Goal: Information Seeking & Learning: Learn about a topic

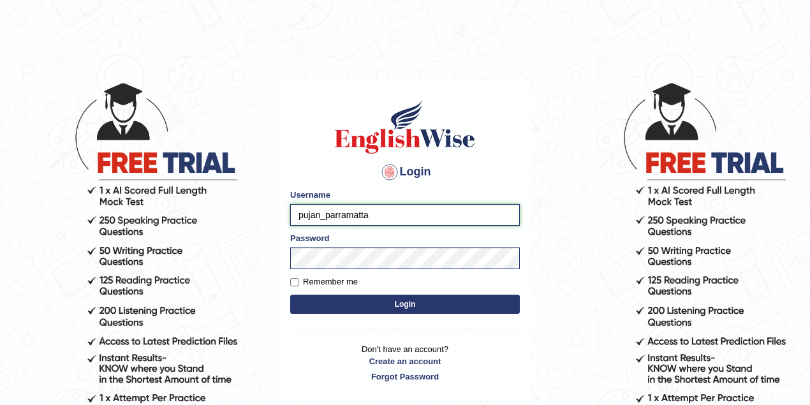
drag, startPoint x: 388, startPoint y: 216, endPoint x: 290, endPoint y: 223, distance: 97.8
click at [290, 223] on input "pujan_parramatta" at bounding box center [405, 215] width 230 height 22
click at [388, 219] on input "van" at bounding box center [405, 215] width 230 height 22
type input "v"
type input "shoeb51"
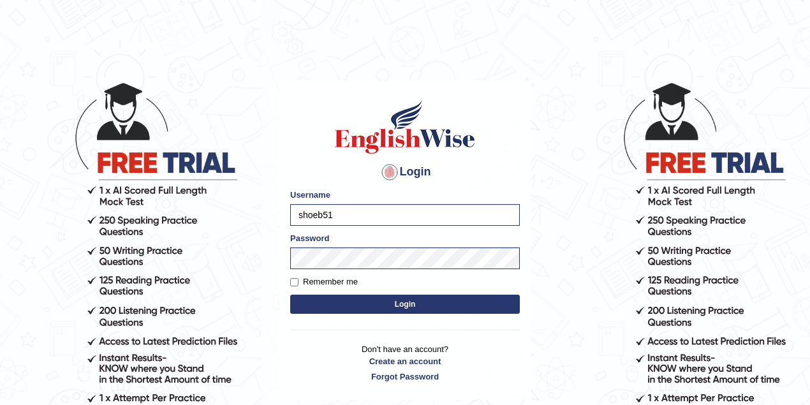
click at [409, 301] on button "Login" at bounding box center [405, 304] width 230 height 19
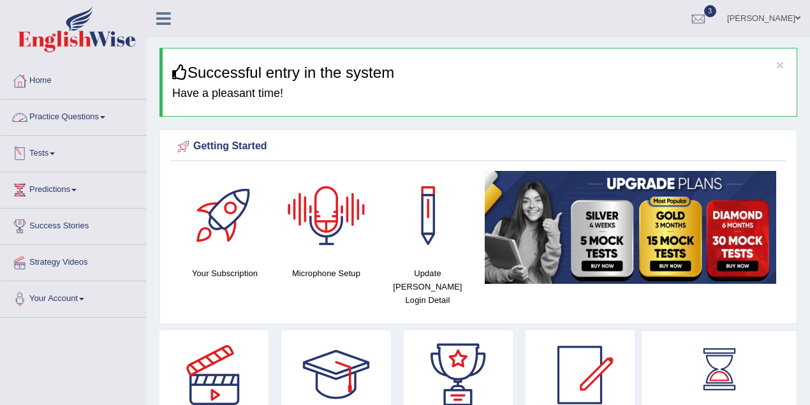
click at [49, 164] on link "Tests" at bounding box center [73, 152] width 145 height 32
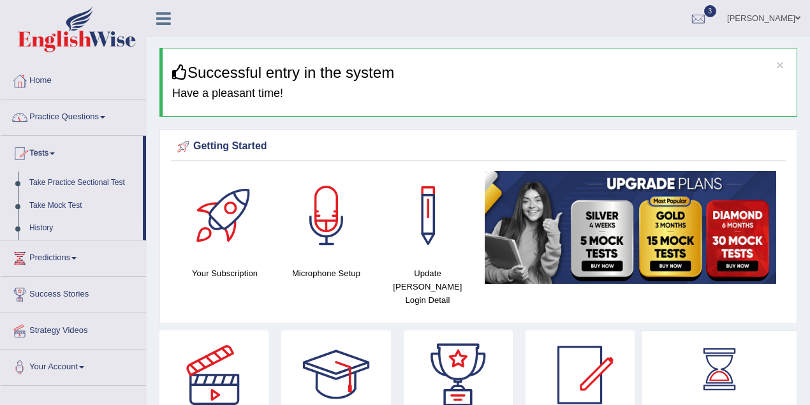
click at [46, 227] on link "History" at bounding box center [83, 228] width 119 height 23
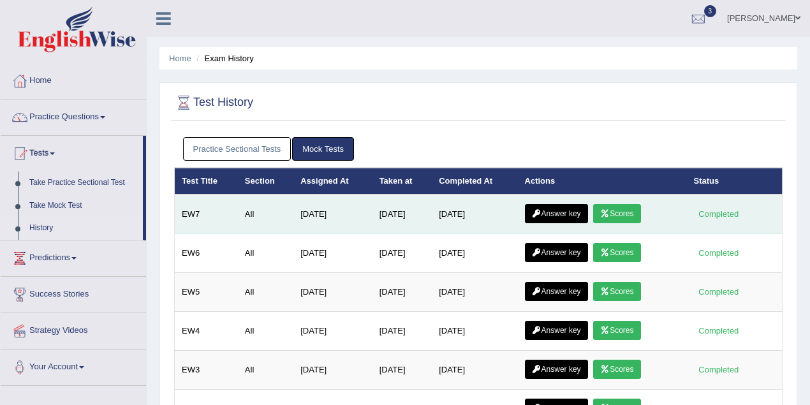
click at [623, 211] on link "Scores" at bounding box center [616, 213] width 47 height 19
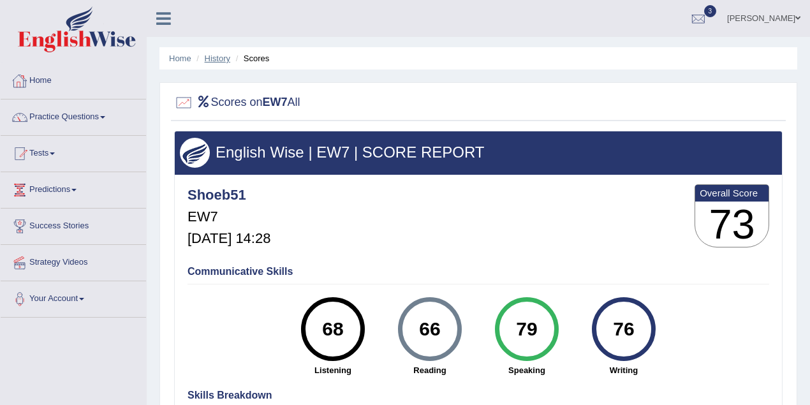
click at [215, 59] on link "History" at bounding box center [218, 59] width 26 height 10
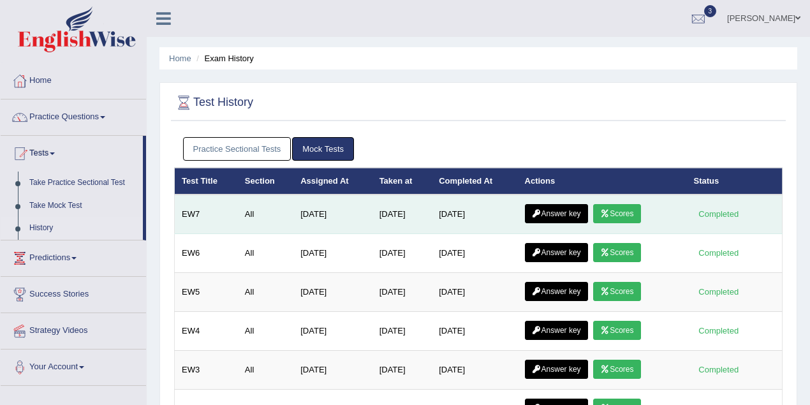
click at [556, 217] on link "Answer key" at bounding box center [556, 213] width 63 height 19
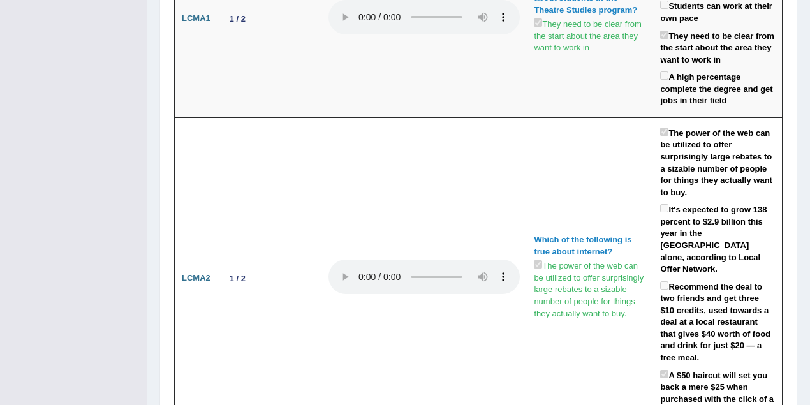
scroll to position [4469, 0]
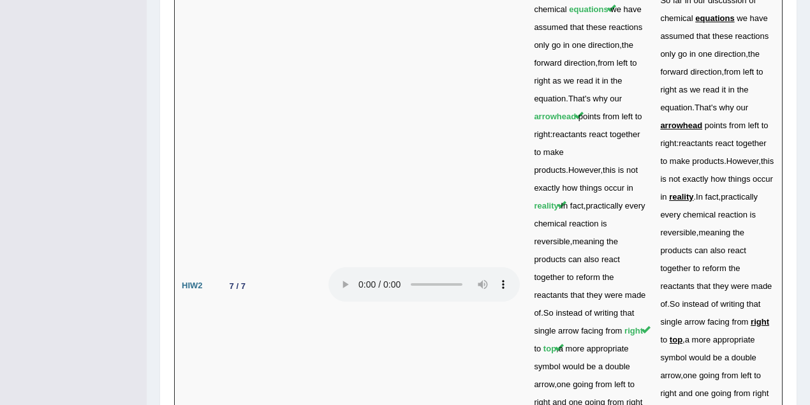
drag, startPoint x: 524, startPoint y: 136, endPoint x: 604, endPoint y: 138, distance: 80.3
drag, startPoint x: 730, startPoint y: 140, endPoint x: 717, endPoint y: 147, distance: 15.1
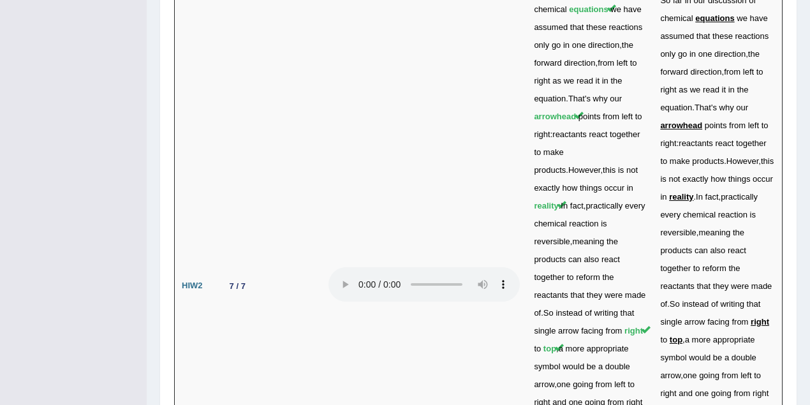
drag, startPoint x: 667, startPoint y: 218, endPoint x: 676, endPoint y: 219, distance: 9.0
drag, startPoint x: 705, startPoint y: 217, endPoint x: 716, endPoint y: 217, distance: 10.8
drag, startPoint x: 581, startPoint y: 218, endPoint x: 591, endPoint y: 218, distance: 9.6
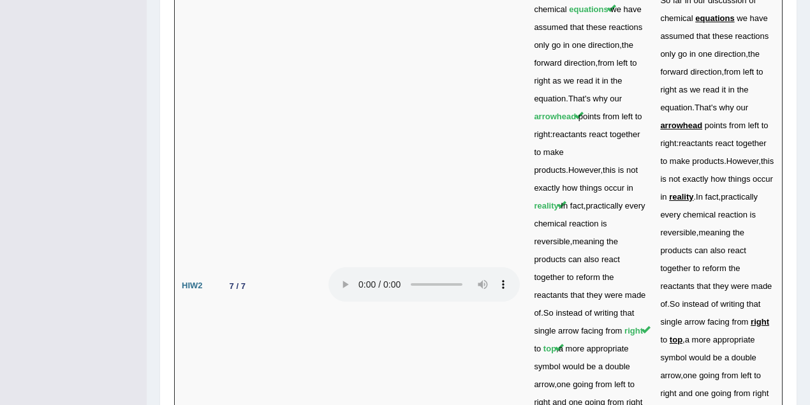
drag, startPoint x: 607, startPoint y: 218, endPoint x: 636, endPoint y: 233, distance: 32.2
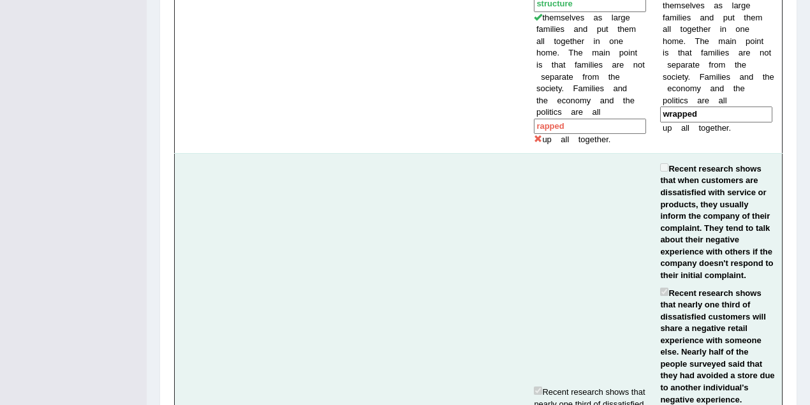
scroll to position [1749, 0]
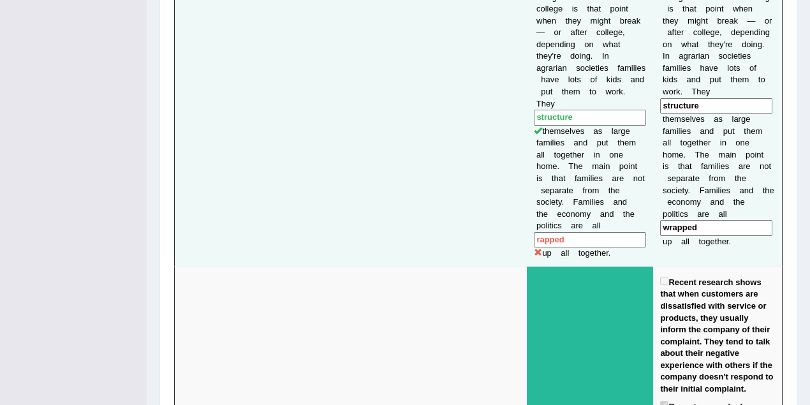
drag, startPoint x: 530, startPoint y: 152, endPoint x: 554, endPoint y: 171, distance: 30.5
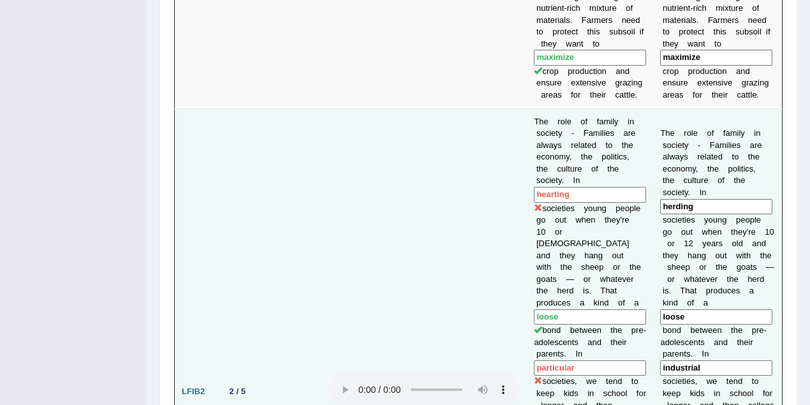
scroll to position [1296, 0]
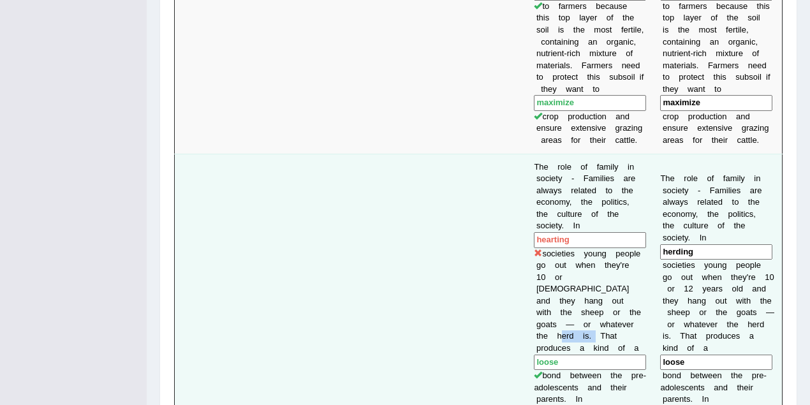
drag, startPoint x: 604, startPoint y: 299, endPoint x: 643, endPoint y: 300, distance: 38.9
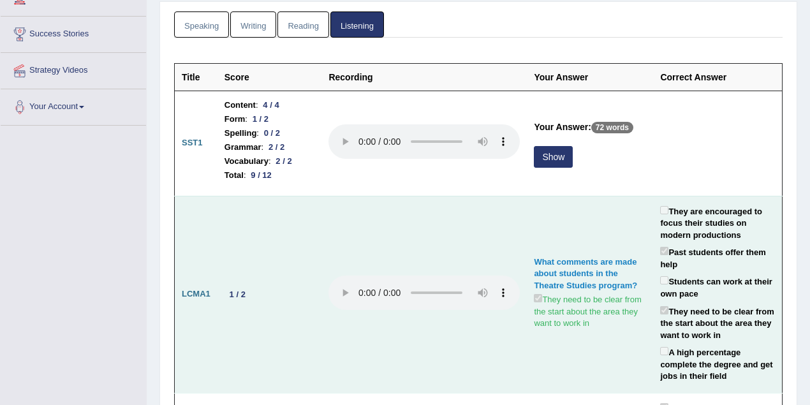
scroll to position [162, 0]
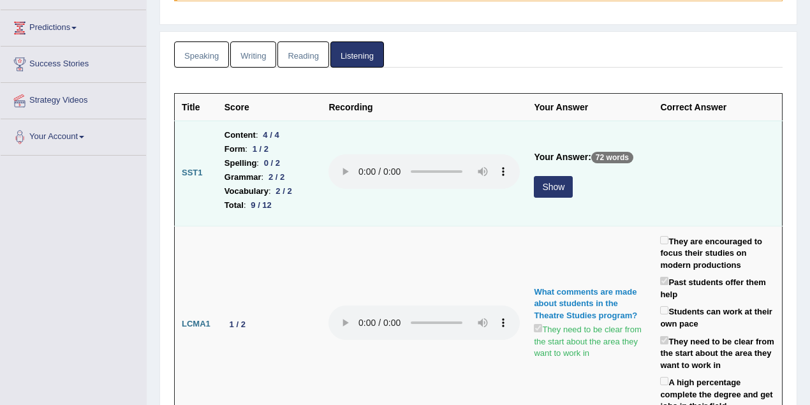
click at [539, 182] on button "Show" at bounding box center [553, 187] width 39 height 22
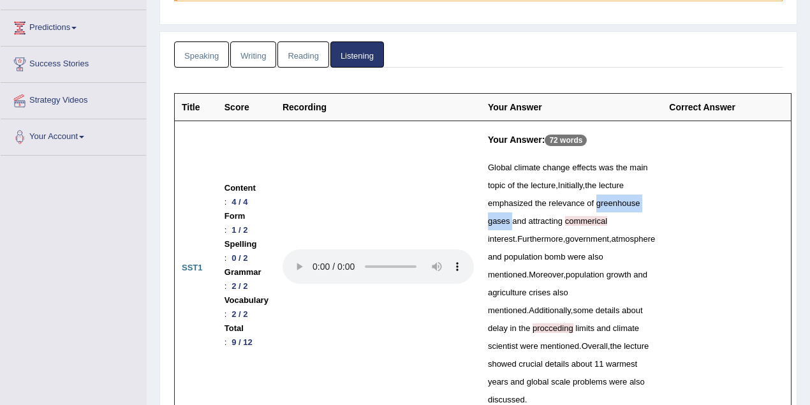
drag, startPoint x: 523, startPoint y: 236, endPoint x: 595, endPoint y: 237, distance: 72.1
click at [595, 237] on td "Your Answer: 72 words Global climate change effects was the main topic of the l…" at bounding box center [571, 267] width 181 height 295
drag, startPoint x: 261, startPoint y: 273, endPoint x: 270, endPoint y: 272, distance: 8.4
click at [252, 208] on div "4 / 4" at bounding box center [239, 201] width 26 height 13
drag, startPoint x: 524, startPoint y: 235, endPoint x: 594, endPoint y: 240, distance: 70.3
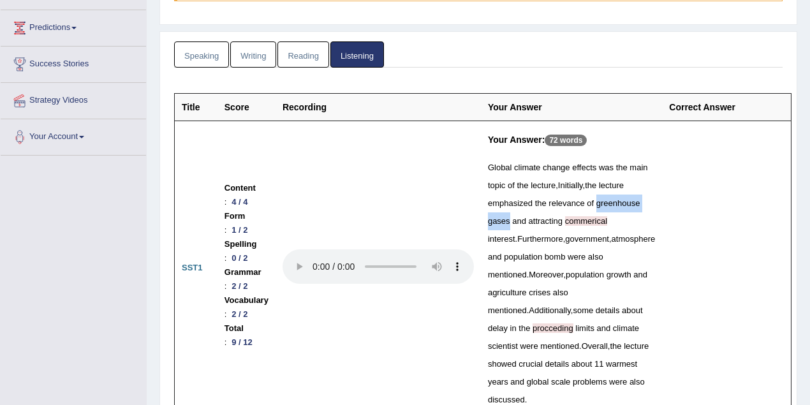
click at [594, 240] on td "Your Answer: 72 words Global climate change effects was the main topic of the l…" at bounding box center [571, 267] width 181 height 295
drag, startPoint x: 522, startPoint y: 257, endPoint x: 646, endPoint y: 256, distance: 124.3
click at [646, 256] on td "Your Answer: 72 words Global climate change effects was the main topic of the l…" at bounding box center [571, 267] width 181 height 295
drag, startPoint x: 652, startPoint y: 241, endPoint x: 541, endPoint y: 242, distance: 110.3
click at [649, 242] on tr "SST1 Content : 4 / 4 Form : 1 / 2 Spelling : 0 / 2 Grammar : 2 / 2 Vocabulary :…" at bounding box center [483, 267] width 617 height 295
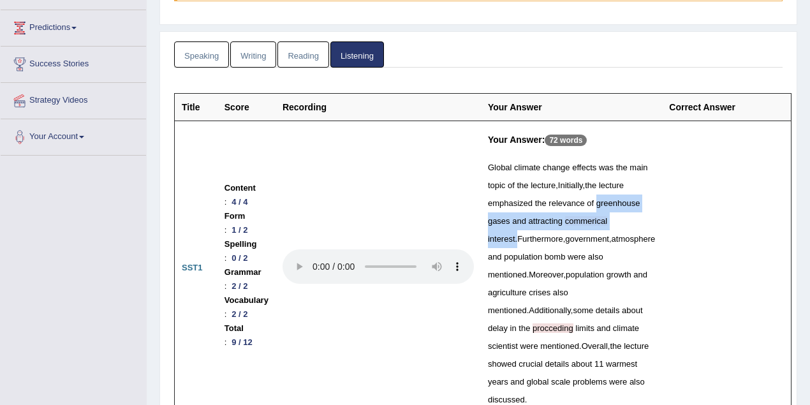
drag, startPoint x: 523, startPoint y: 236, endPoint x: 640, endPoint y: 250, distance: 118.1
click at [640, 250] on td "Your Answer: 72 words Global climate change effects was the main topic of the l…" at bounding box center [571, 267] width 181 height 295
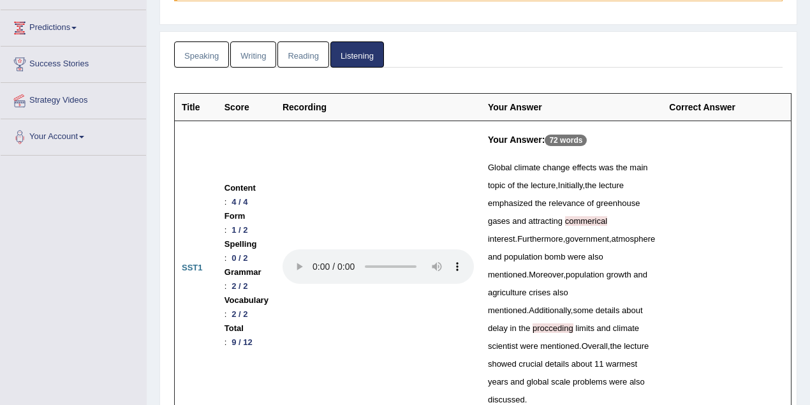
click at [695, 265] on td at bounding box center [726, 267] width 129 height 295
drag, startPoint x: 526, startPoint y: 238, endPoint x: 604, endPoint y: 243, distance: 78.6
click at [604, 243] on div "Global climate change effects was the main topic of the lecture , Initially , t…" at bounding box center [571, 284] width 167 height 250
click at [690, 251] on td at bounding box center [726, 267] width 129 height 295
drag, startPoint x: 571, startPoint y: 272, endPoint x: 548, endPoint y: 305, distance: 40.3
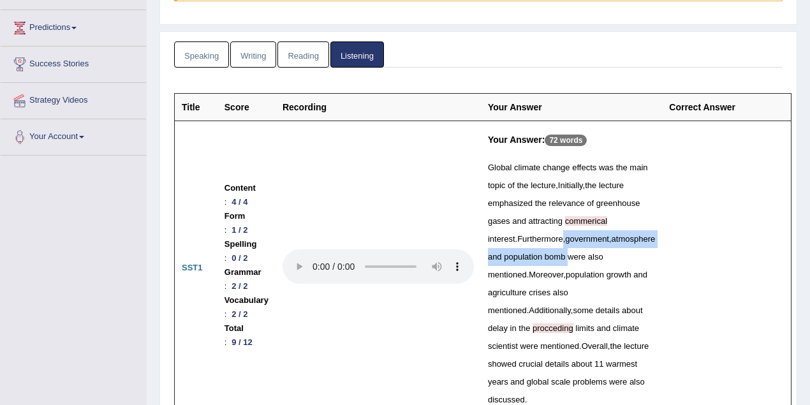
click at [548, 305] on div "Global climate change effects was the main topic of the lecture , Initially , t…" at bounding box center [571, 284] width 167 height 250
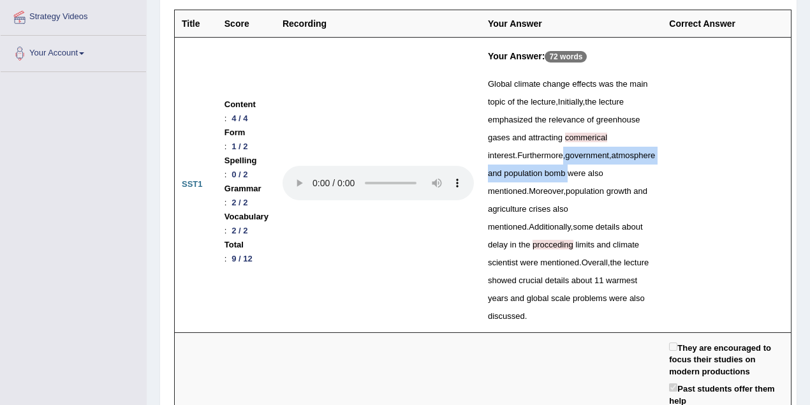
scroll to position [219, 0]
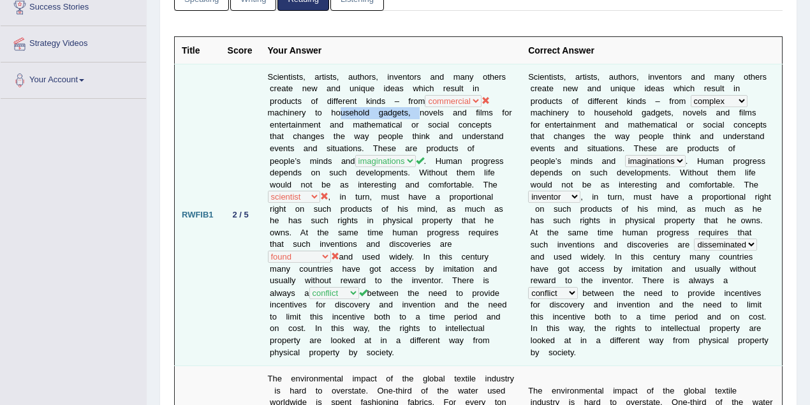
drag, startPoint x: 333, startPoint y: 110, endPoint x: 416, endPoint y: 110, distance: 82.9
click at [416, 110] on td "Scientists, artists, authors, inventors and many others create new and unique i…" at bounding box center [391, 215] width 261 height 302
drag, startPoint x: 437, startPoint y: 206, endPoint x: 275, endPoint y: 208, distance: 162.6
click at [275, 208] on td "Scientists, artists, authors, inventors and many others create new and unique i…" at bounding box center [391, 215] width 261 height 302
click at [229, 150] on td "2 / 5" at bounding box center [241, 215] width 40 height 302
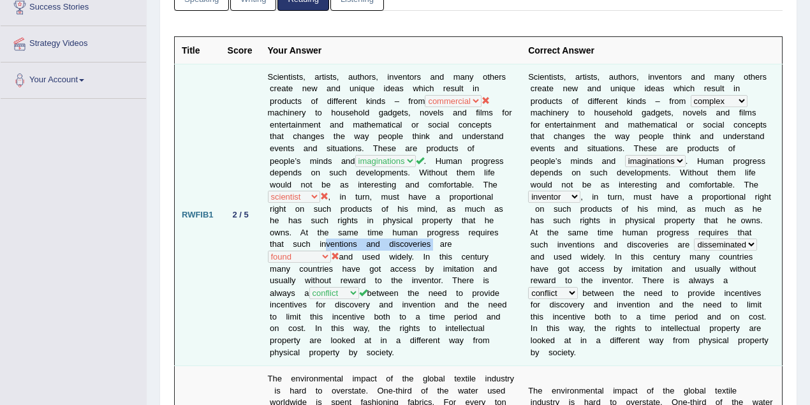
drag, startPoint x: 325, startPoint y: 238, endPoint x: 343, endPoint y: 177, distance: 63.9
click at [430, 238] on td "Scientists, artists, authors, inventors and many others create new and unique i…" at bounding box center [391, 215] width 261 height 302
drag, startPoint x: 406, startPoint y: 278, endPoint x: 434, endPoint y: 277, distance: 28.1
click at [434, 277] on td "Scientists, artists, authors, inventors and many others create new and unique i…" at bounding box center [391, 215] width 261 height 302
drag, startPoint x: 397, startPoint y: 301, endPoint x: 374, endPoint y: 301, distance: 23.0
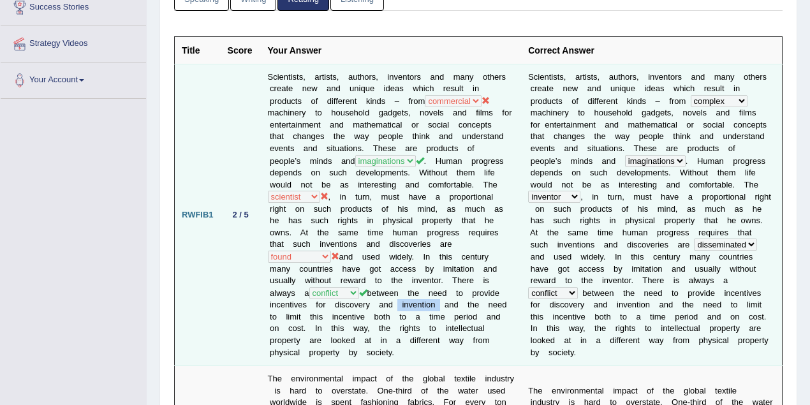
click at [432, 301] on td "Scientists, artists, authors, inventors and many others create new and unique i…" at bounding box center [391, 215] width 261 height 302
drag, startPoint x: 318, startPoint y: 244, endPoint x: 425, endPoint y: 247, distance: 107.8
click at [342, 251] on td "Scientists, artists, authors, inventors and many others create new and unique i…" at bounding box center [391, 215] width 261 height 302
click at [471, 241] on td "Scientists, artists, authors, inventors and many others create new and unique i…" at bounding box center [391, 215] width 261 height 302
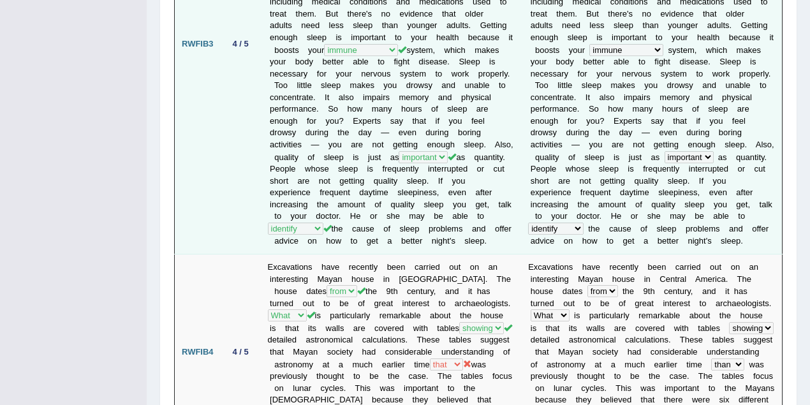
scroll to position [1125, 0]
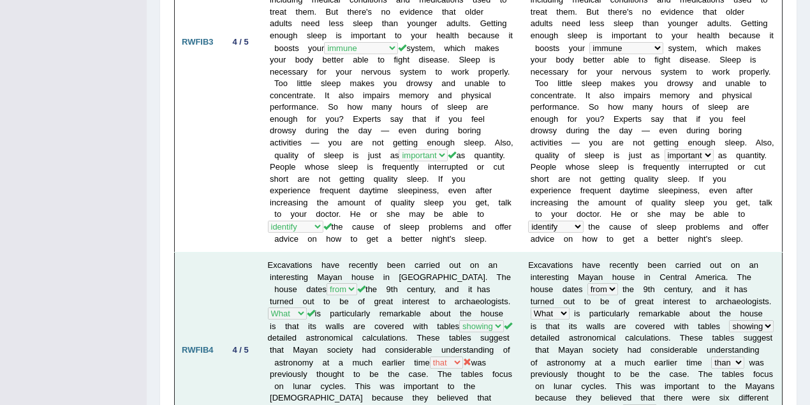
drag, startPoint x: 406, startPoint y: 325, endPoint x: 507, endPoint y: 325, distance: 100.7
click at [507, 325] on td "Excavations have recently been carried out on an interesting Mayan house in Cen…" at bounding box center [391, 349] width 261 height 195
drag, startPoint x: 335, startPoint y: 335, endPoint x: 499, endPoint y: 337, distance: 164.5
click at [499, 337] on td "Excavations have recently been carried out on an interesting Mayan house in Cen…" at bounding box center [391, 349] width 261 height 195
drag, startPoint x: 423, startPoint y: 321, endPoint x: 508, endPoint y: 321, distance: 84.8
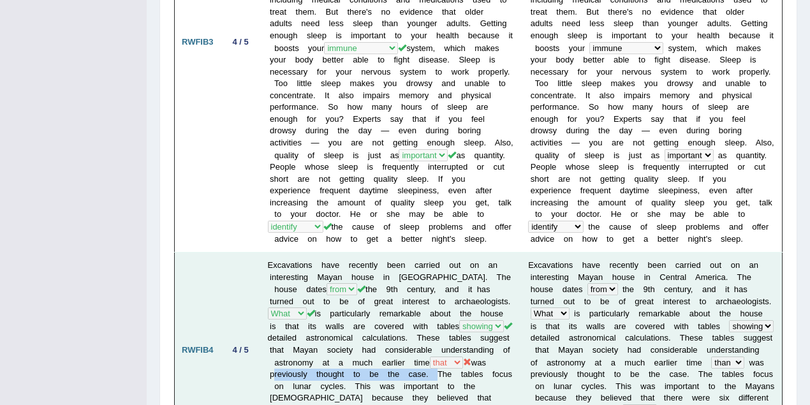
click at [509, 323] on td "Excavations have recently been carried out on an interesting Mayan house in Cen…" at bounding box center [391, 349] width 261 height 195
drag, startPoint x: 331, startPoint y: 335, endPoint x: 496, endPoint y: 337, distance: 165.1
click at [496, 337] on td "Excavations have recently been carried out on an interesting Mayan house in Cen…" at bounding box center [391, 349] width 261 height 195
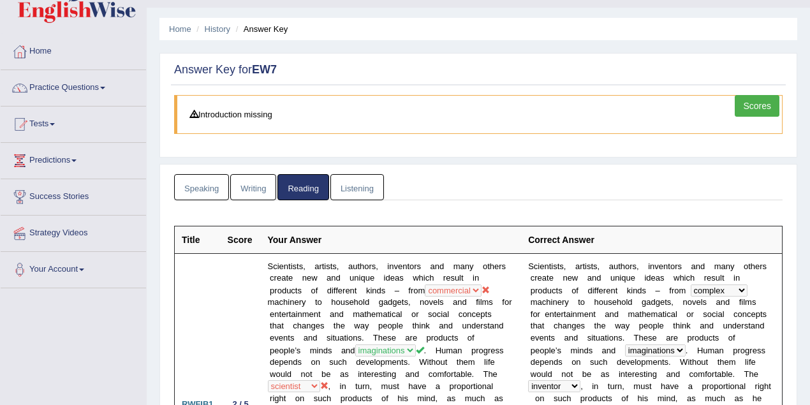
scroll to position [0, 0]
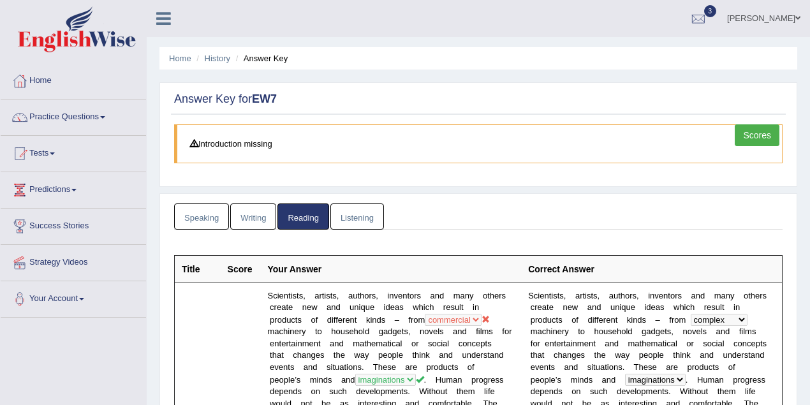
click at [259, 210] on link "Writing" at bounding box center [253, 216] width 46 height 26
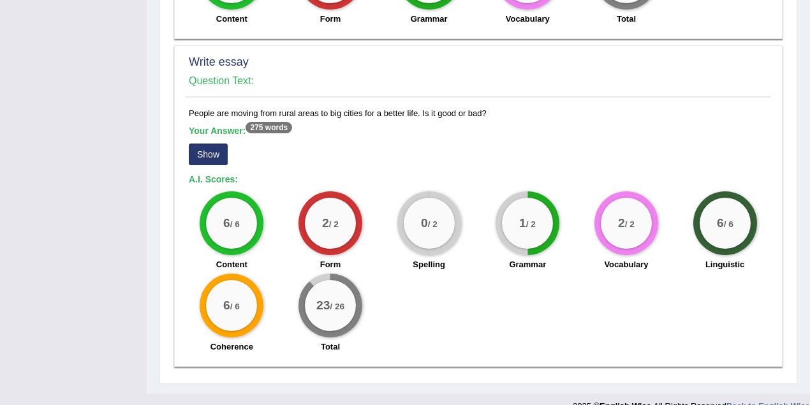
scroll to position [1167, 0]
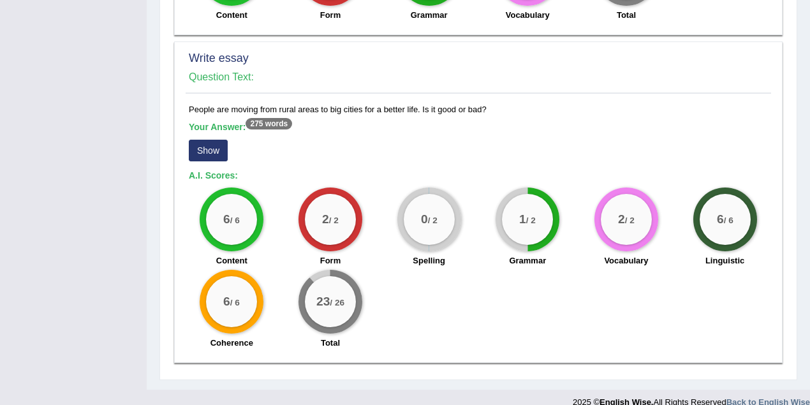
click at [214, 140] on button "Show" at bounding box center [208, 151] width 39 height 22
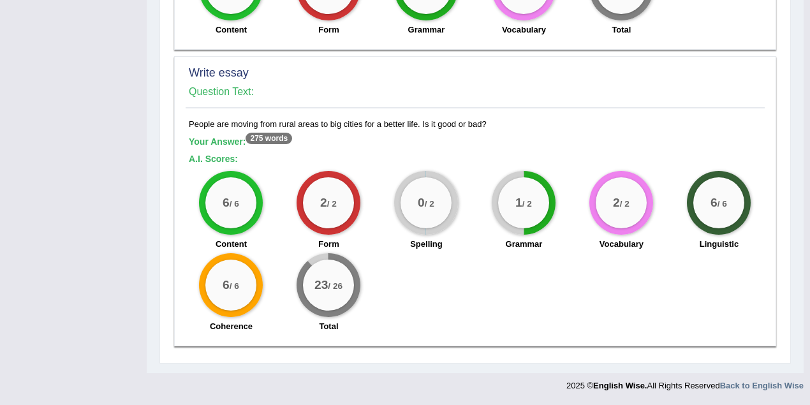
scroll to position [1136, 0]
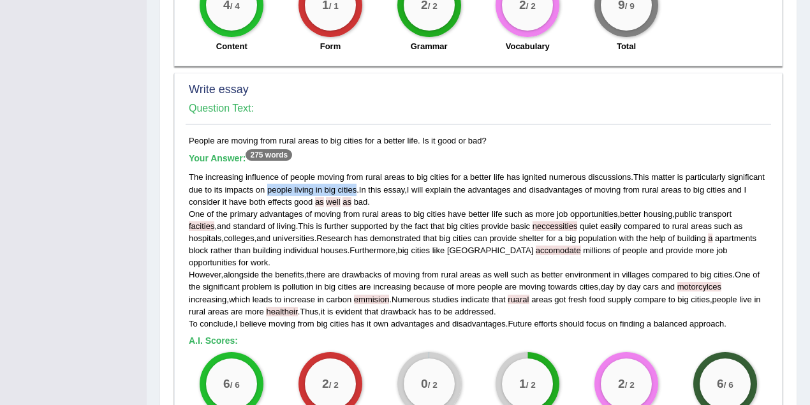
drag, startPoint x: 266, startPoint y: 175, endPoint x: 354, endPoint y: 175, distance: 88.0
click at [354, 175] on div "The increasing influence of people moving from rural areas to big cities for a …" at bounding box center [478, 250] width 579 height 158
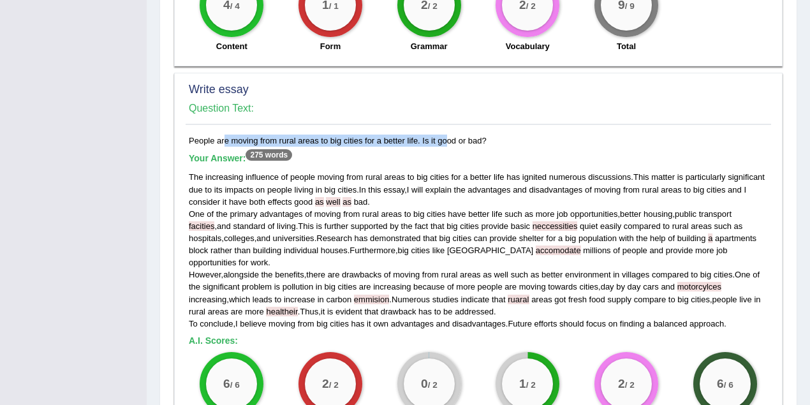
drag, startPoint x: 189, startPoint y: 125, endPoint x: 418, endPoint y: 125, distance: 229.5
click at [418, 135] on div "People are moving from rural areas to big cities for a better life. Is it good …" at bounding box center [478, 328] width 585 height 386
click at [465, 135] on div "People are moving from rural areas to big cities for a better life. Is it good …" at bounding box center [478, 328] width 585 height 386
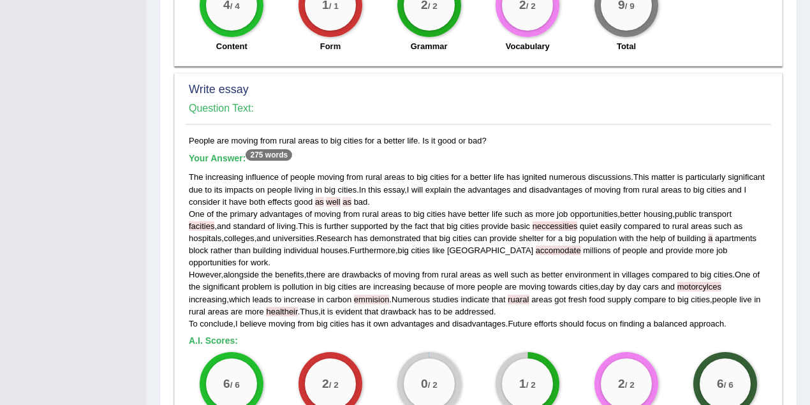
drag, startPoint x: 467, startPoint y: 124, endPoint x: 454, endPoint y: 129, distance: 14.0
click at [454, 135] on div "People are moving from rural areas to big cities for a better life. Is it good …" at bounding box center [478, 328] width 585 height 386
drag, startPoint x: 295, startPoint y: 186, endPoint x: 379, endPoint y: 187, distance: 84.2
click at [379, 187] on div "The increasing influence of people moving from rural areas to big cities for a …" at bounding box center [478, 250] width 579 height 158
click at [380, 184] on div "The increasing influence of people moving from rural areas to big cities for a …" at bounding box center [478, 250] width 579 height 158
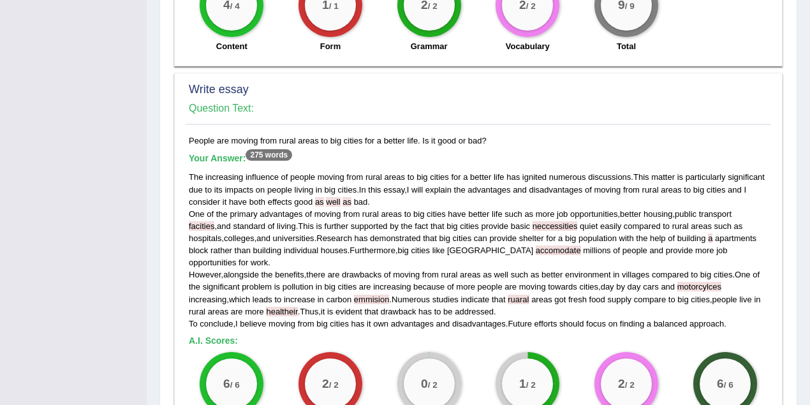
click at [395, 153] on h5 "Your Answer: 275 words" at bounding box center [478, 158] width 579 height 11
drag, startPoint x: 747, startPoint y: 171, endPoint x: 300, endPoint y: 184, distance: 447.8
click at [374, 186] on div "The increasing influence of people moving from rural areas to big cities for a …" at bounding box center [478, 250] width 579 height 158
click at [420, 153] on h5 "Your Answer: 275 words" at bounding box center [478, 158] width 579 height 11
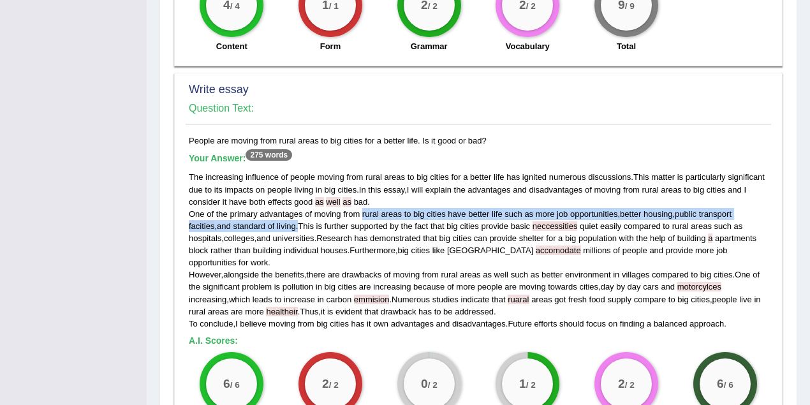
drag, startPoint x: 360, startPoint y: 196, endPoint x: 269, endPoint y: 211, distance: 92.3
click at [269, 211] on div "The increasing influence of people moving from rural areas to big cities for a …" at bounding box center [478, 250] width 579 height 158
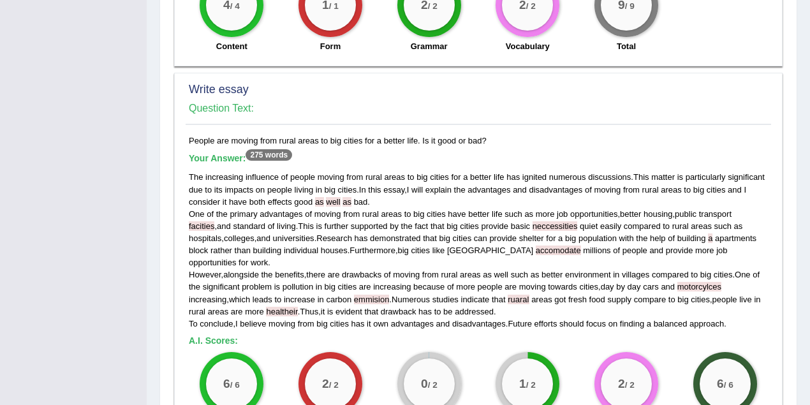
click at [469, 182] on div "The increasing influence of people moving from rural areas to big cities for a …" at bounding box center [478, 250] width 579 height 158
drag, startPoint x: 189, startPoint y: 195, endPoint x: 261, endPoint y: 217, distance: 75.8
click at [284, 220] on div "The increasing influence of people moving from rural areas to big cities for a …" at bounding box center [478, 250] width 579 height 158
click at [484, 184] on div "The increasing influence of people moving from rural areas to big cities for a …" at bounding box center [478, 250] width 579 height 158
drag, startPoint x: 534, startPoint y: 198, endPoint x: 615, endPoint y: 201, distance: 81.7
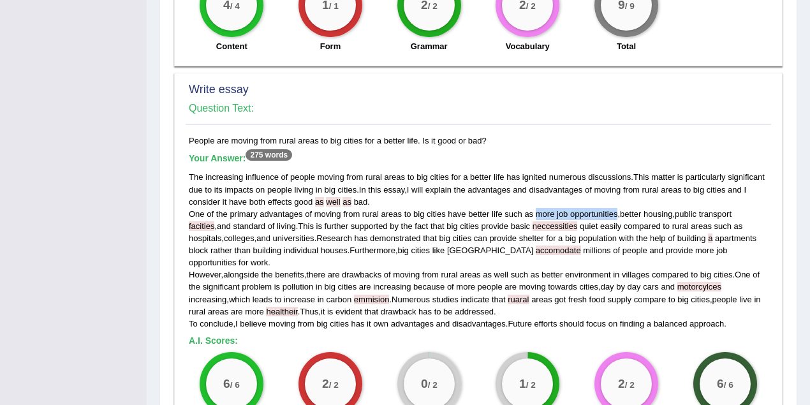
click at [615, 201] on div "The increasing influence of people moving from rural areas to big cities for a …" at bounding box center [478, 250] width 579 height 158
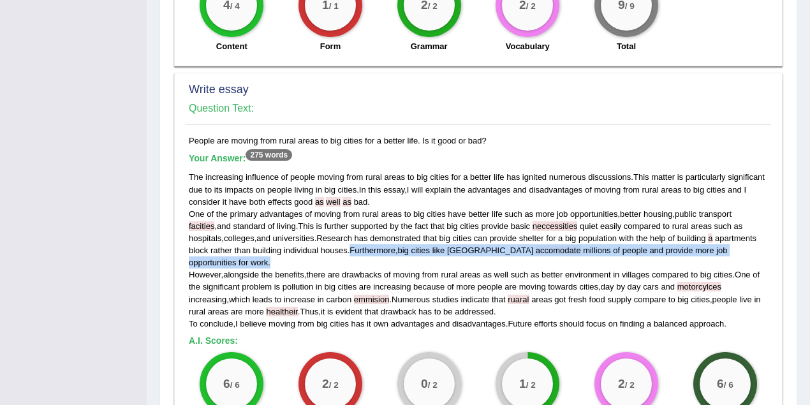
drag, startPoint x: 330, startPoint y: 232, endPoint x: 741, endPoint y: 233, distance: 410.6
click at [741, 233] on div "The increasing influence of people moving from rural areas to big cities for a …" at bounding box center [478, 250] width 579 height 158
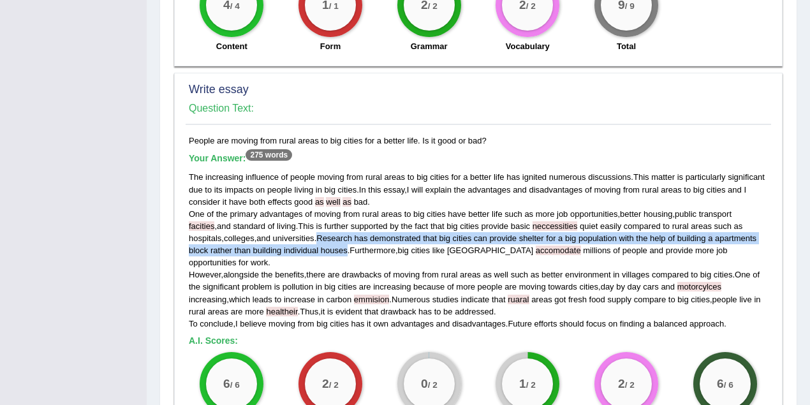
drag, startPoint x: 286, startPoint y: 220, endPoint x: 326, endPoint y: 237, distance: 43.5
click at [326, 237] on div "The increasing influence of people moving from rural areas to big cities for a …" at bounding box center [478, 250] width 579 height 158
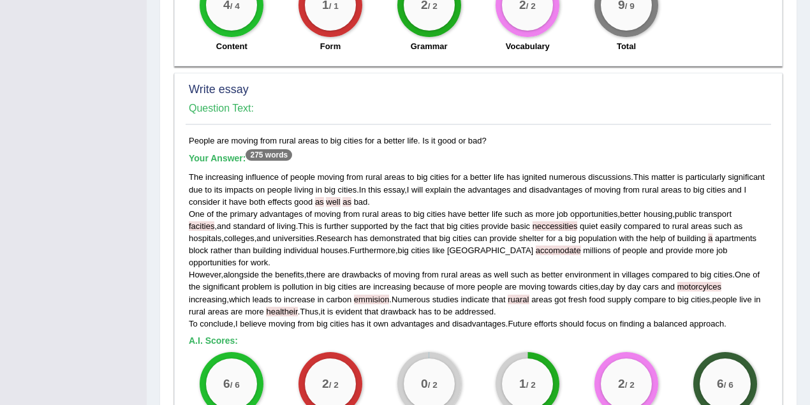
click at [576, 153] on h5 "Your Answer: 275 words" at bounding box center [478, 158] width 579 height 11
click at [407, 153] on h5 "Your Answer: 275 words" at bounding box center [478, 158] width 579 height 11
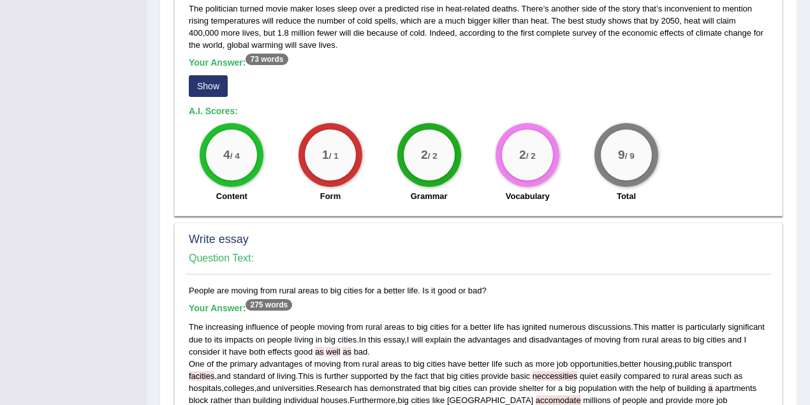
scroll to position [949, 0]
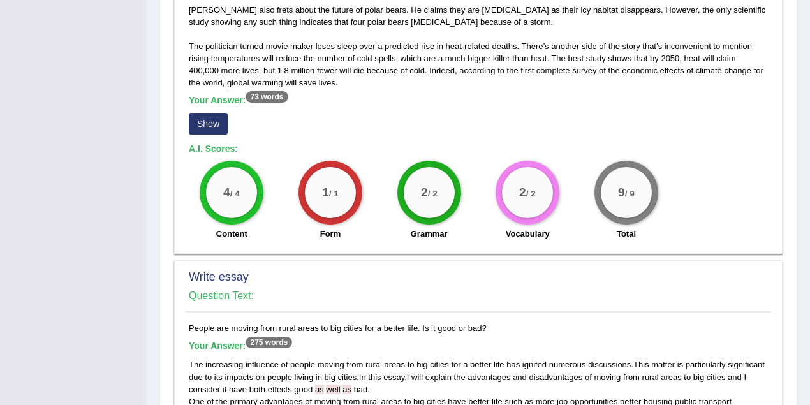
click at [211, 113] on button "Show" at bounding box center [208, 124] width 39 height 22
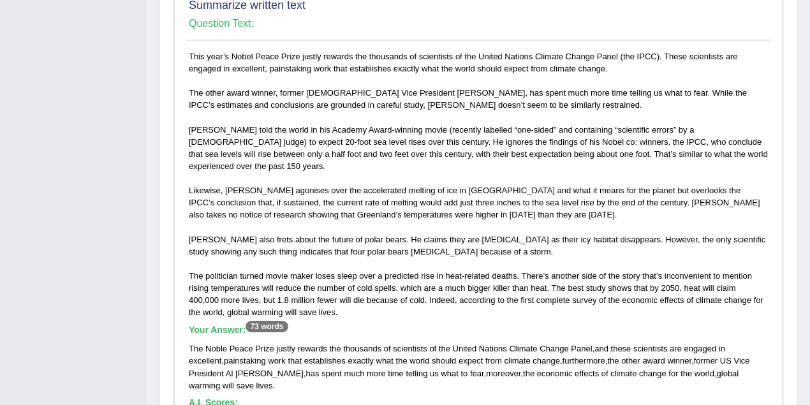
scroll to position [710, 0]
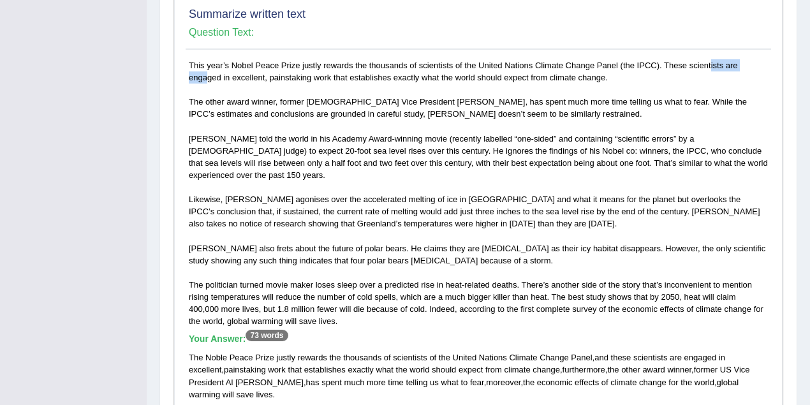
drag, startPoint x: 668, startPoint y: 62, endPoint x: 715, endPoint y: 63, distance: 47.2
click at [715, 63] on div "This year’s Nobel Peace Prize justly rewards the thousands of scientists of the…" at bounding box center [478, 283] width 585 height 449
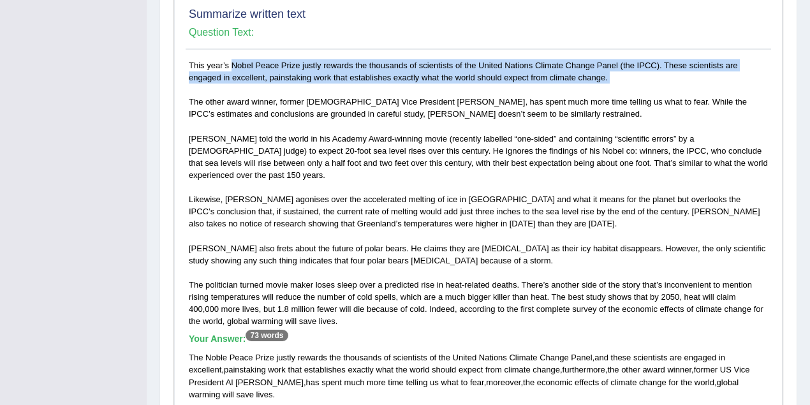
drag, startPoint x: 192, startPoint y: 59, endPoint x: 624, endPoint y: 87, distance: 433.2
click at [624, 87] on div "This year’s Nobel Peace Prize justly rewards the thousands of scientists of the…" at bounding box center [478, 283] width 585 height 449
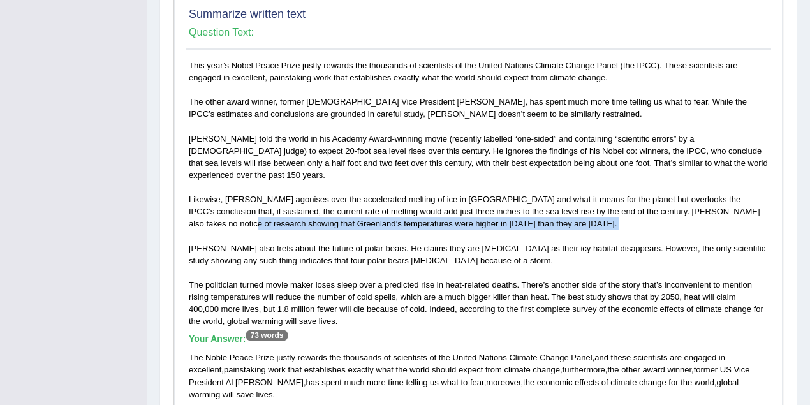
drag, startPoint x: 203, startPoint y: 209, endPoint x: 354, endPoint y: 215, distance: 151.9
click at [354, 215] on div "This year’s Nobel Peace Prize justly rewards the thousands of scientists of the…" at bounding box center [478, 283] width 585 height 449
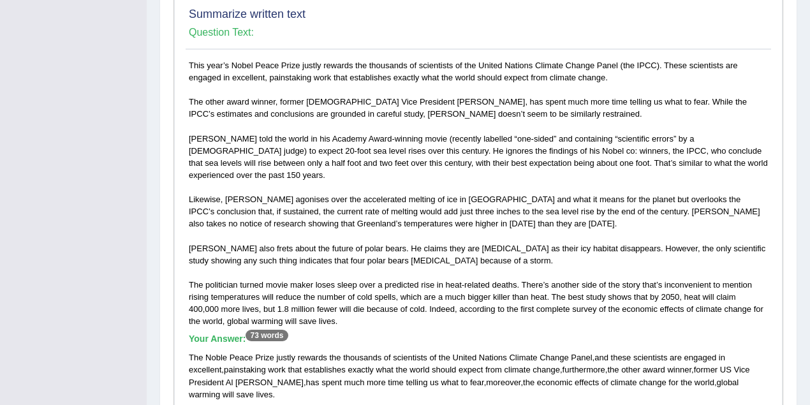
click at [498, 230] on div "This year’s Nobel Peace Prize justly rewards the thousands of scientists of the…" at bounding box center [478, 283] width 585 height 449
drag, startPoint x: 306, startPoint y: 231, endPoint x: 358, endPoint y: 231, distance: 51.6
click at [358, 231] on div "This year’s Nobel Peace Prize justly rewards the thousands of scientists of the…" at bounding box center [478, 283] width 585 height 449
click at [472, 252] on div "This year’s Nobel Peace Prize justly rewards the thousands of scientists of the…" at bounding box center [478, 283] width 585 height 449
click at [421, 247] on div "This year’s Nobel Peace Prize justly rewards the thousands of scientists of the…" at bounding box center [478, 283] width 585 height 449
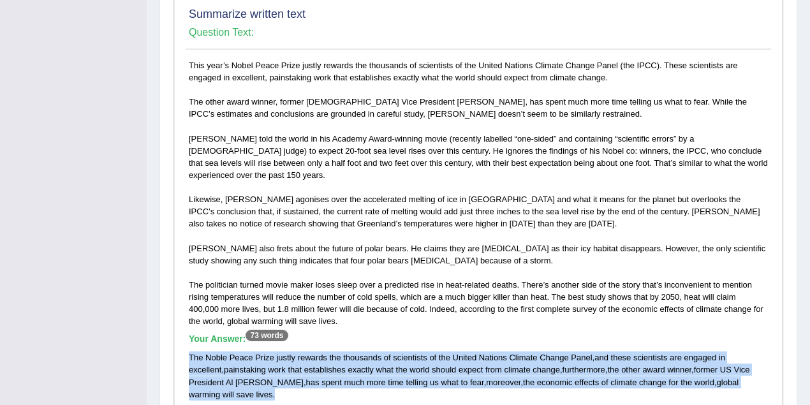
drag, startPoint x: 185, startPoint y: 340, endPoint x: 739, endPoint y: 367, distance: 554.7
click at [739, 367] on div "This year’s Nobel Peace Prize justly rewards the thousands of scientists of the…" at bounding box center [478, 283] width 585 height 449
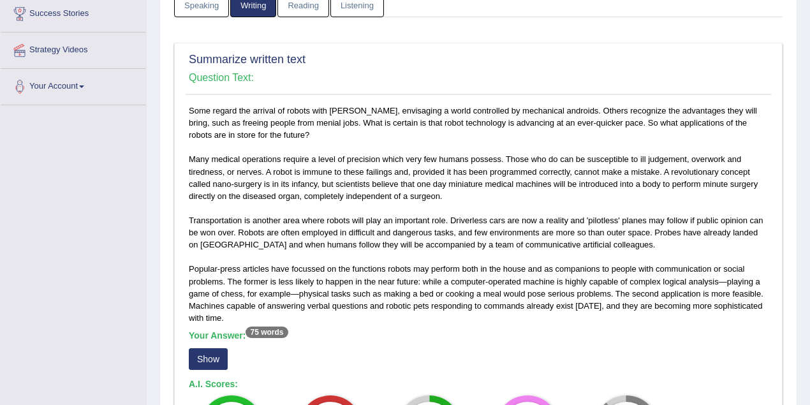
scroll to position [256, 0]
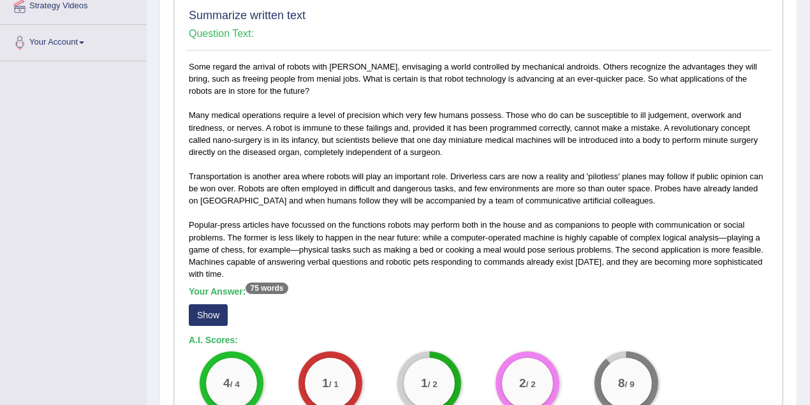
click at [217, 307] on button "Show" at bounding box center [208, 315] width 39 height 22
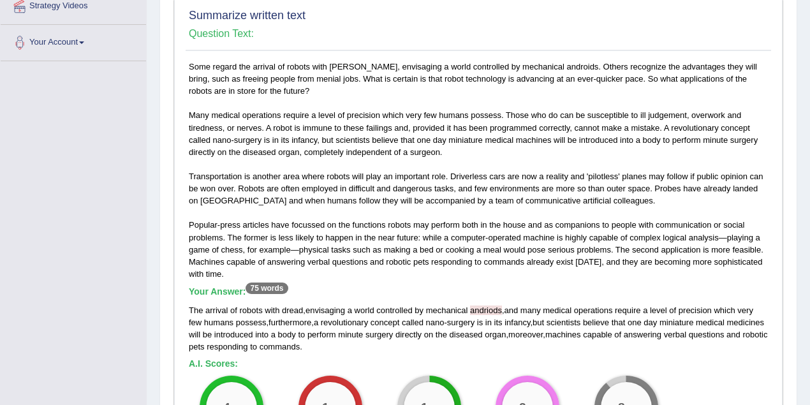
scroll to position [200, 0]
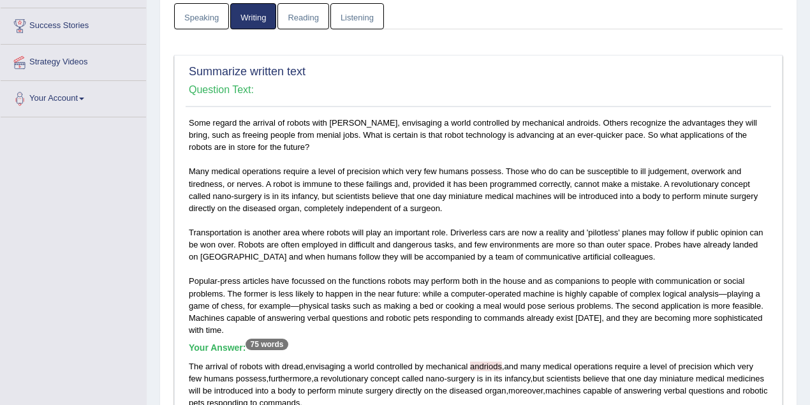
click at [210, 14] on link "Speaking" at bounding box center [201, 16] width 55 height 26
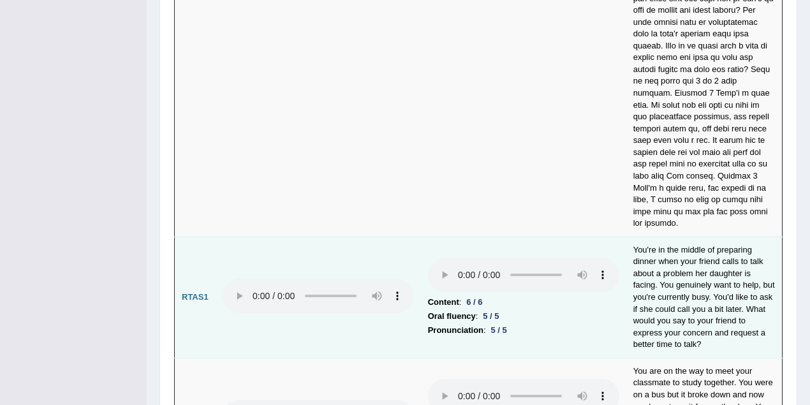
scroll to position [4571, 0]
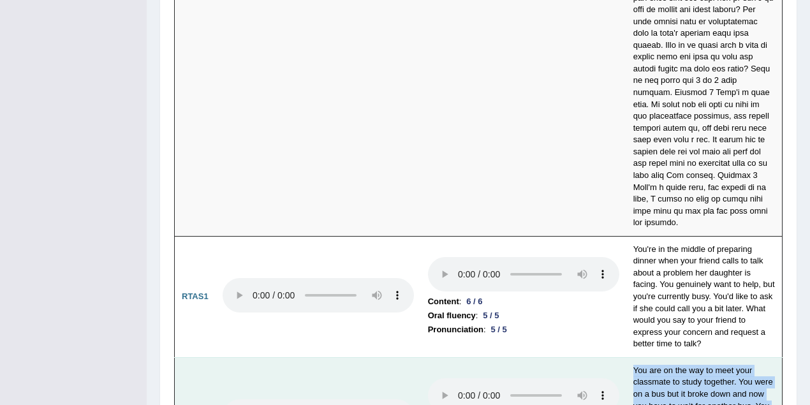
drag, startPoint x: 628, startPoint y: 245, endPoint x: 719, endPoint y: 339, distance: 131.2
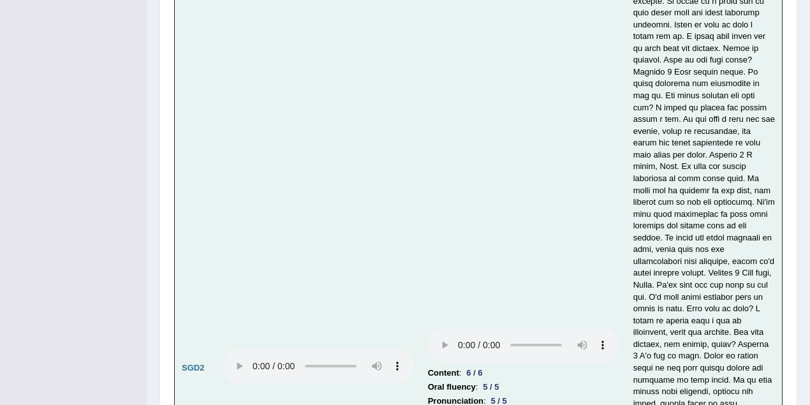
scroll to position [4170, 0]
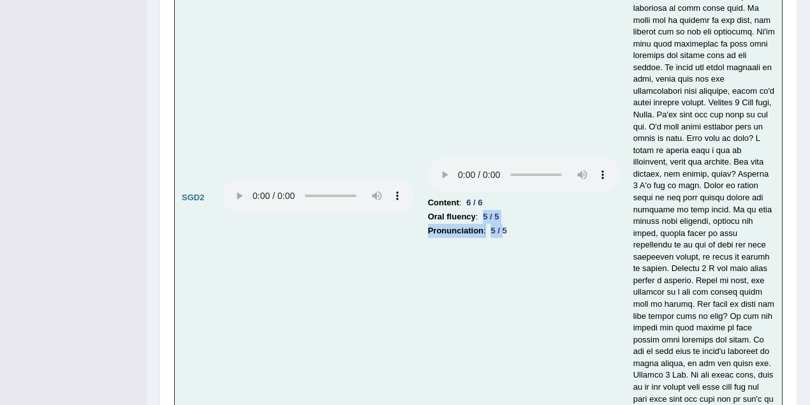
drag, startPoint x: 485, startPoint y: 98, endPoint x: 506, endPoint y: 111, distance: 25.5
click at [506, 111] on td "Content : 6 / 6 Oral fluency : 5 / 5 Pronunciation : 5 / 5" at bounding box center [523, 197] width 205 height 879
click at [549, 224] on li "Pronunciation : 5 / 5" at bounding box center [523, 231] width 191 height 14
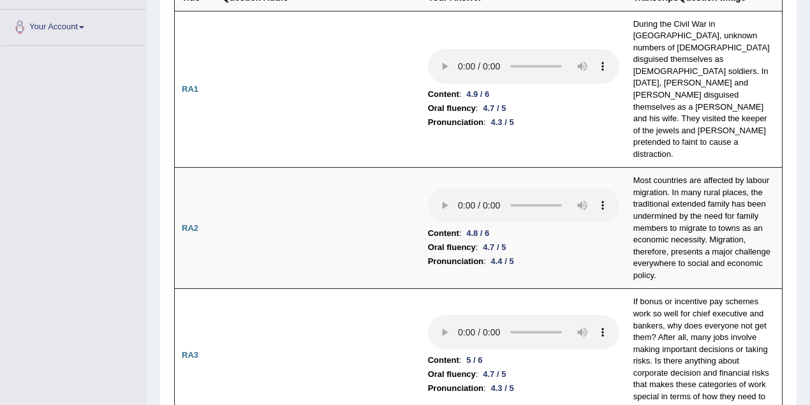
scroll to position [0, 0]
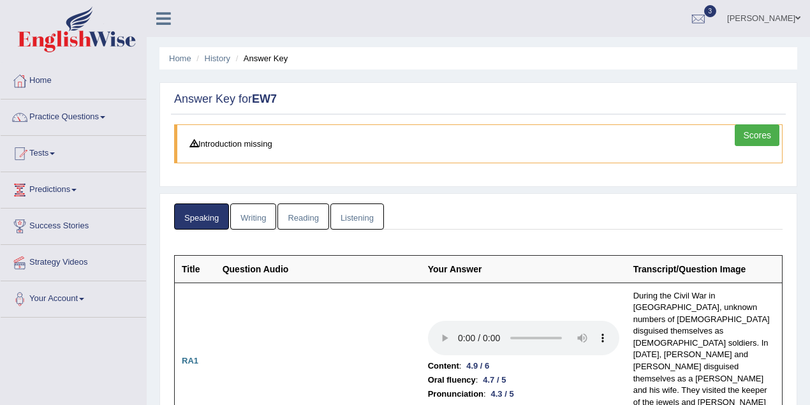
click at [791, 19] on link "Shoeb" at bounding box center [763, 16] width 92 height 33
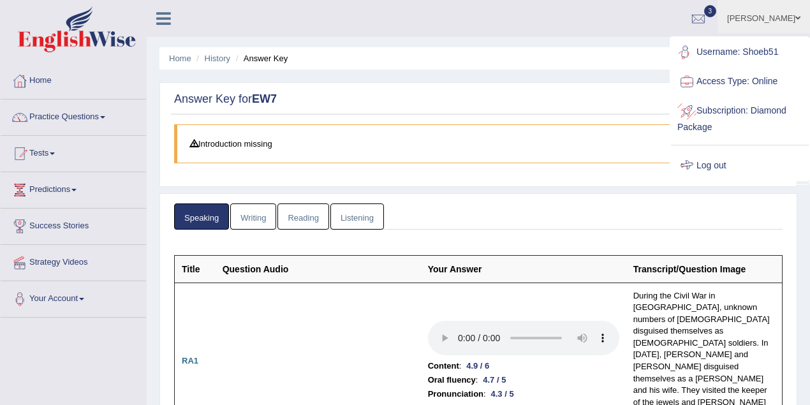
click at [718, 159] on link "Log out" at bounding box center [740, 165] width 138 height 29
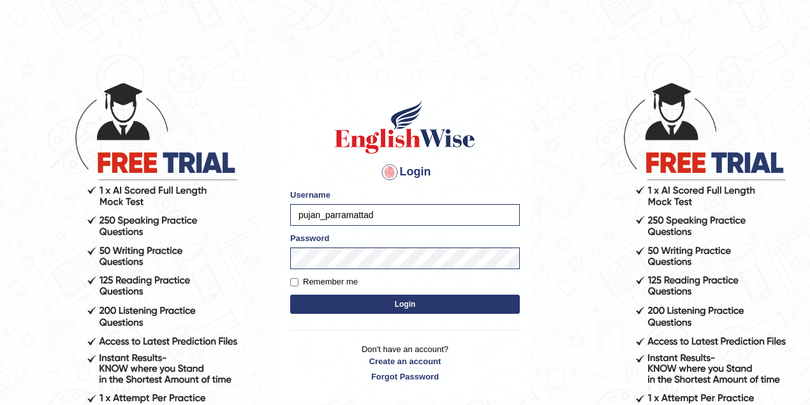
drag, startPoint x: 309, startPoint y: 210, endPoint x: 270, endPoint y: 212, distance: 38.3
click at [270, 212] on body "Login Please fix the following errors: Username pujan_parramattad Password Reme…" at bounding box center [405, 243] width 810 height 405
type input "d"
type input "josephluma_parramatta"
click at [405, 302] on button "Login" at bounding box center [405, 304] width 230 height 19
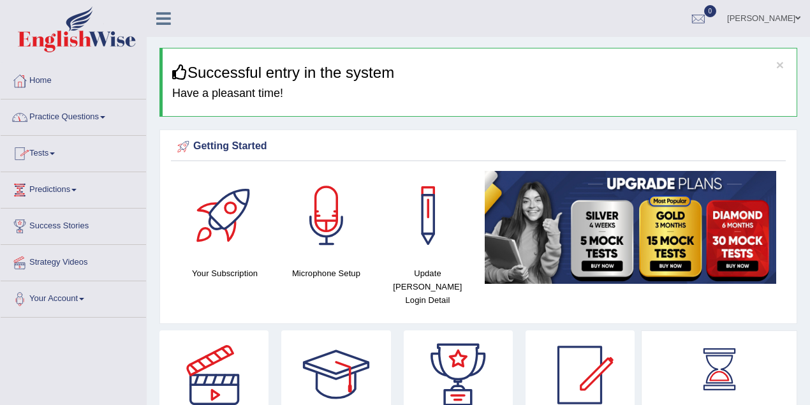
click at [61, 118] on link "Practice Questions" at bounding box center [73, 115] width 145 height 32
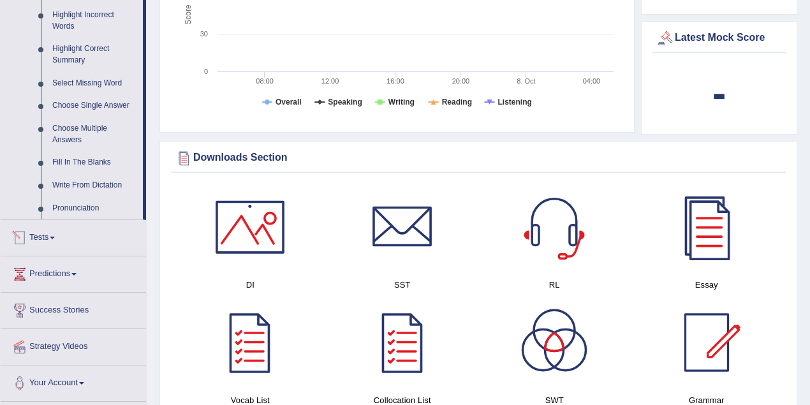
scroll to position [624, 0]
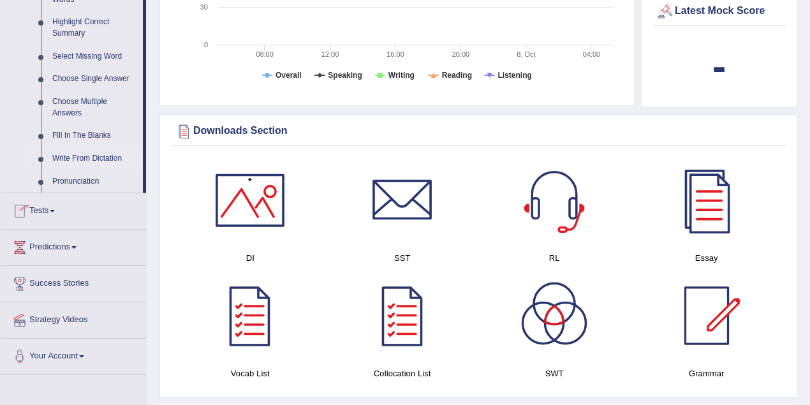
click at [90, 158] on link "Write From Dictation" at bounding box center [95, 158] width 96 height 23
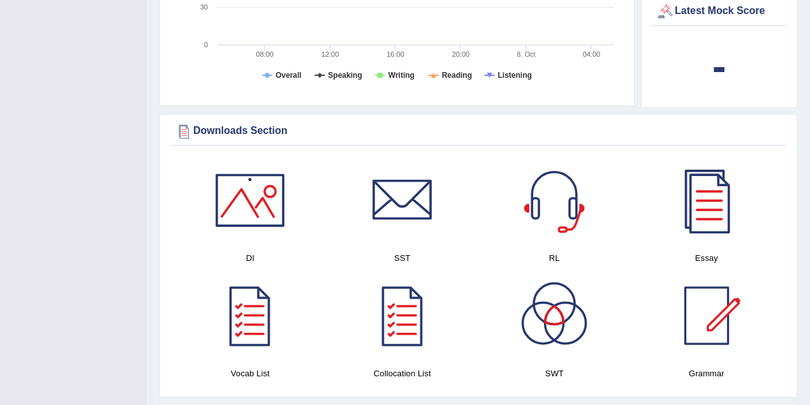
scroll to position [148, 0]
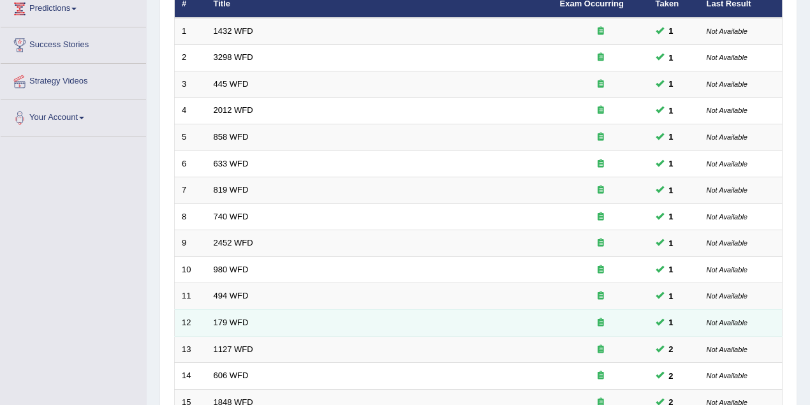
scroll to position [397, 0]
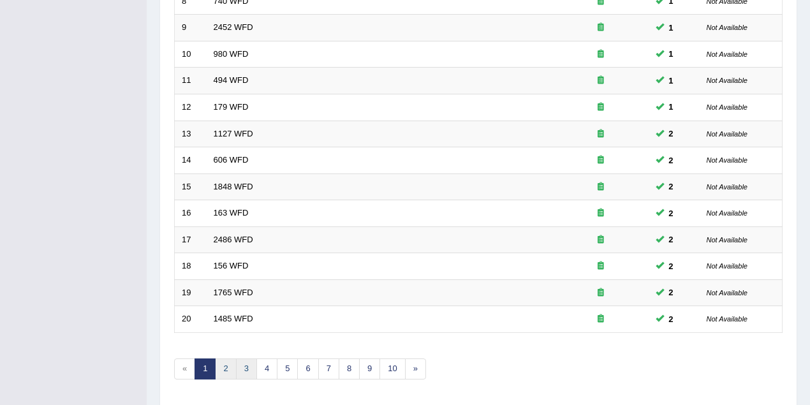
drag, startPoint x: 227, startPoint y: 365, endPoint x: 240, endPoint y: 356, distance: 15.6
click at [227, 365] on link "2" at bounding box center [225, 368] width 21 height 21
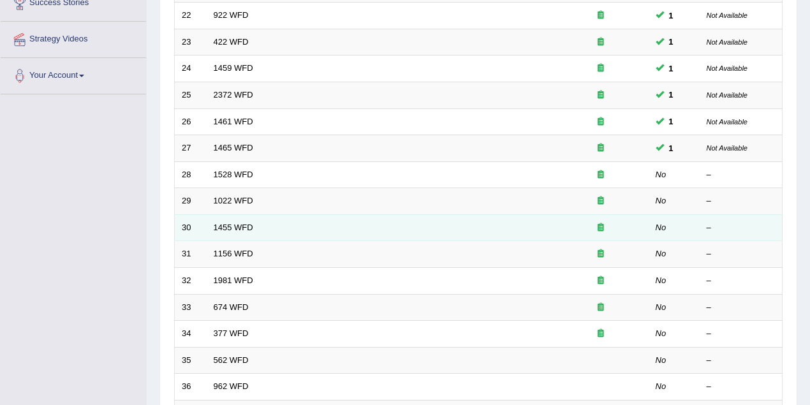
scroll to position [170, 0]
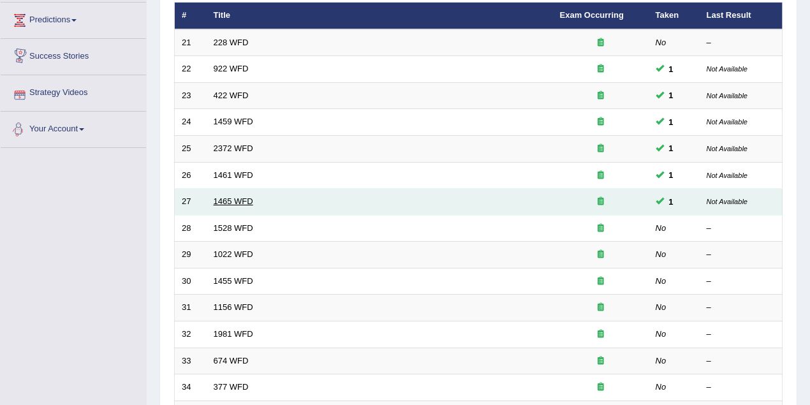
click at [236, 198] on link "1465 WFD" at bounding box center [234, 201] width 40 height 10
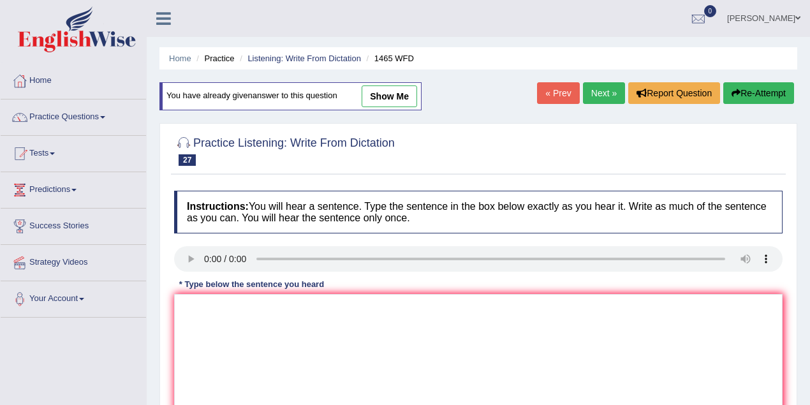
click at [375, 95] on link "show me" at bounding box center [388, 96] width 55 height 22
type textarea "You can find the complain form in a website."
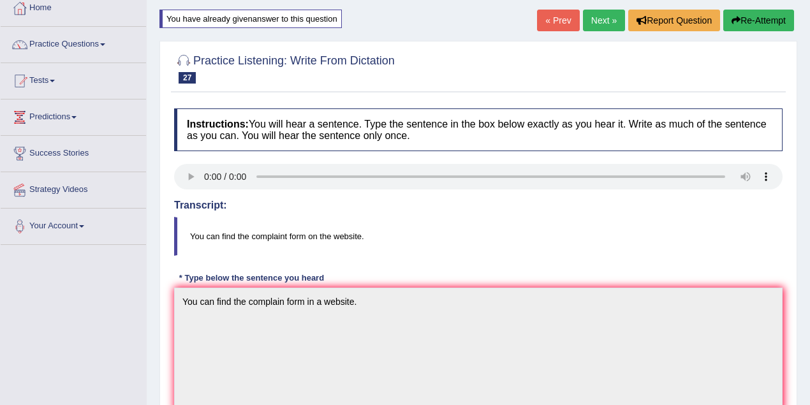
scroll to position [56, 0]
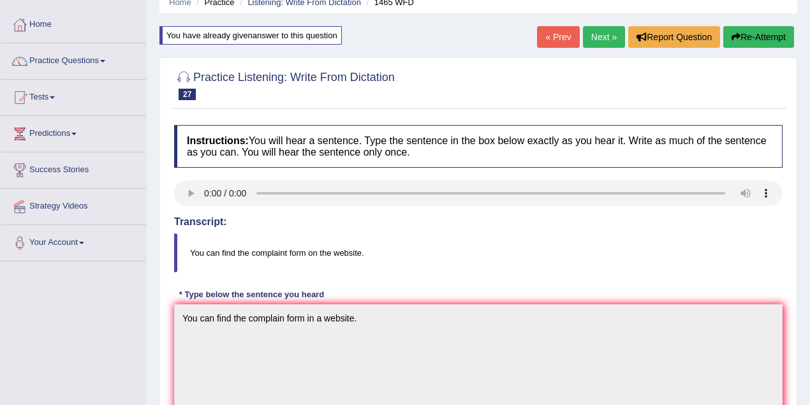
click at [556, 35] on link "« Prev" at bounding box center [558, 37] width 42 height 22
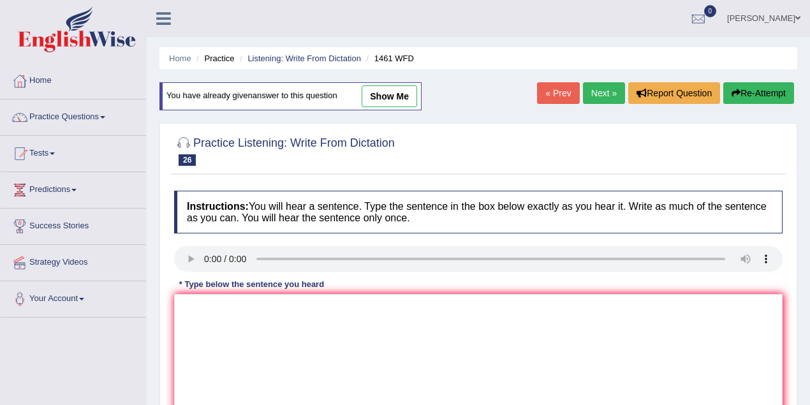
click at [391, 99] on link "show me" at bounding box center [388, 96] width 55 height 22
type textarea "My sister run a business about stories."
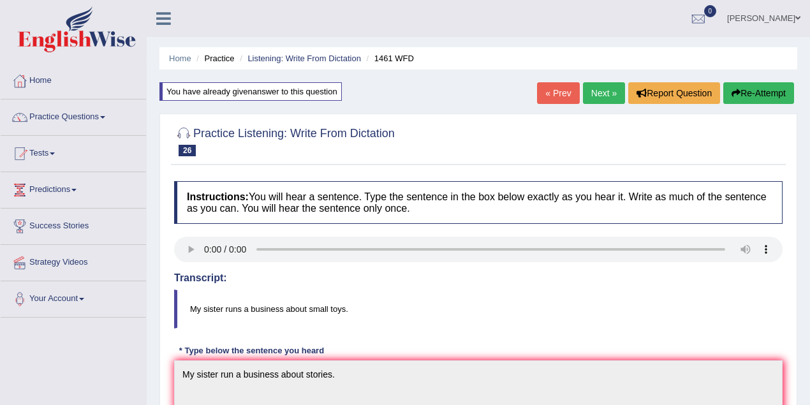
click at [556, 104] on div "« Prev Next » Report Question Re-Attempt" at bounding box center [667, 94] width 260 height 25
click at [559, 84] on link "« Prev" at bounding box center [558, 93] width 42 height 22
click at [558, 92] on link "« Prev" at bounding box center [558, 93] width 42 height 22
click at [543, 84] on link "« Prev" at bounding box center [558, 93] width 42 height 22
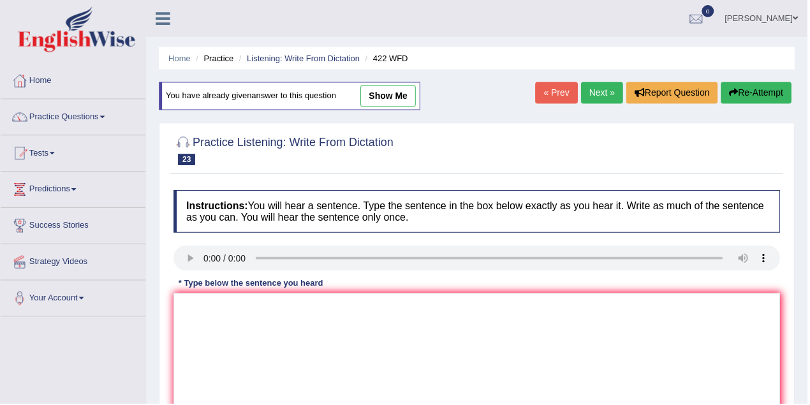
click at [391, 87] on link "show me" at bounding box center [388, 96] width 55 height 22
type textarea "The most important details in this arguements are missing."
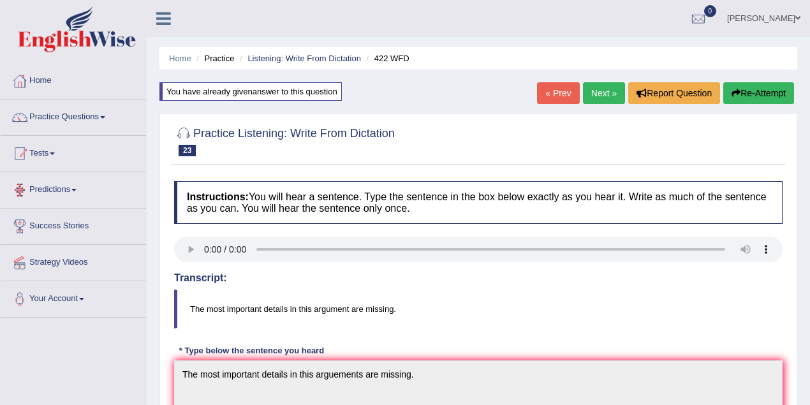
click at [45, 147] on link "Tests" at bounding box center [73, 152] width 145 height 32
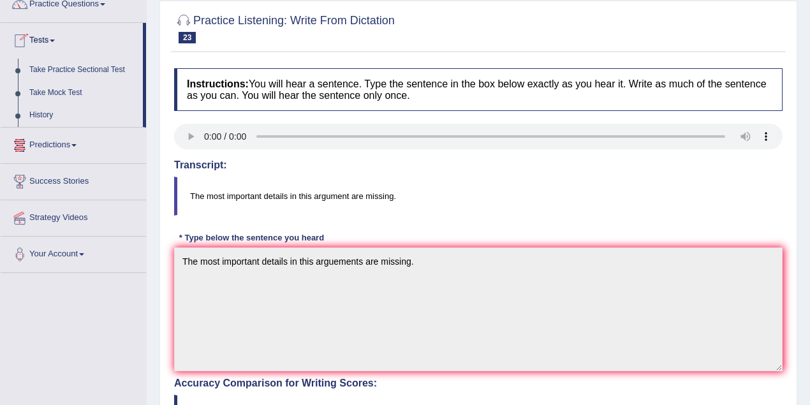
scroll to position [113, 0]
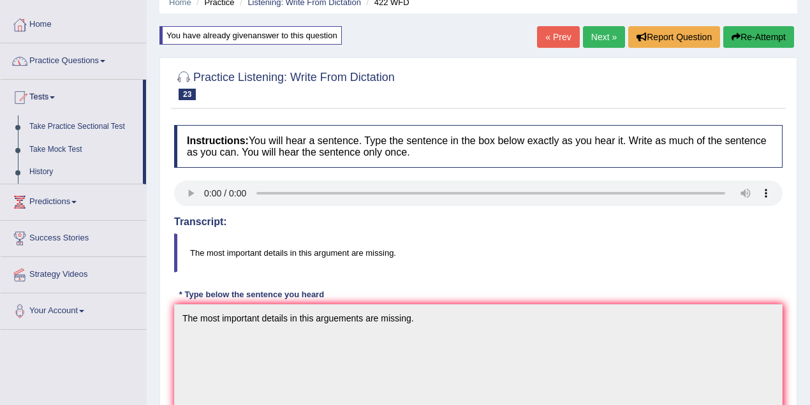
click at [68, 58] on link "Practice Questions" at bounding box center [73, 59] width 145 height 32
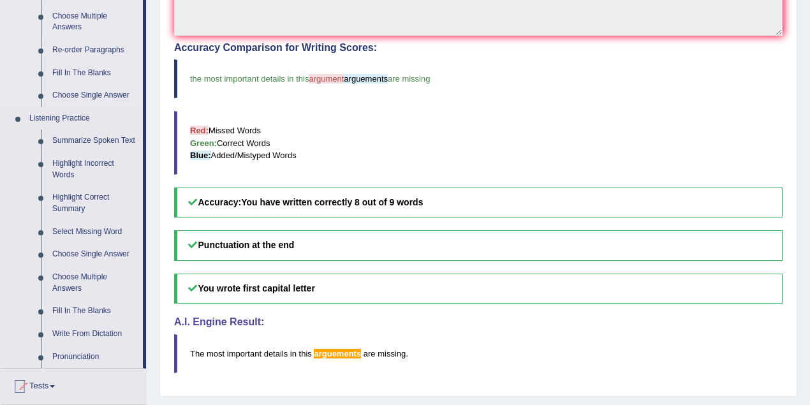
scroll to position [592, 0]
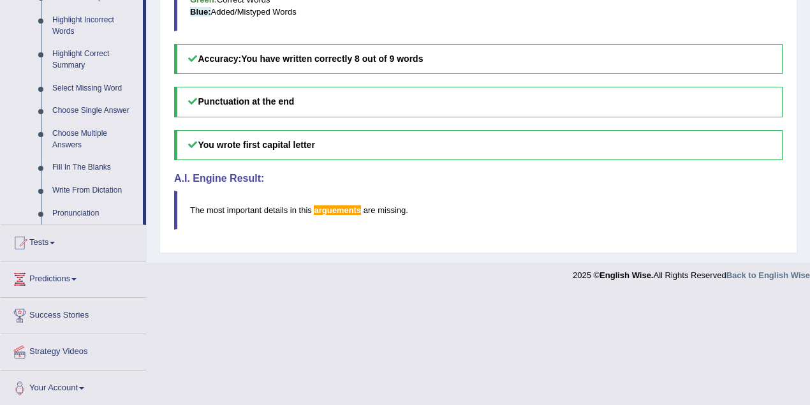
click at [101, 164] on link "Fill In The Blanks" at bounding box center [95, 167] width 96 height 23
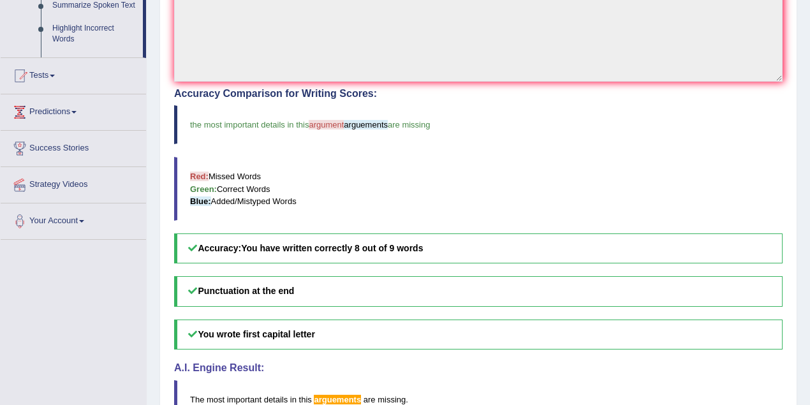
scroll to position [177, 0]
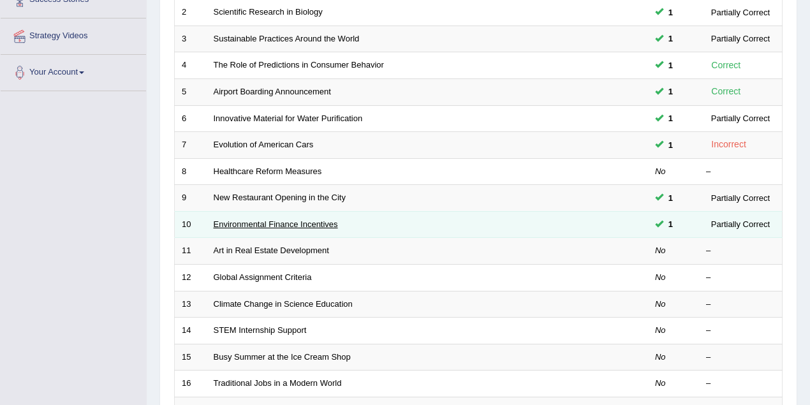
click at [310, 223] on link "Environmental Finance Incentives" at bounding box center [276, 224] width 124 height 10
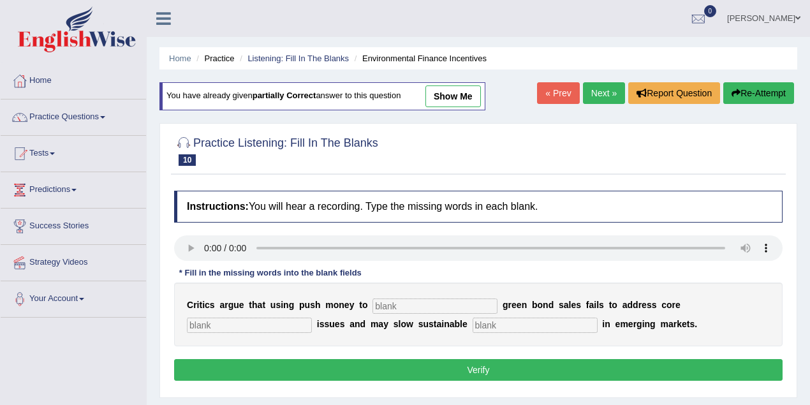
click at [457, 108] on div "You have already given partially correct answer to this question show me" at bounding box center [322, 96] width 326 height 28
click at [456, 98] on link "show me" at bounding box center [452, 96] width 55 height 22
type input "bush"
type input "climate"
type input "development"
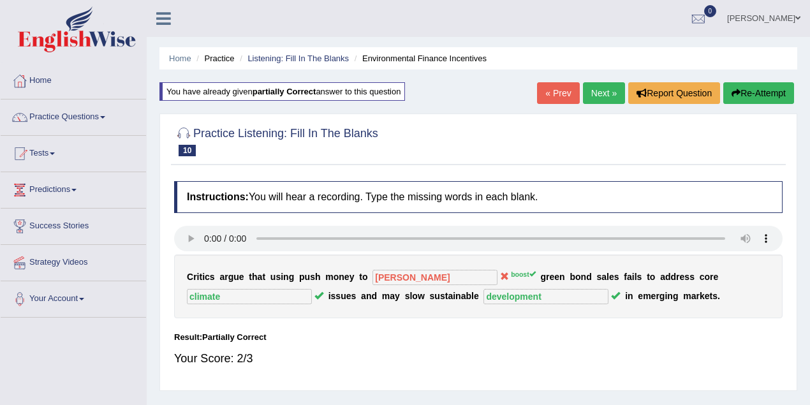
click at [548, 93] on link "« Prev" at bounding box center [558, 93] width 42 height 22
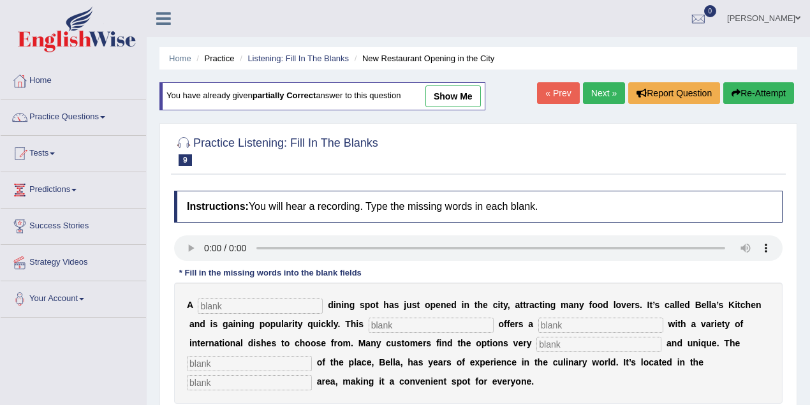
click at [449, 99] on link "show me" at bounding box center [452, 96] width 55 height 22
type input "new"
type input "restaurant"
type input "variaty"
type input "fast"
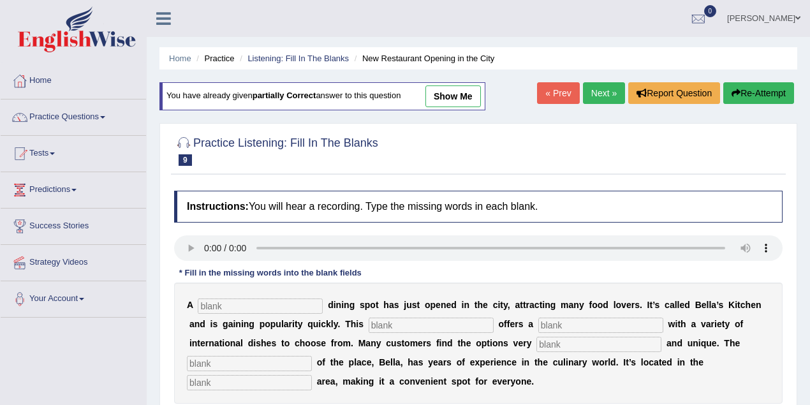
type input "owner"
type input "dining"
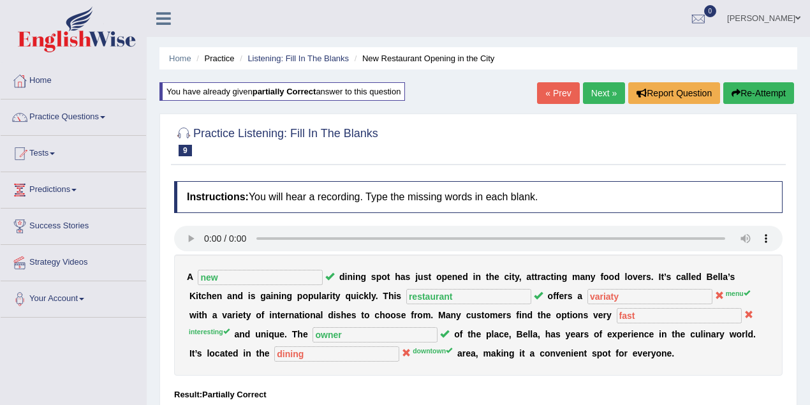
click at [552, 92] on link "« Prev" at bounding box center [558, 93] width 42 height 22
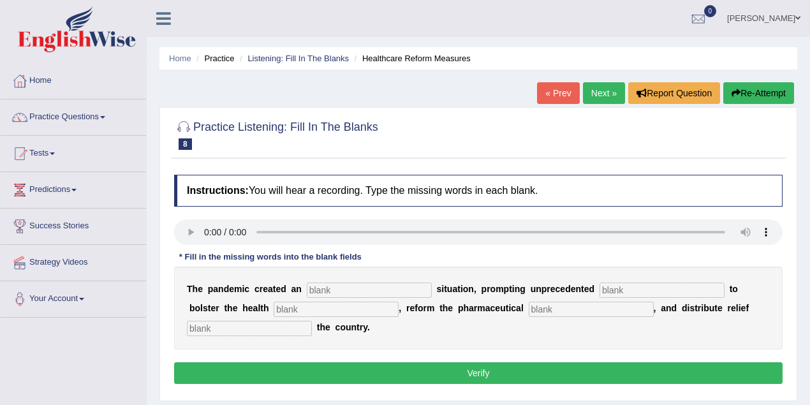
click at [537, 94] on link "« Prev" at bounding box center [558, 93] width 42 height 22
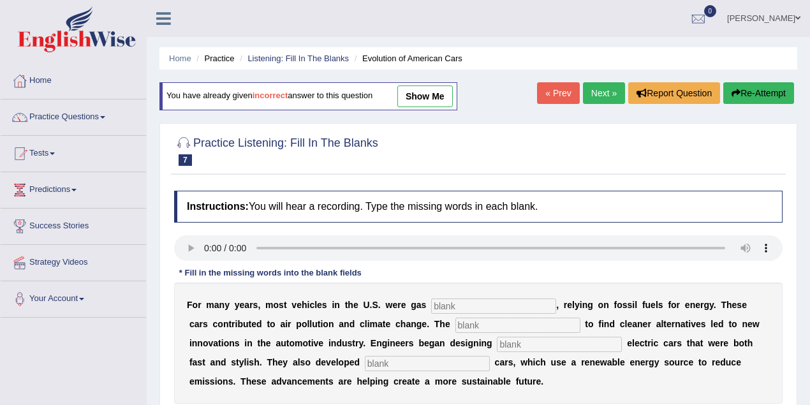
click at [427, 87] on link "show me" at bounding box center [424, 96] width 55 height 22
type input "power"
type input "urging"
type input "technology"
type input "hydrogine"
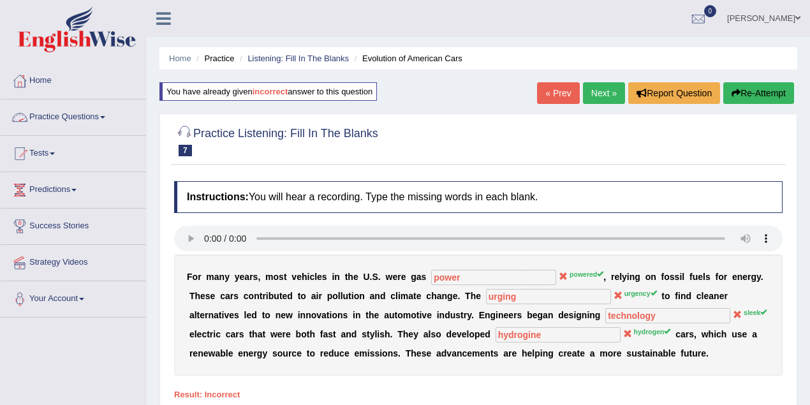
click at [92, 108] on link "Practice Questions" at bounding box center [73, 115] width 145 height 32
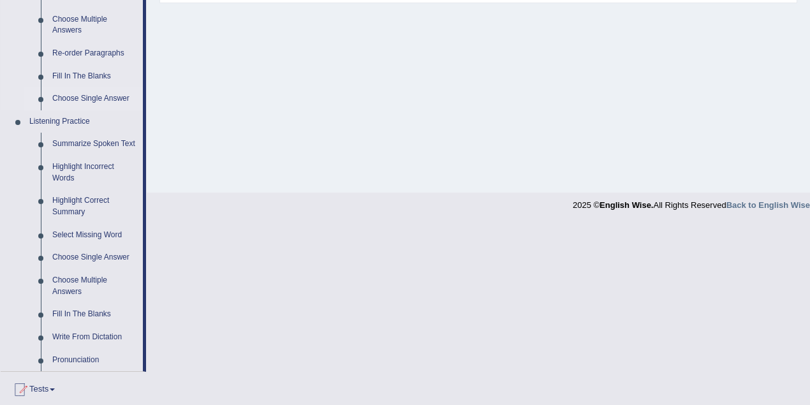
scroll to position [453, 0]
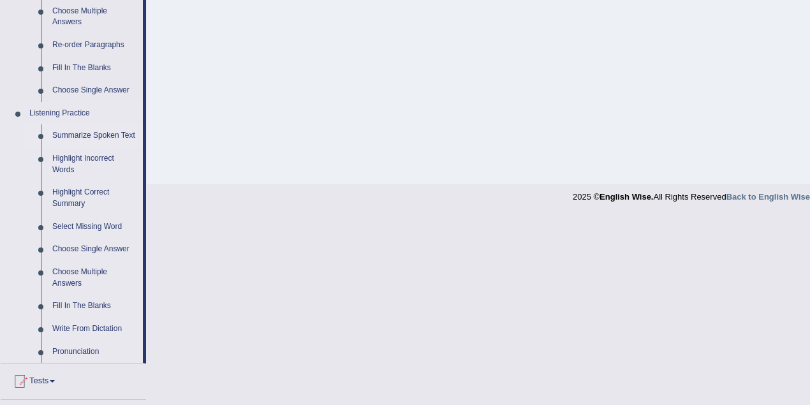
click at [100, 128] on link "Summarize Spoken Text" at bounding box center [95, 135] width 96 height 23
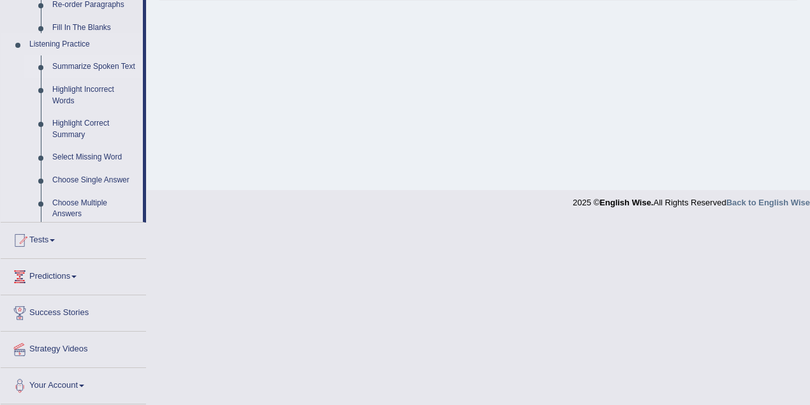
scroll to position [264, 0]
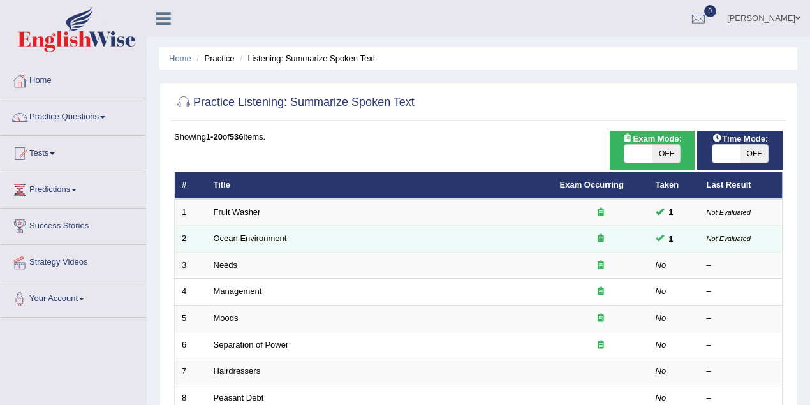
click at [272, 237] on link "Ocean Environment" at bounding box center [250, 238] width 73 height 10
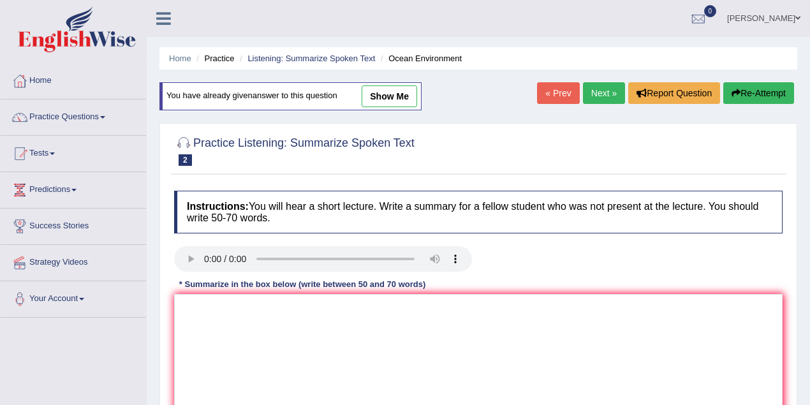
click at [391, 93] on link "show me" at bounding box center [388, 96] width 55 height 22
type textarea "The speaker provides information about water polution. Initailly, the lecture e…"
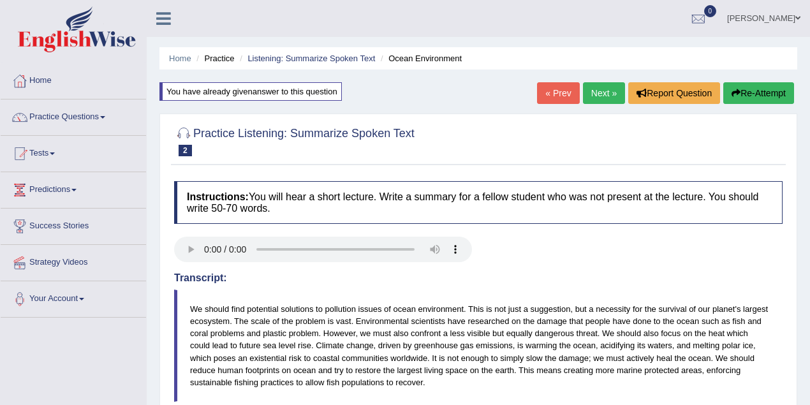
click at [552, 97] on link "« Prev" at bounding box center [558, 93] width 42 height 22
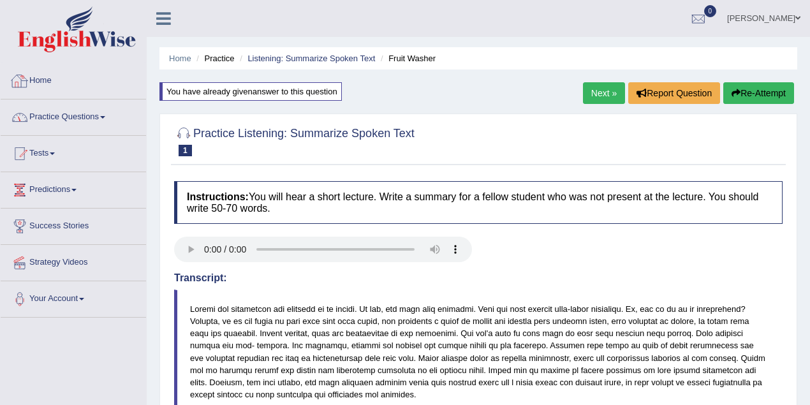
click at [105, 118] on link "Practice Questions" at bounding box center [73, 115] width 145 height 32
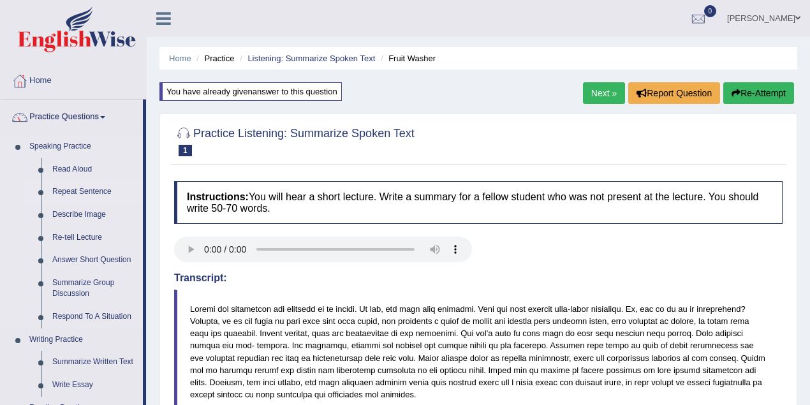
click at [91, 185] on link "Repeat Sentence" at bounding box center [95, 191] width 96 height 23
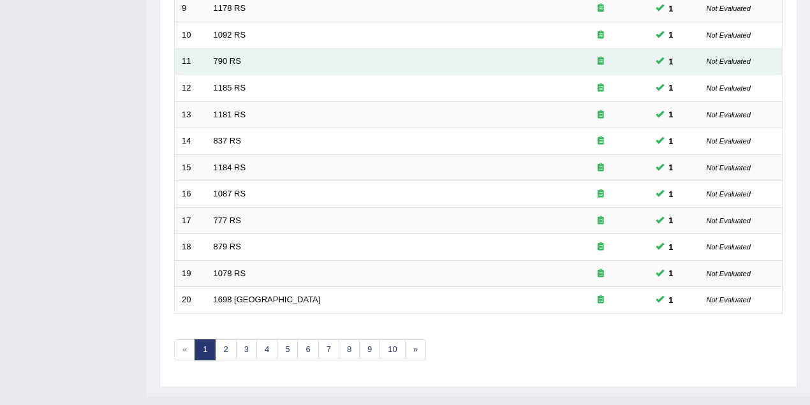
scroll to position [433, 0]
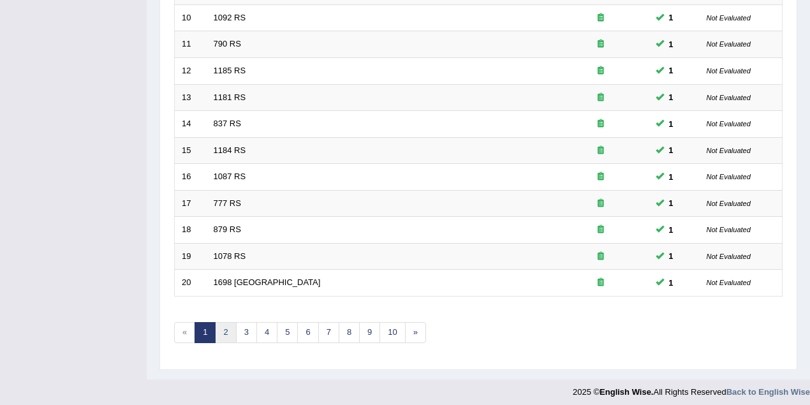
click at [226, 331] on link "2" at bounding box center [225, 332] width 21 height 21
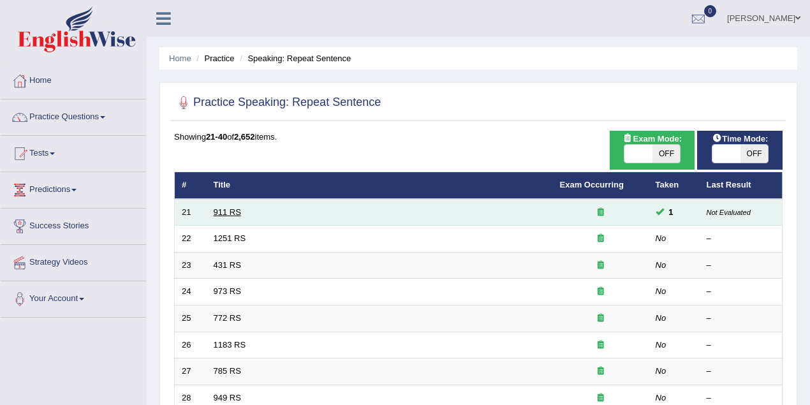
click at [223, 212] on link "911 RS" at bounding box center [227, 212] width 27 height 10
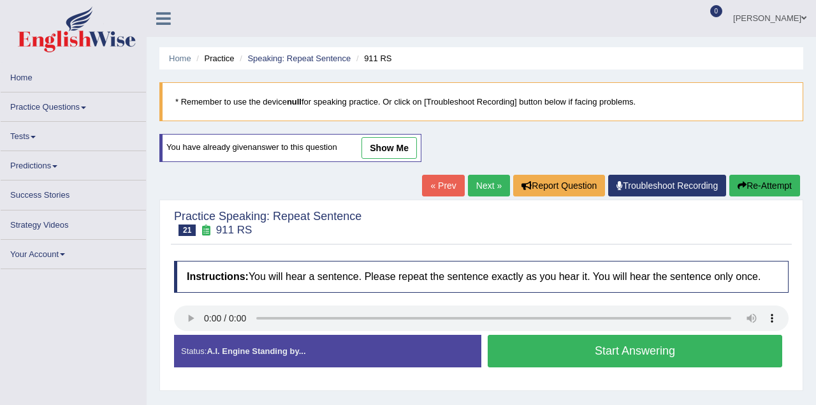
click at [401, 147] on body "Toggle navigation Home Practice Questions Speaking Practice Read Aloud Repeat S…" at bounding box center [408, 202] width 816 height 405
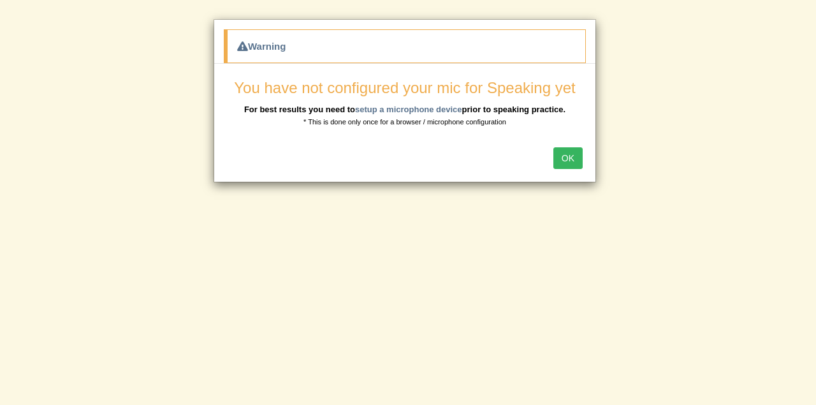
click at [575, 160] on button "OK" at bounding box center [567, 158] width 29 height 22
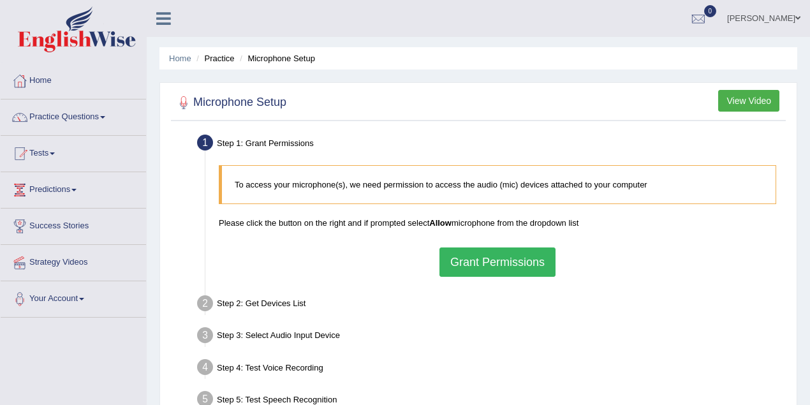
click at [486, 250] on button "Grant Permissions" at bounding box center [497, 261] width 116 height 29
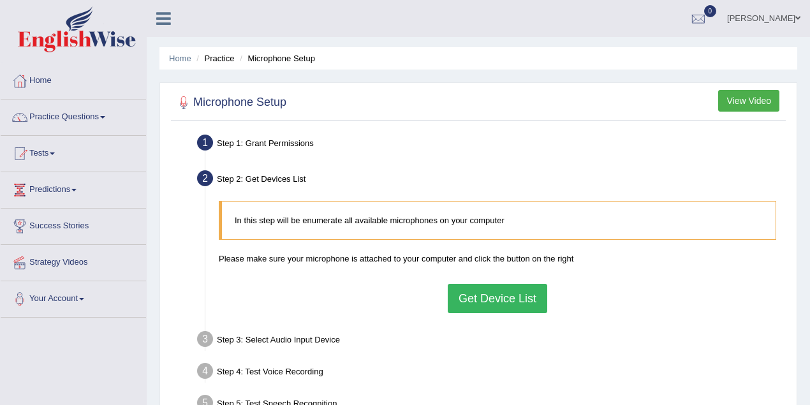
click at [481, 296] on button "Get Device List" at bounding box center [497, 298] width 99 height 29
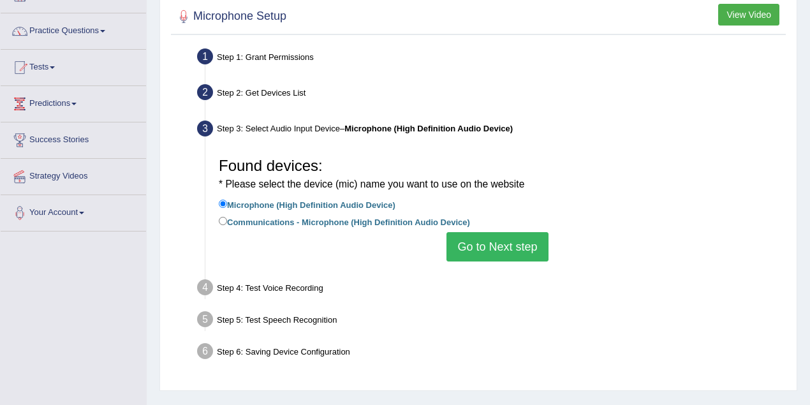
scroll to position [113, 0]
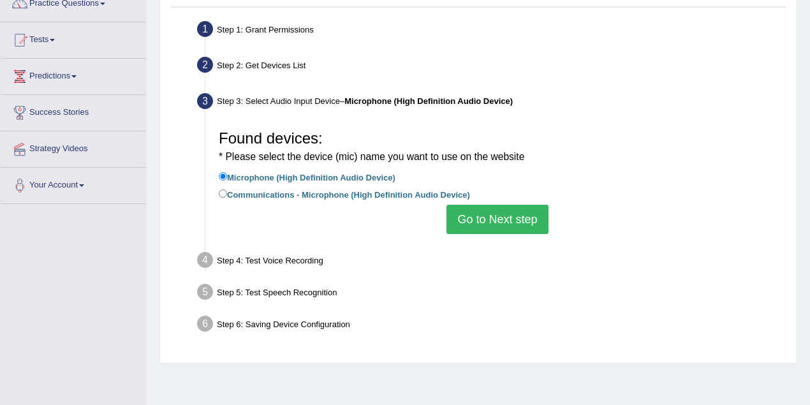
click at [483, 210] on button "Go to Next step" at bounding box center [496, 219] width 101 height 29
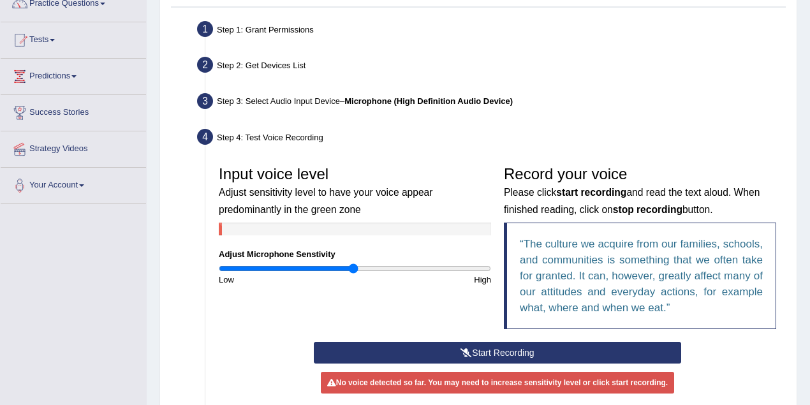
click at [498, 351] on button "Start Recording" at bounding box center [497, 353] width 367 height 22
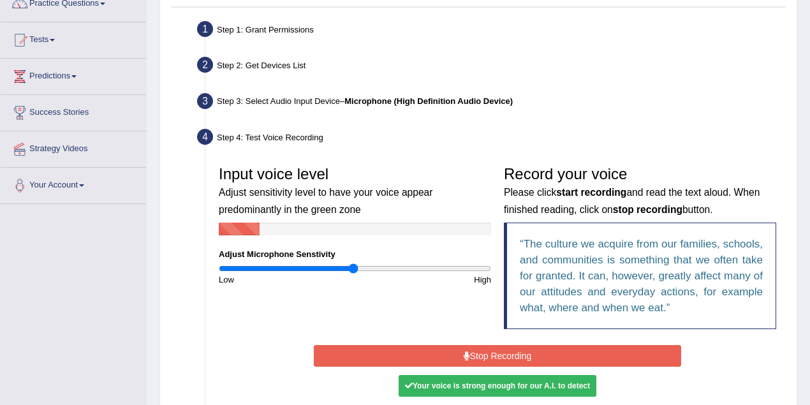
click at [505, 352] on button "Stop Recording" at bounding box center [497, 356] width 367 height 22
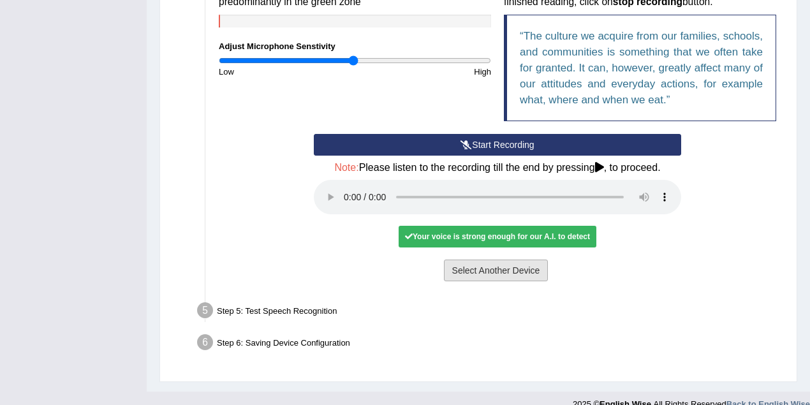
scroll to position [338, 0]
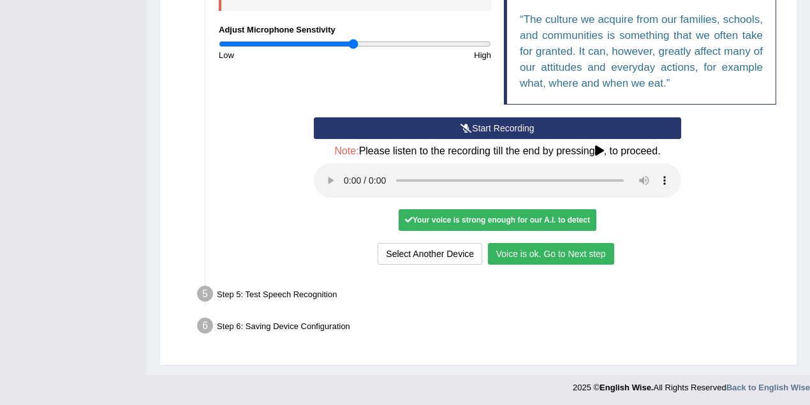
click at [539, 252] on button "Voice is ok. Go to Next step" at bounding box center [551, 254] width 126 height 22
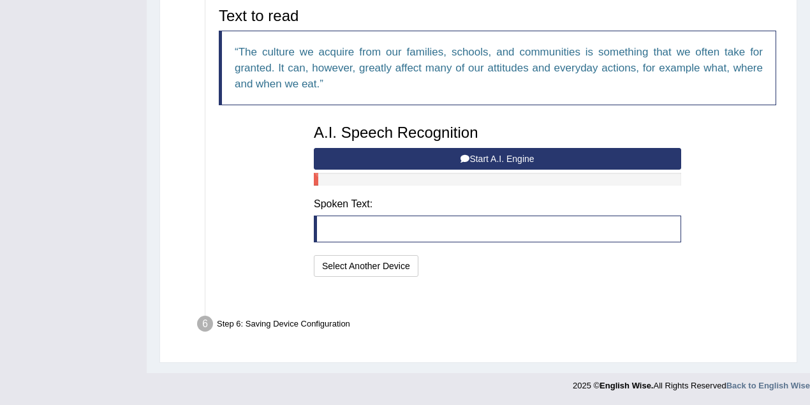
scroll to position [288, 0]
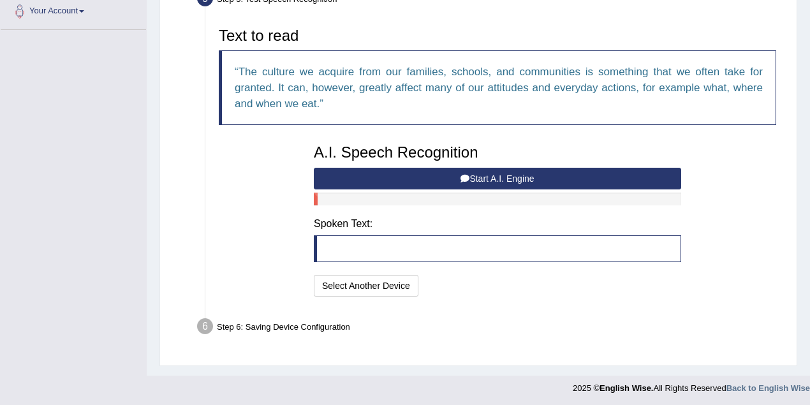
click at [493, 179] on button "Start A.I. Engine" at bounding box center [497, 179] width 367 height 22
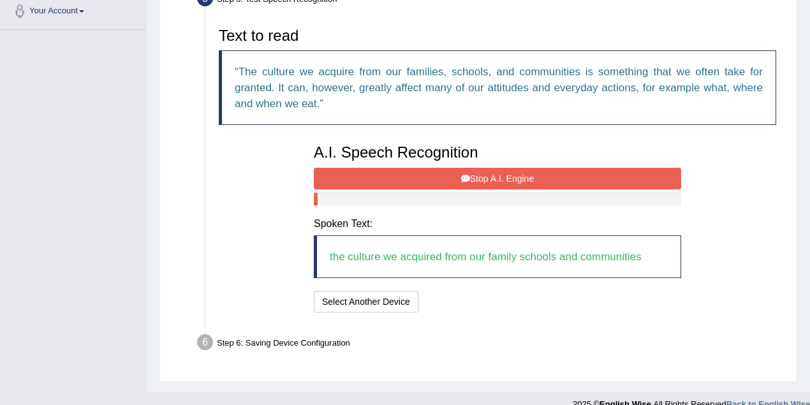
click at [486, 175] on button "Stop A.I. Engine" at bounding box center [497, 179] width 367 height 22
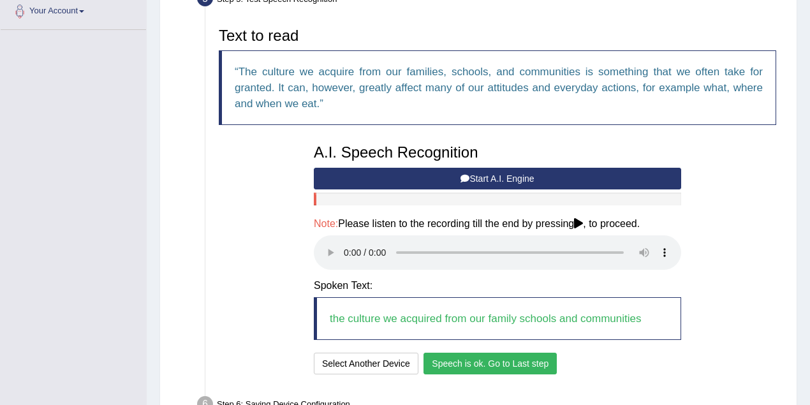
click at [476, 361] on button "Speech is ok. Go to Last step" at bounding box center [489, 364] width 133 height 22
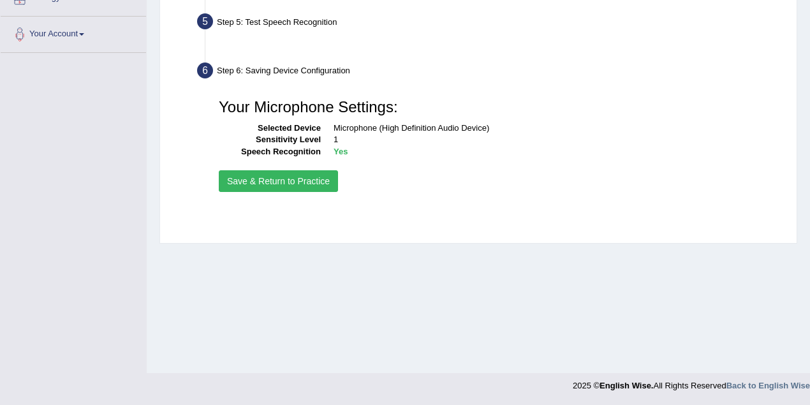
scroll to position [264, 0]
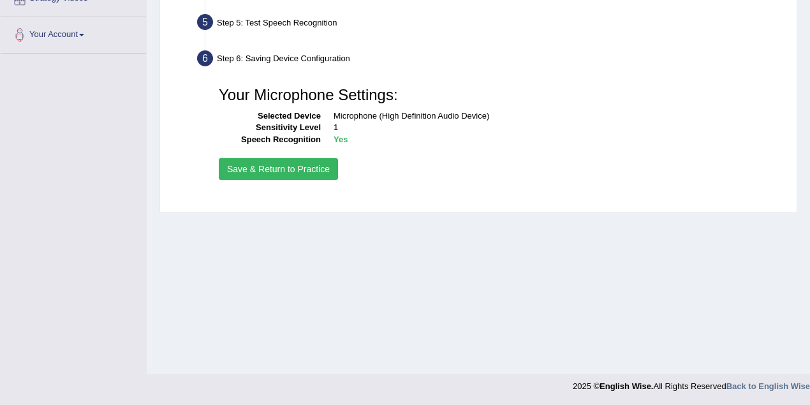
click at [316, 166] on button "Save & Return to Practice" at bounding box center [278, 169] width 119 height 22
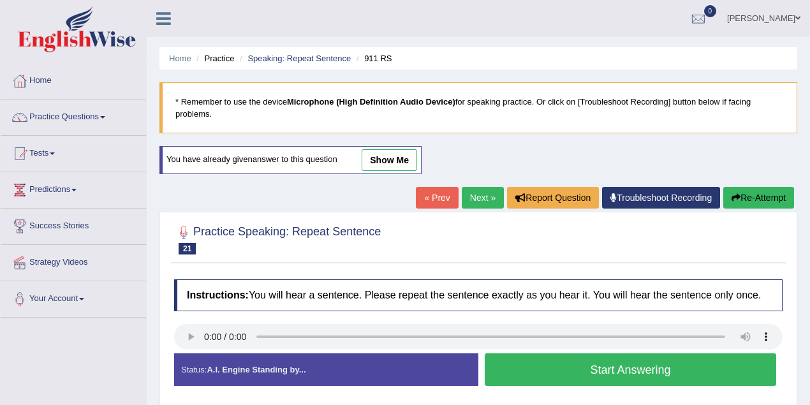
click at [386, 163] on link "show me" at bounding box center [388, 160] width 55 height 22
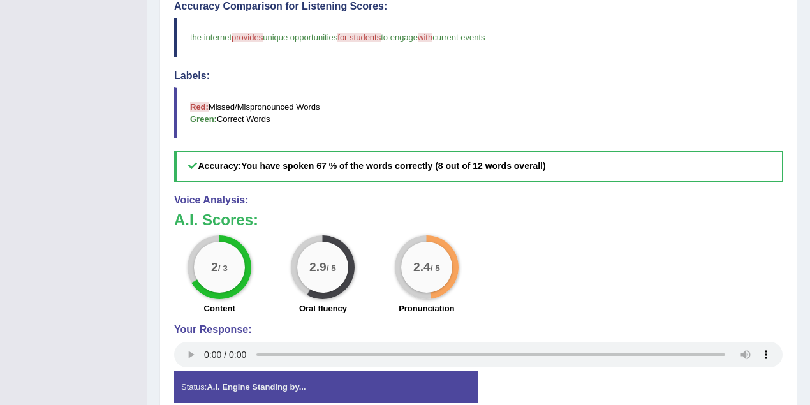
scroll to position [459, 0]
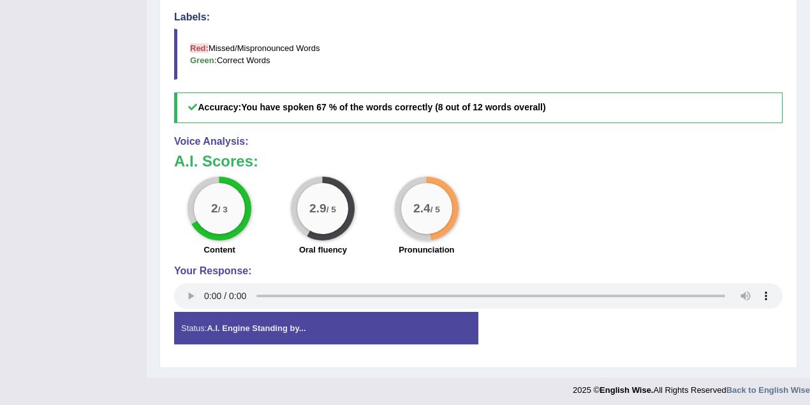
click at [508, 200] on div "2 / 3 Content 2.9 / 5 Oral fluency 2.4 / 5 Pronunciation" at bounding box center [478, 218] width 621 height 82
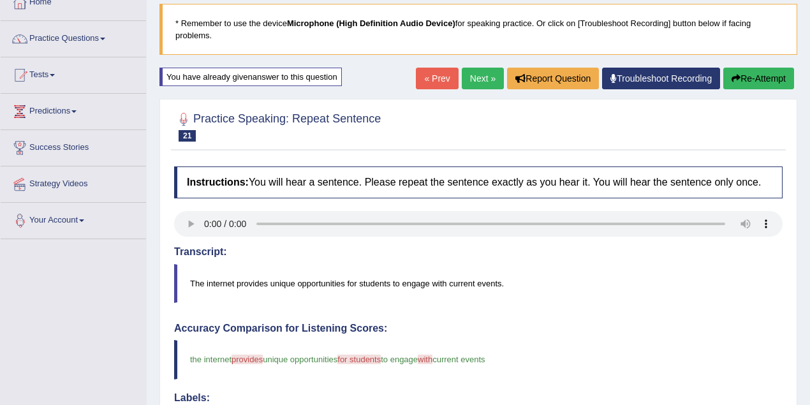
scroll to position [0, 0]
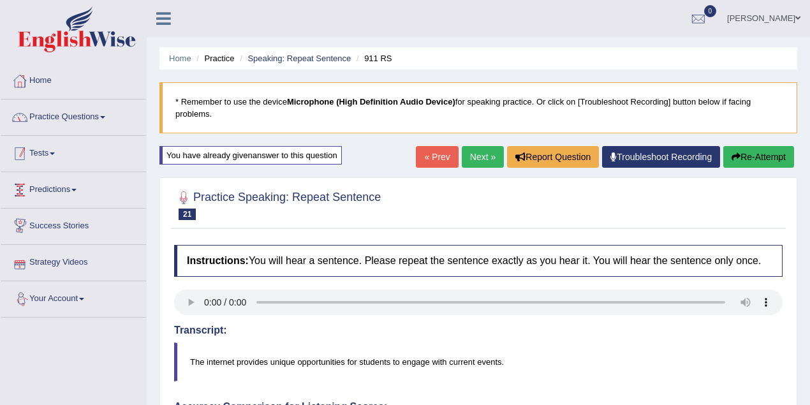
click at [96, 120] on link "Practice Questions" at bounding box center [73, 115] width 145 height 32
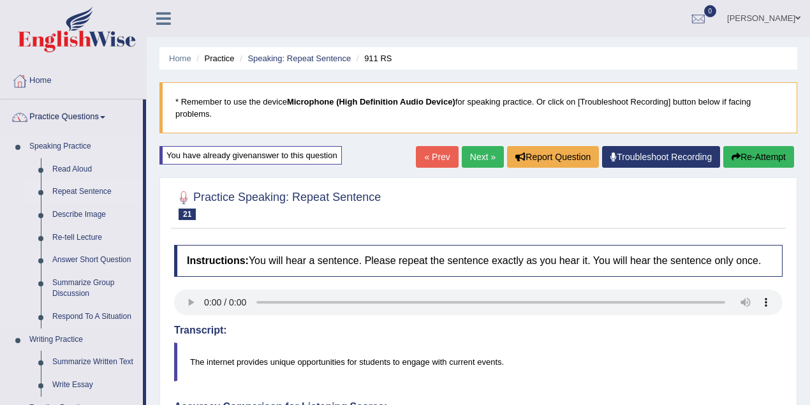
click at [98, 189] on link "Repeat Sentence" at bounding box center [95, 191] width 96 height 23
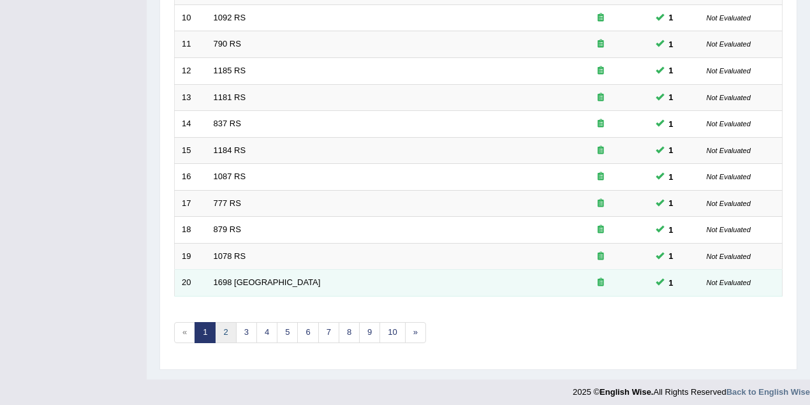
drag, startPoint x: 227, startPoint y: 324, endPoint x: 282, endPoint y: 277, distance: 71.9
click at [227, 323] on link "2" at bounding box center [225, 332] width 21 height 21
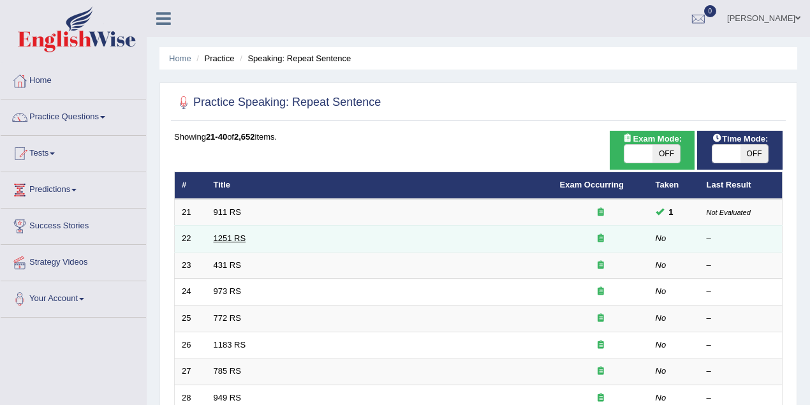
click at [232, 236] on link "1251 RS" at bounding box center [230, 238] width 33 height 10
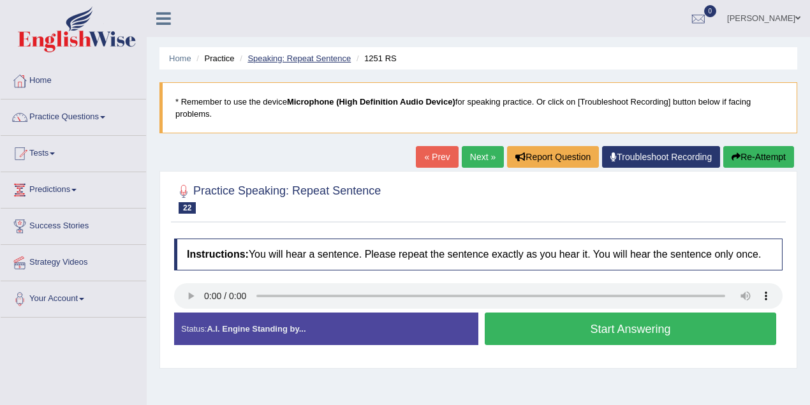
click at [296, 60] on link "Speaking: Repeat Sentence" at bounding box center [298, 59] width 103 height 10
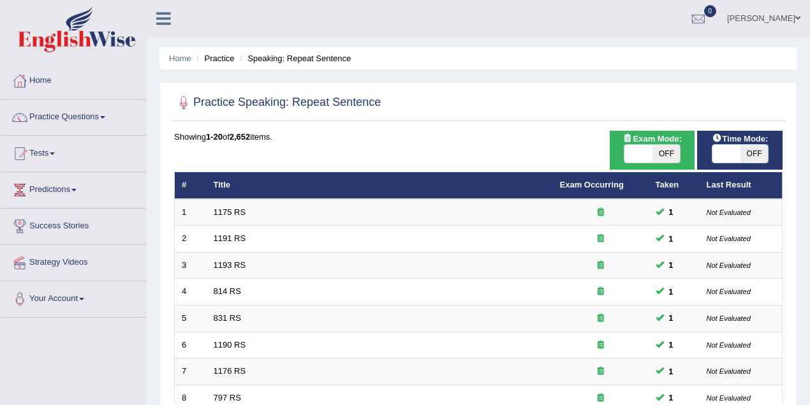
click at [744, 150] on span "OFF" at bounding box center [754, 154] width 28 height 18
checkbox input "true"
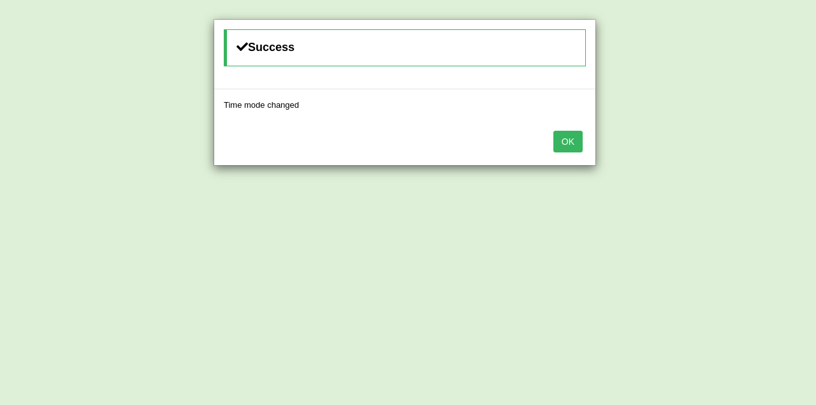
click at [561, 138] on button "OK" at bounding box center [567, 142] width 29 height 22
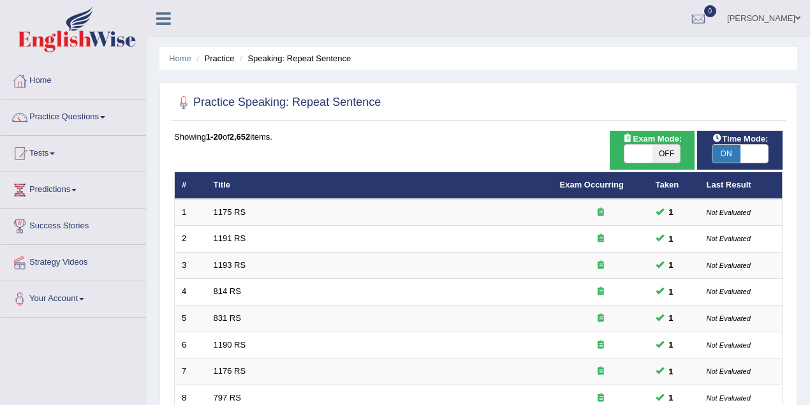
click at [680, 153] on div "ON OFF" at bounding box center [652, 153] width 57 height 19
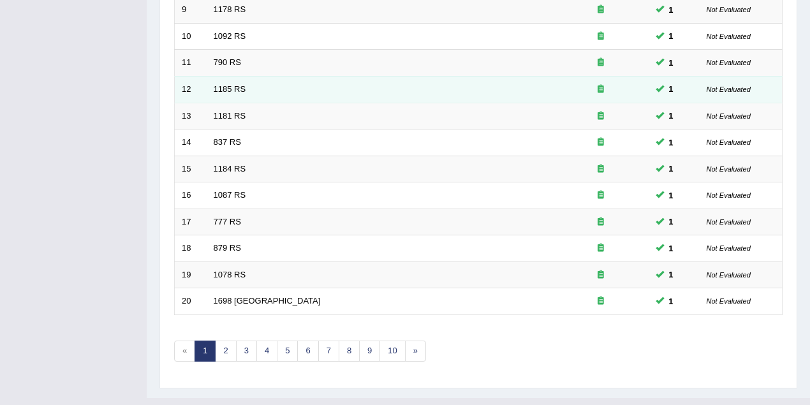
scroll to position [433, 0]
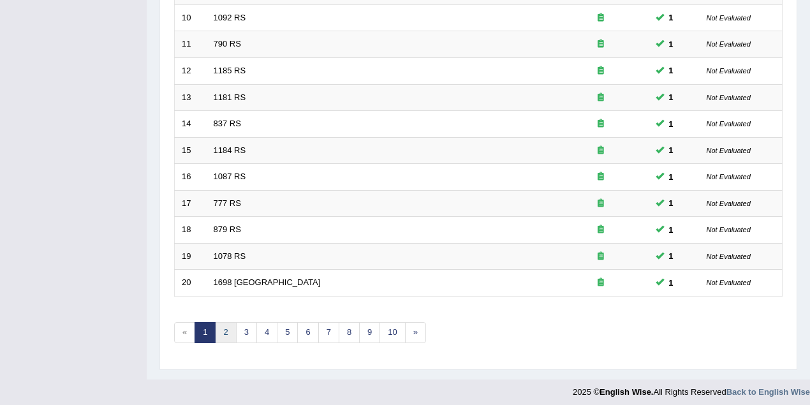
click at [228, 326] on link "2" at bounding box center [225, 332] width 21 height 21
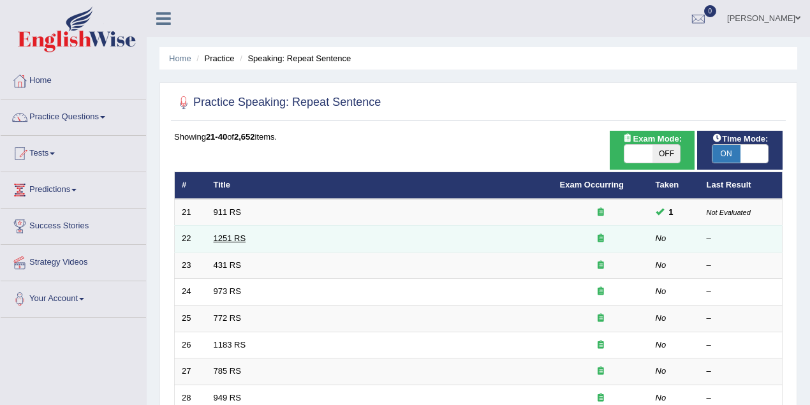
click at [237, 235] on link "1251 RS" at bounding box center [230, 238] width 33 height 10
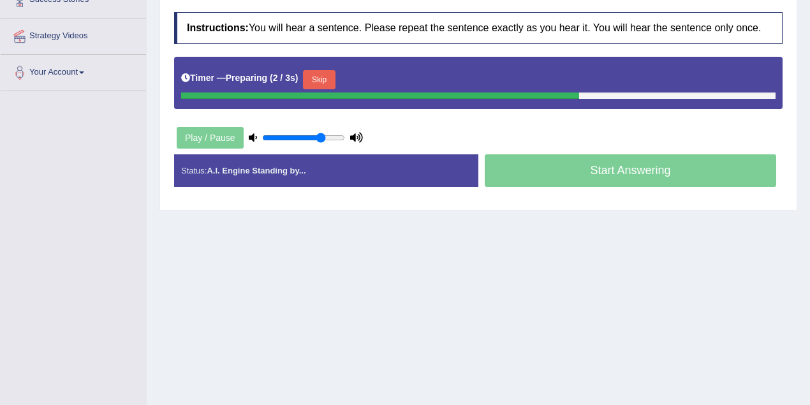
type input "0.75"
click at [320, 134] on input "range" at bounding box center [303, 138] width 83 height 10
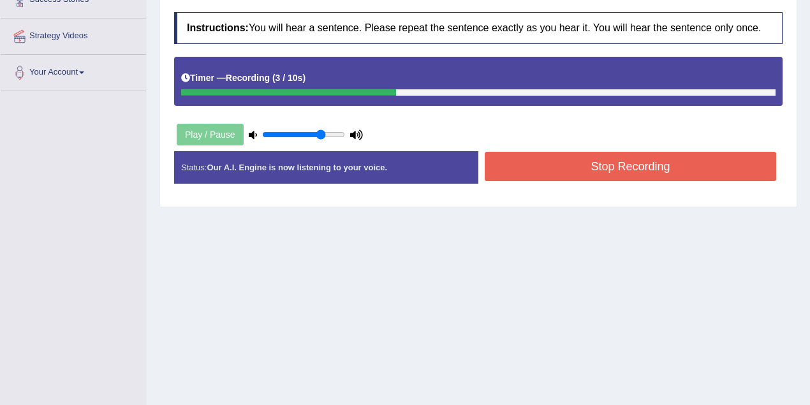
click at [557, 170] on button "Stop Recording" at bounding box center [630, 166] width 291 height 29
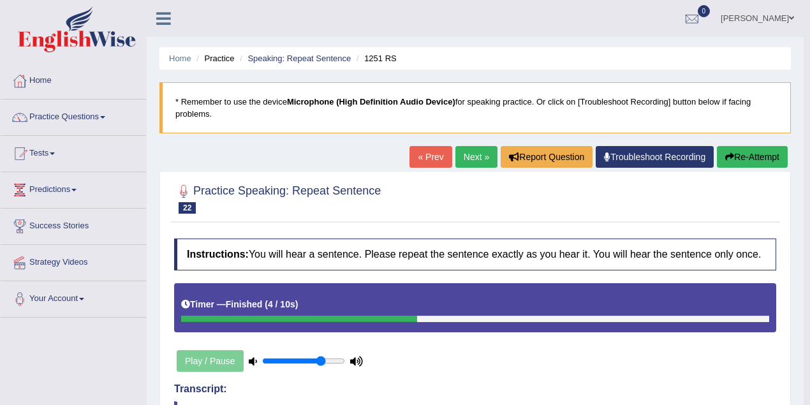
click at [477, 154] on link "Next »" at bounding box center [476, 157] width 42 height 22
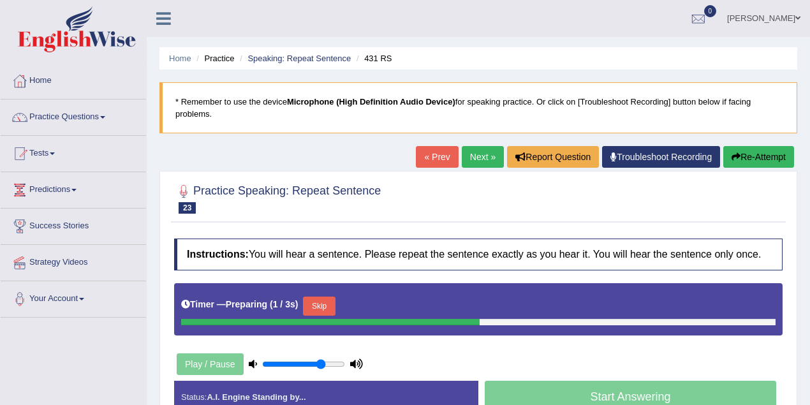
click at [335, 296] on button "Skip" at bounding box center [319, 305] width 32 height 19
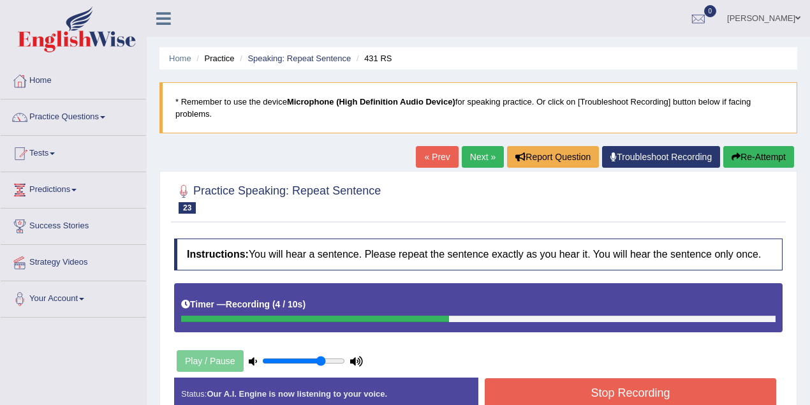
click at [627, 389] on button "Stop Recording" at bounding box center [630, 392] width 291 height 29
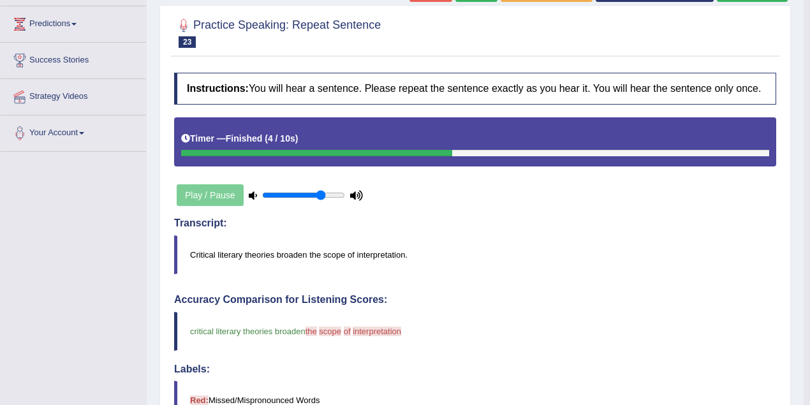
scroll to position [113, 0]
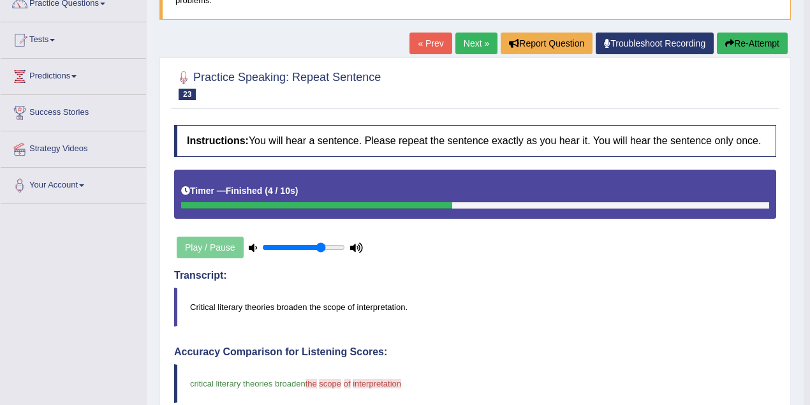
click at [472, 39] on link "Next »" at bounding box center [476, 44] width 42 height 22
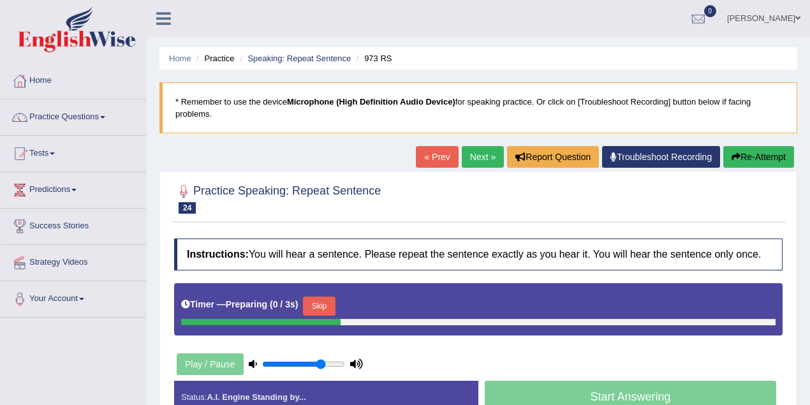
click at [334, 303] on button "Skip" at bounding box center [319, 305] width 32 height 19
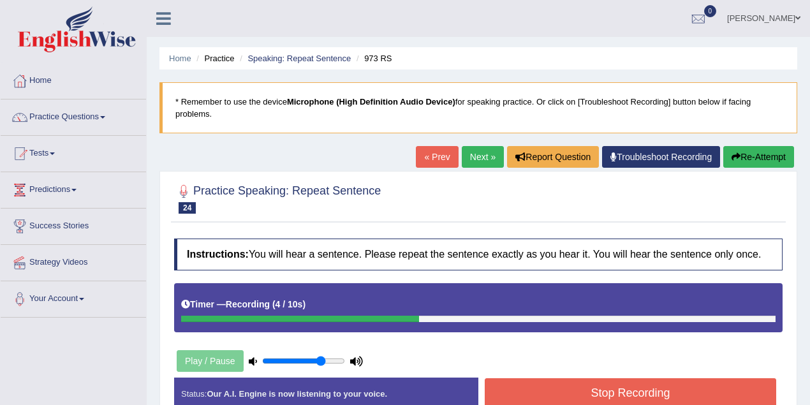
click at [608, 385] on button "Stop Recording" at bounding box center [630, 392] width 291 height 29
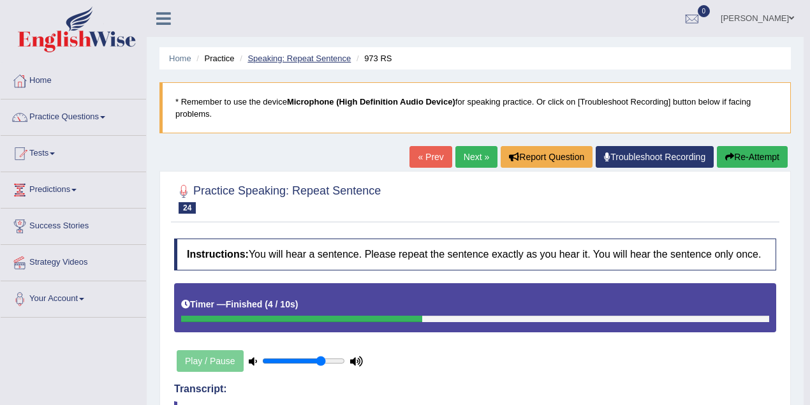
click at [320, 61] on link "Speaking: Repeat Sentence" at bounding box center [298, 59] width 103 height 10
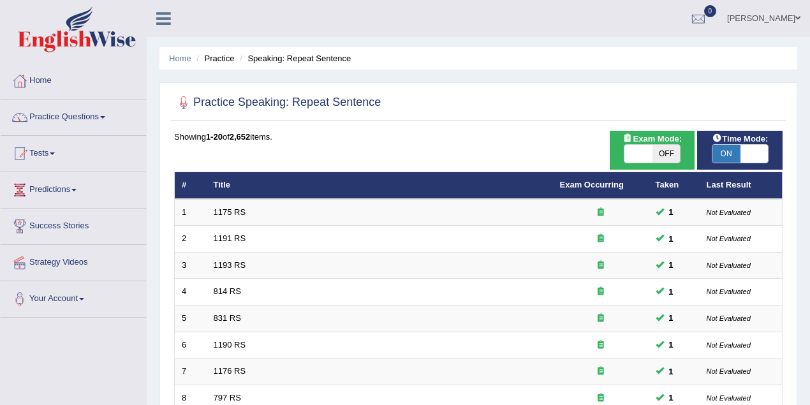
click at [664, 152] on span "OFF" at bounding box center [666, 154] width 28 height 18
checkbox input "true"
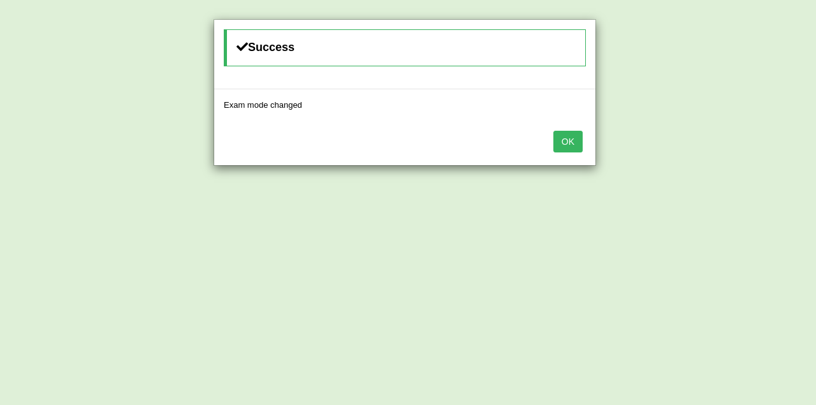
click at [580, 140] on button "OK" at bounding box center [567, 142] width 29 height 22
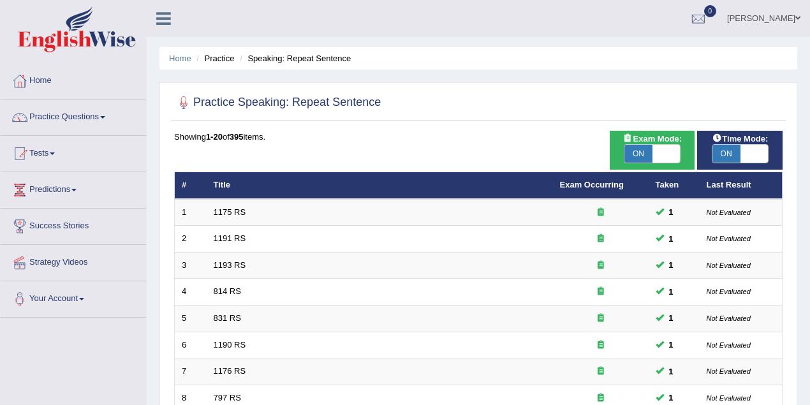
click at [81, 116] on link "Practice Questions" at bounding box center [73, 115] width 145 height 32
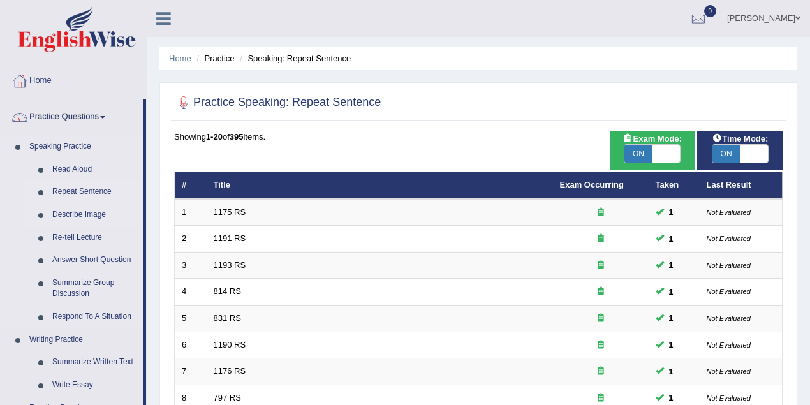
click at [88, 215] on link "Describe Image" at bounding box center [95, 214] width 96 height 23
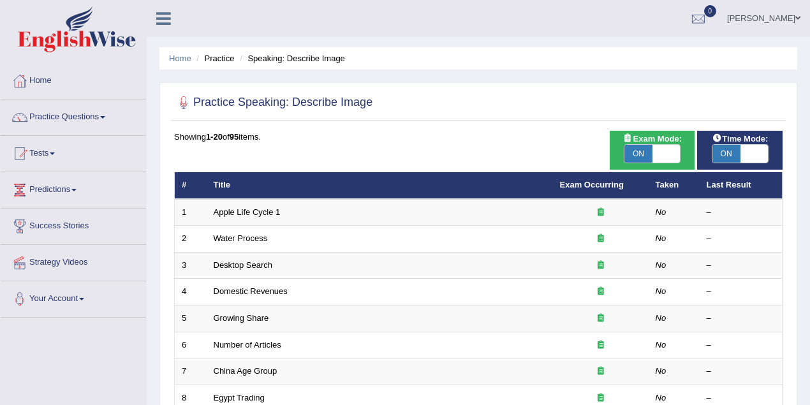
click at [641, 152] on span "ON" at bounding box center [638, 154] width 28 height 18
checkbox input "false"
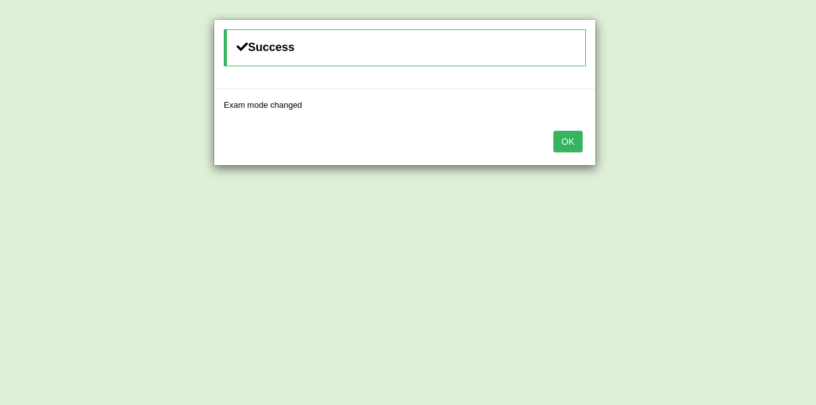
click at [562, 136] on button "OK" at bounding box center [567, 142] width 29 height 22
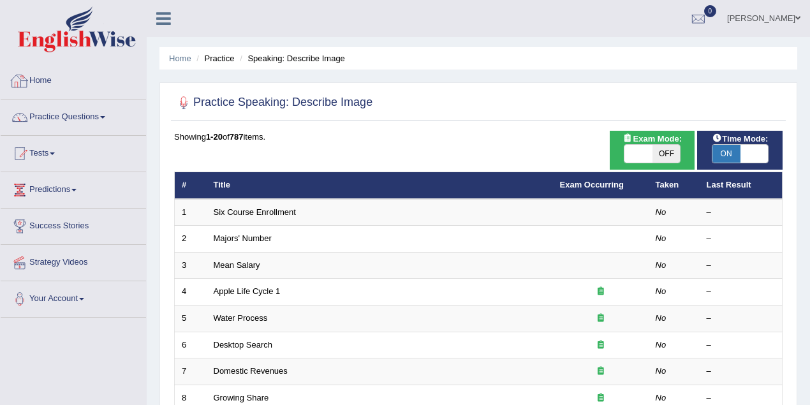
click at [58, 80] on link "Home" at bounding box center [73, 79] width 145 height 32
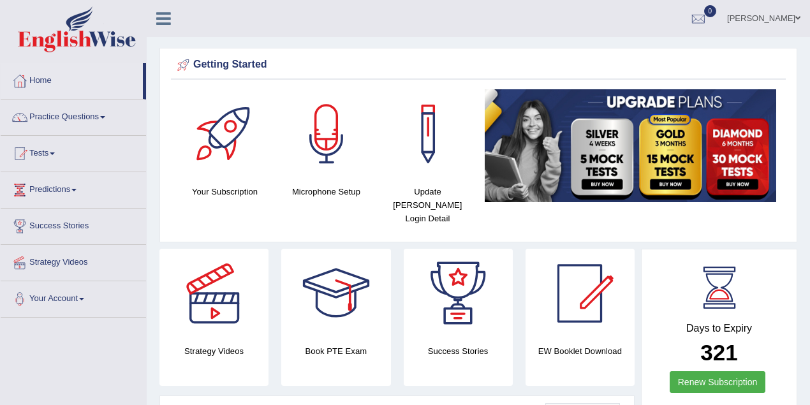
click at [599, 5] on ul "[PERSON_NAME] Toggle navigation Username: josephluma_parramatta Access Type: On…" at bounding box center [578, 18] width 464 height 36
click at [782, 14] on link "[PERSON_NAME]" at bounding box center [763, 16] width 92 height 33
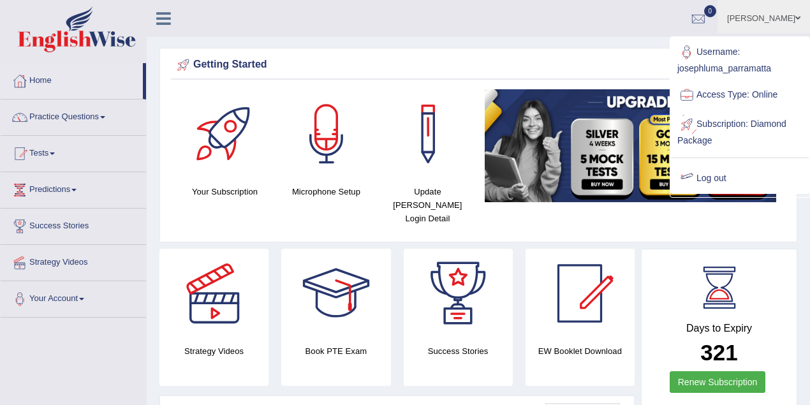
click at [724, 179] on link "Log out" at bounding box center [740, 178] width 138 height 29
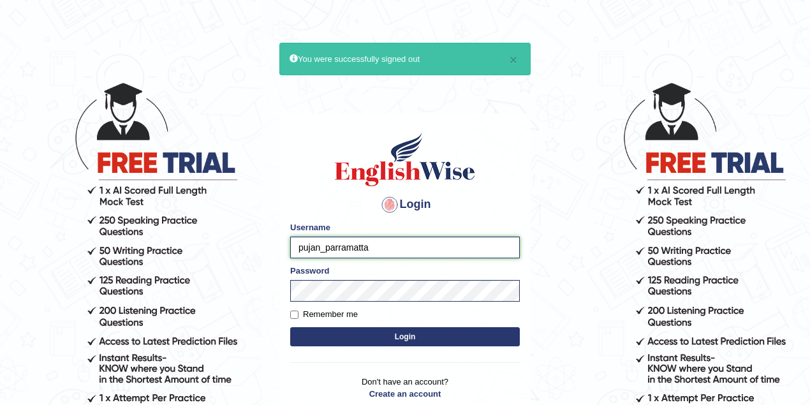
click at [325, 248] on input "pujan_parramatta" at bounding box center [405, 248] width 230 height 22
drag, startPoint x: 318, startPoint y: 247, endPoint x: 326, endPoint y: 247, distance: 8.3
click at [321, 247] on input "pujan_parramatta" at bounding box center [405, 248] width 230 height 22
type input "manpreetk_parramatta"
click at [290, 327] on button "Login" at bounding box center [405, 336] width 230 height 19
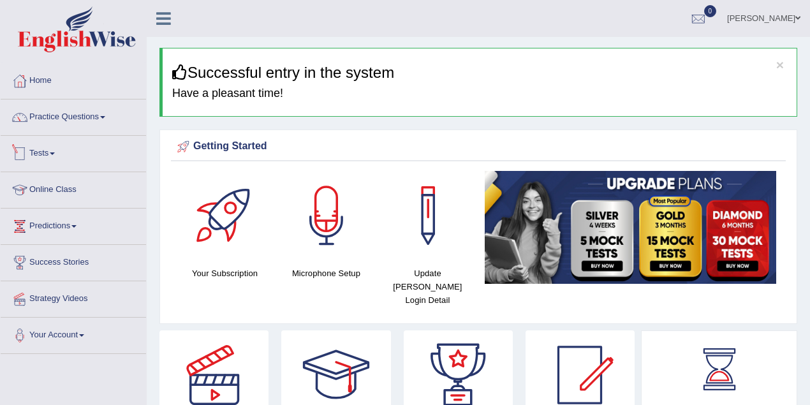
click at [41, 149] on link "Tests" at bounding box center [73, 152] width 145 height 32
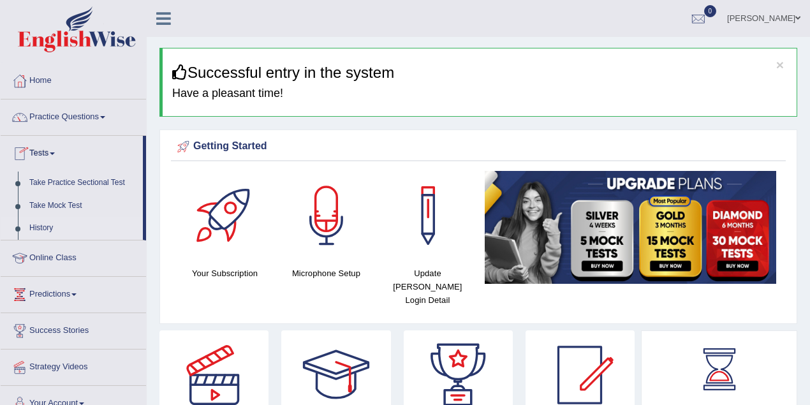
click at [53, 227] on link "History" at bounding box center [83, 228] width 119 height 23
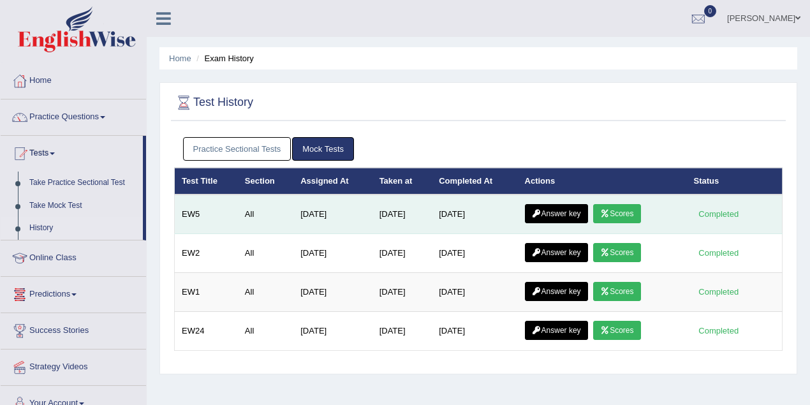
click at [553, 210] on link "Answer key" at bounding box center [556, 213] width 63 height 19
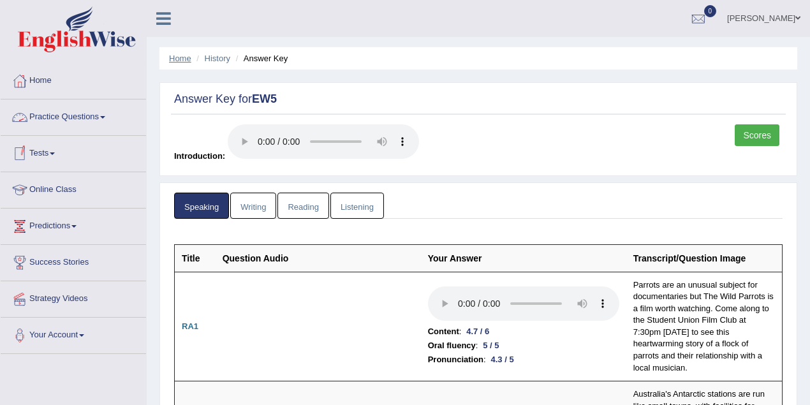
click at [180, 60] on link "Home" at bounding box center [180, 59] width 22 height 10
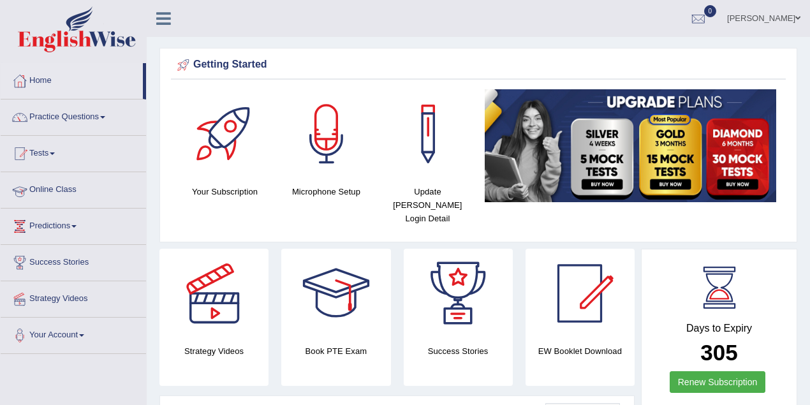
click at [58, 156] on link "Tests" at bounding box center [73, 152] width 145 height 32
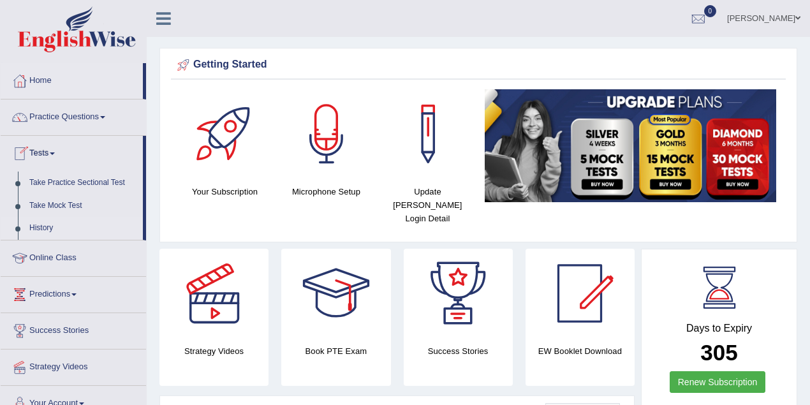
click at [54, 224] on link "History" at bounding box center [83, 228] width 119 height 23
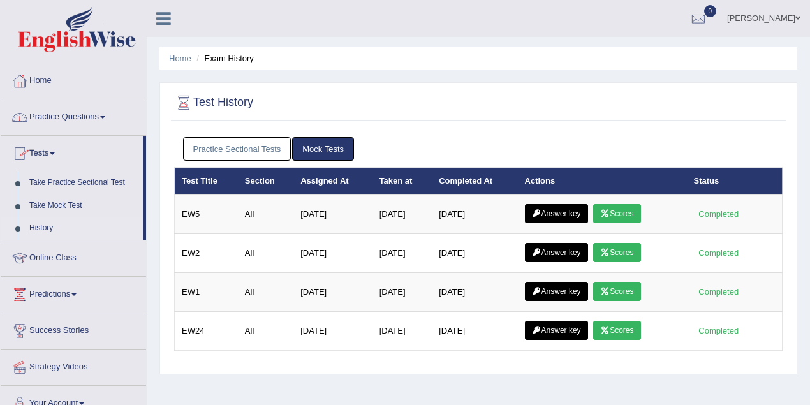
click at [92, 119] on link "Practice Questions" at bounding box center [73, 115] width 145 height 32
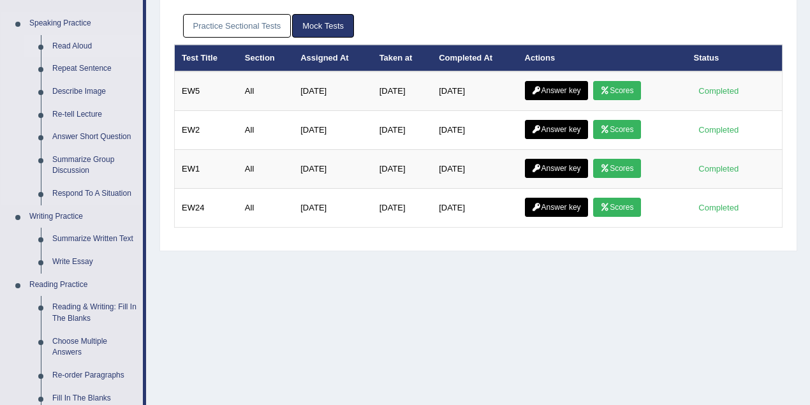
scroll to position [170, 0]
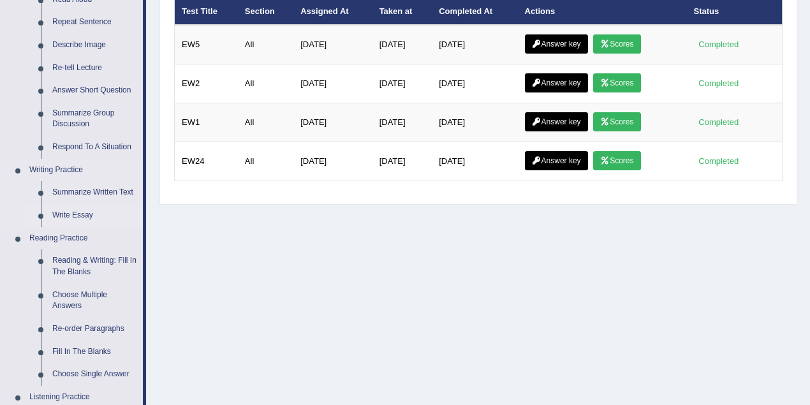
click at [91, 214] on link "Write Essay" at bounding box center [95, 215] width 96 height 23
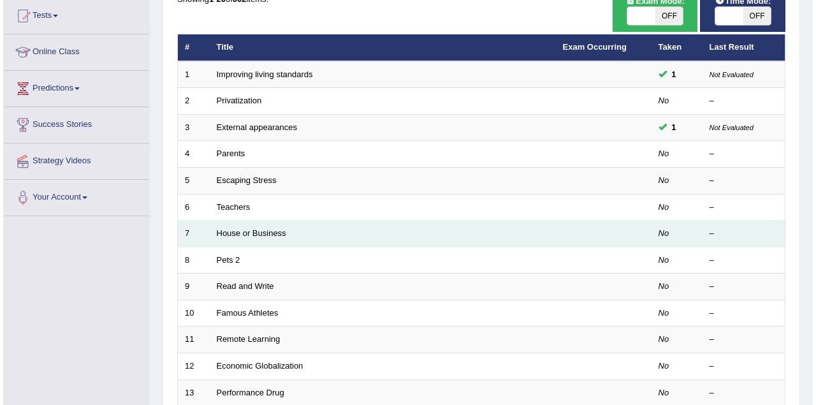
scroll to position [113, 0]
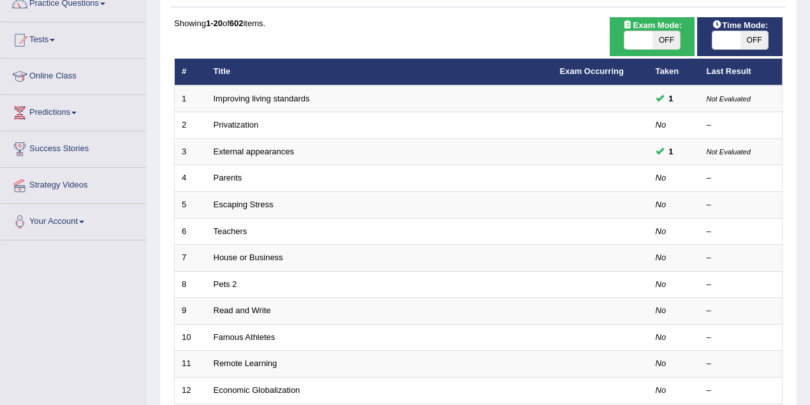
click at [657, 31] on span "OFF" at bounding box center [666, 40] width 28 height 18
checkbox input "true"
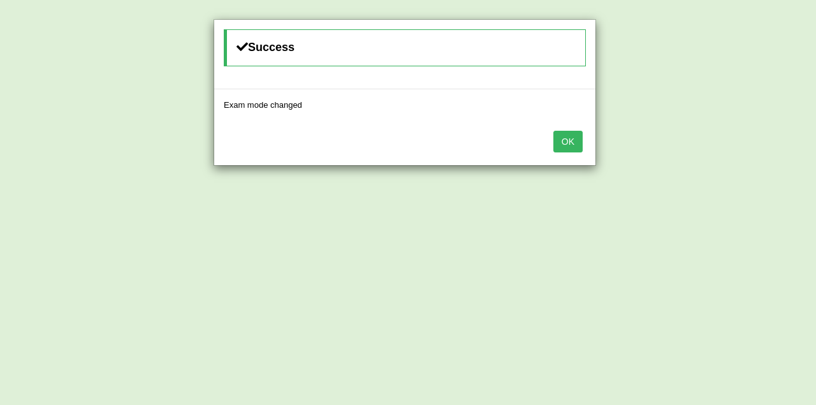
click at [576, 142] on button "OK" at bounding box center [567, 142] width 29 height 22
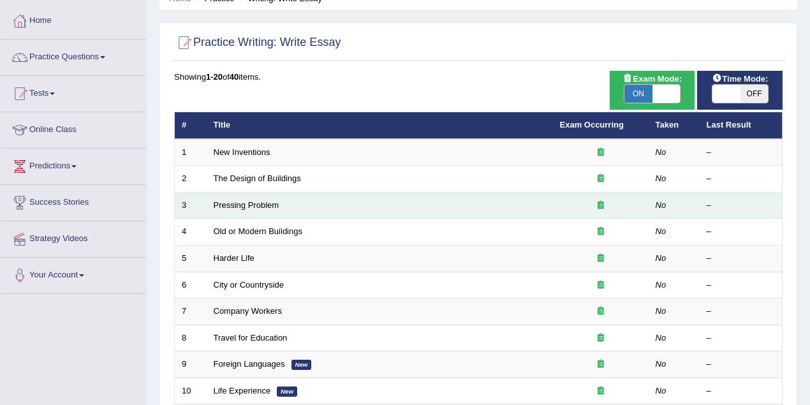
scroll to position [36, 0]
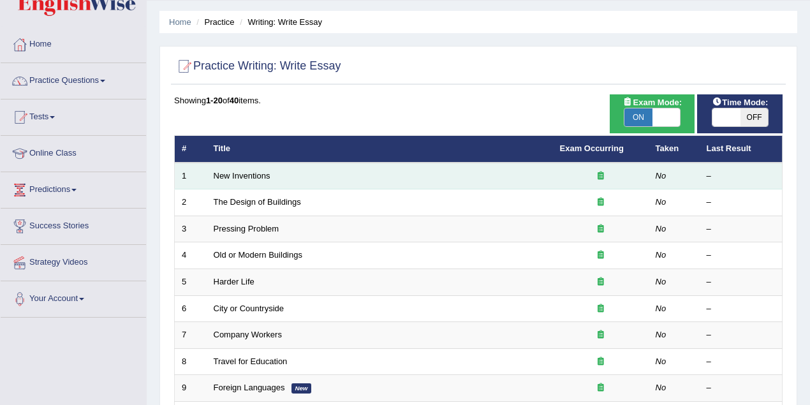
click at [259, 180] on td "New Inventions" at bounding box center [380, 176] width 346 height 27
click at [258, 176] on link "New Inventions" at bounding box center [242, 176] width 57 height 10
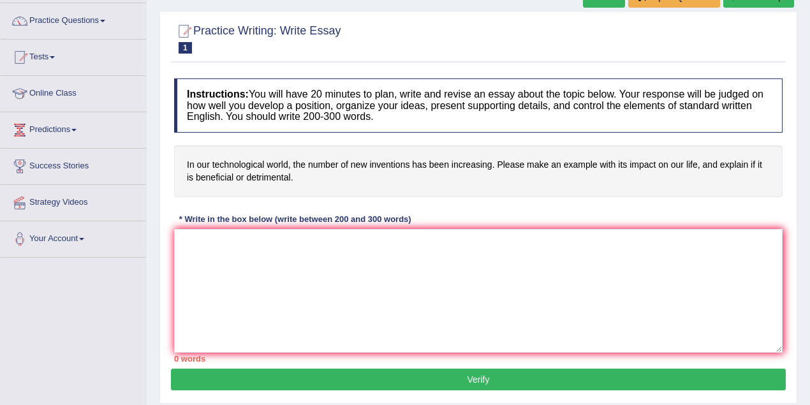
scroll to position [113, 0]
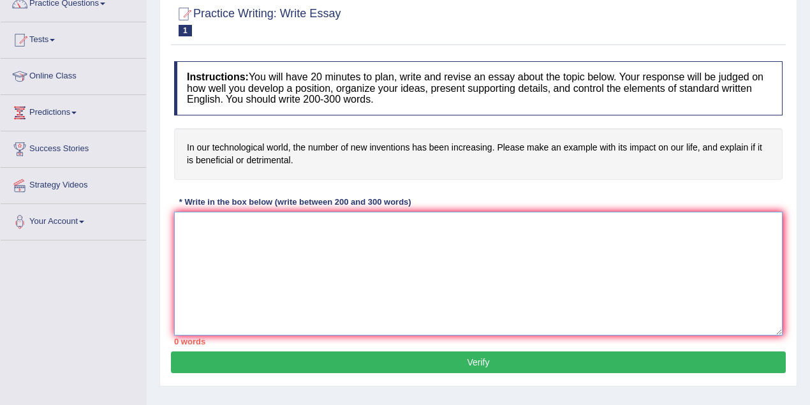
click at [228, 247] on textarea at bounding box center [478, 274] width 608 height 124
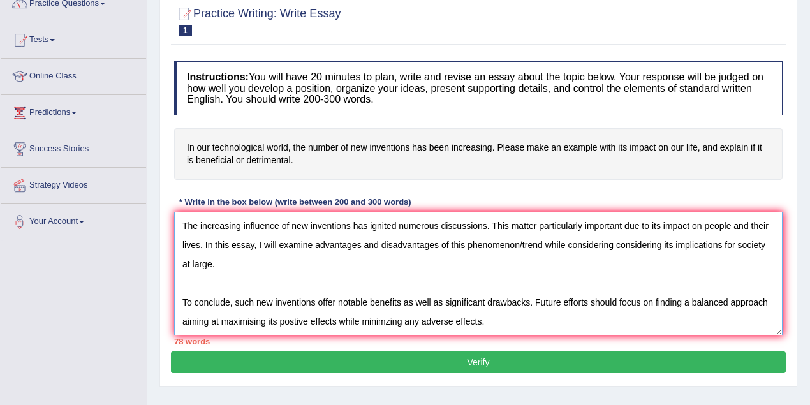
type textarea "The increasing influence of new inventions has ignited numerous discussions. Th…"
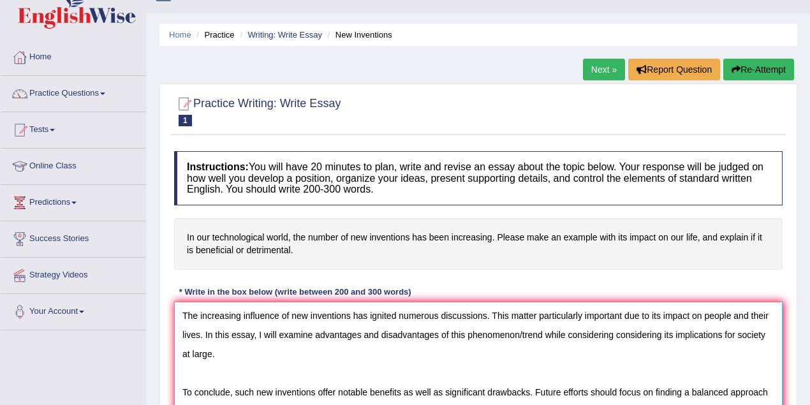
scroll to position [0, 0]
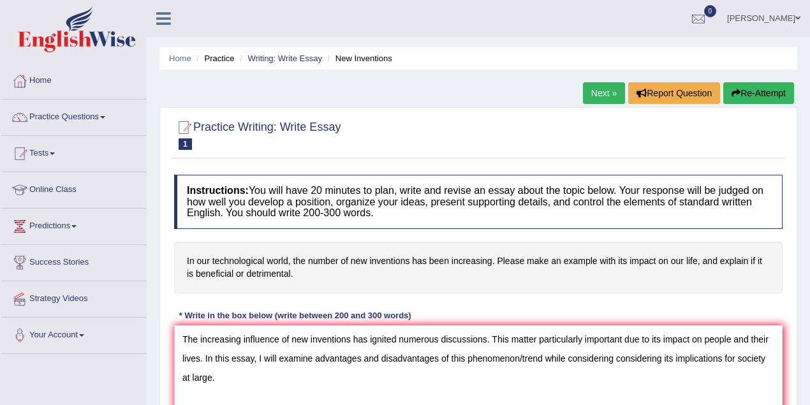
click at [778, 17] on link "Manpreet Kour" at bounding box center [763, 16] width 92 height 33
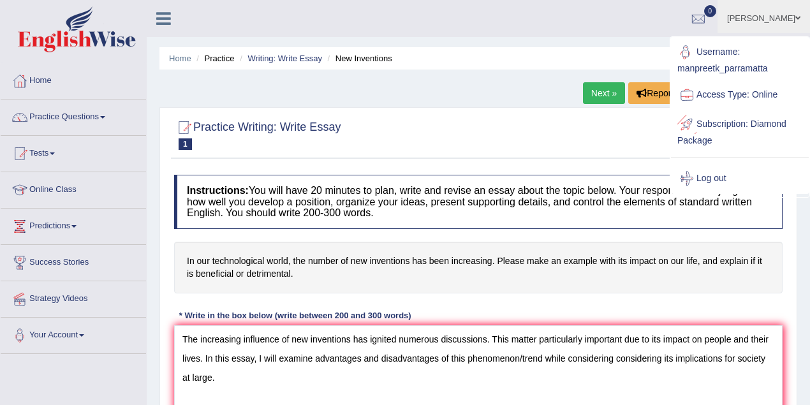
click at [720, 182] on link "Log out" at bounding box center [740, 178] width 138 height 29
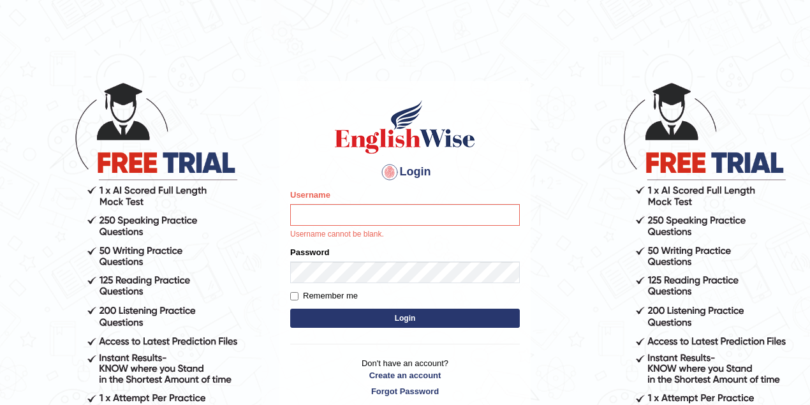
click at [340, 219] on input "Username" at bounding box center [405, 215] width 230 height 22
type input "meryheng"
click at [414, 314] on button "Login" at bounding box center [405, 318] width 230 height 19
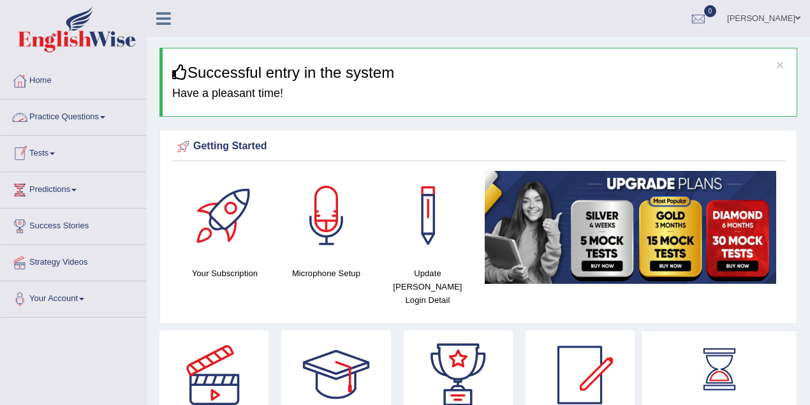
click at [82, 112] on link "Practice Questions" at bounding box center [73, 115] width 145 height 32
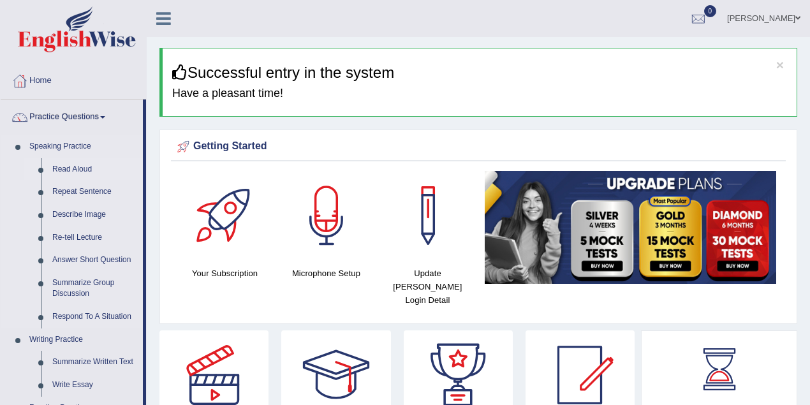
click at [84, 168] on link "Read Aloud" at bounding box center [95, 169] width 96 height 23
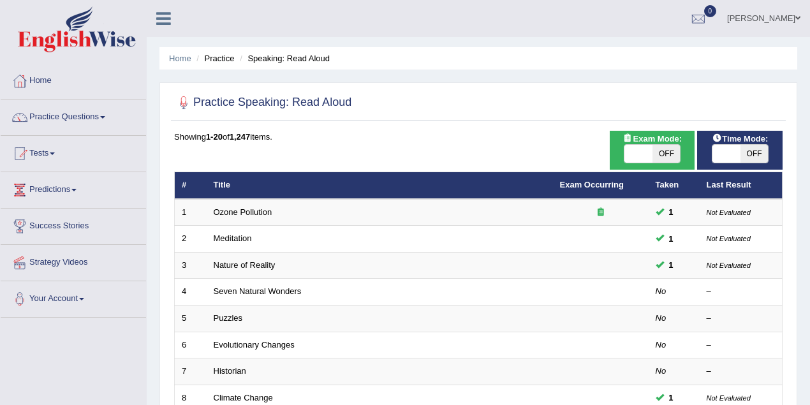
click at [662, 154] on span "OFF" at bounding box center [666, 154] width 28 height 18
checkbox input "true"
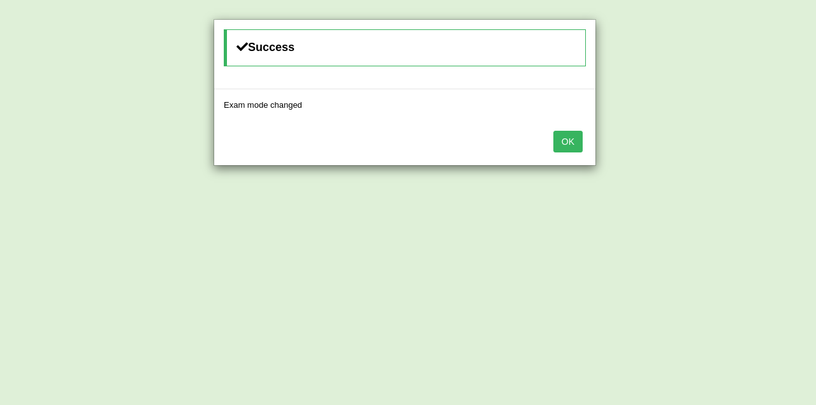
click at [575, 135] on button "OK" at bounding box center [567, 142] width 29 height 22
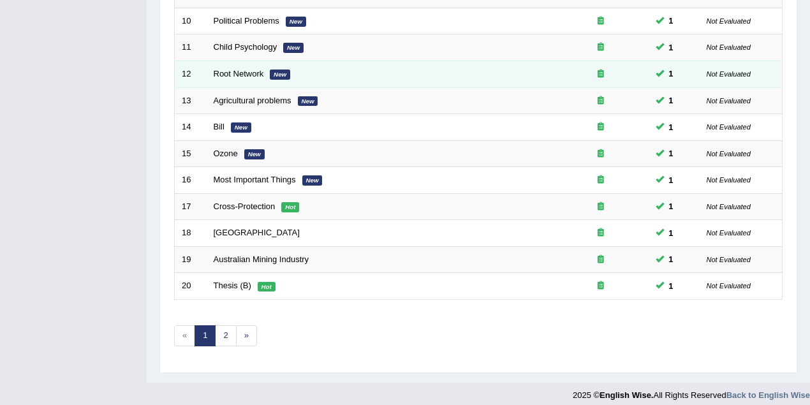
scroll to position [433, 0]
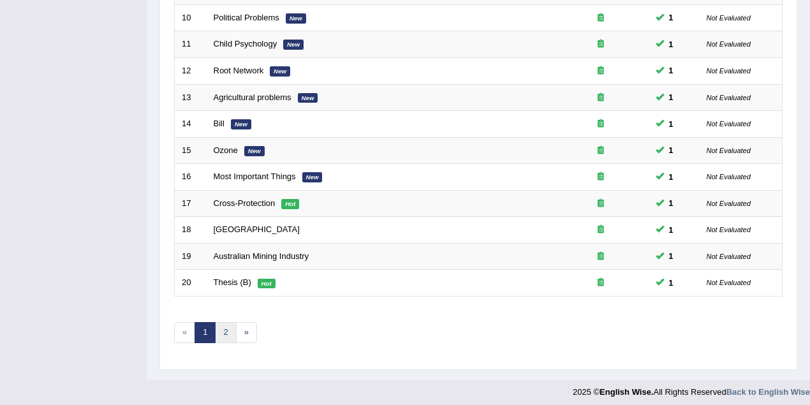
click at [218, 324] on link "2" at bounding box center [225, 332] width 21 height 21
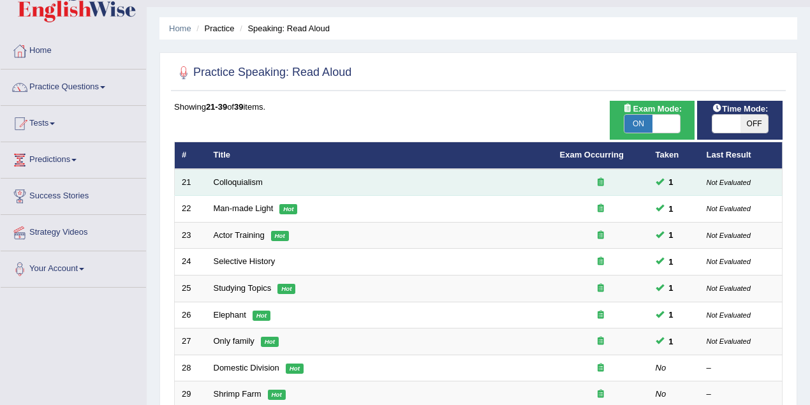
scroll to position [56, 0]
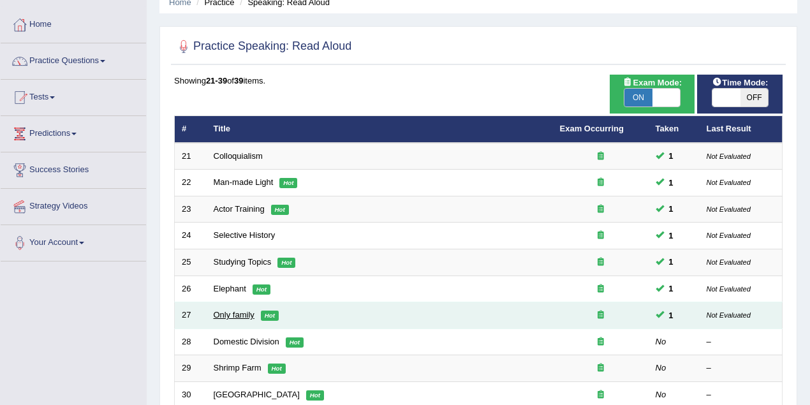
click at [238, 314] on link "Only family" at bounding box center [234, 315] width 41 height 10
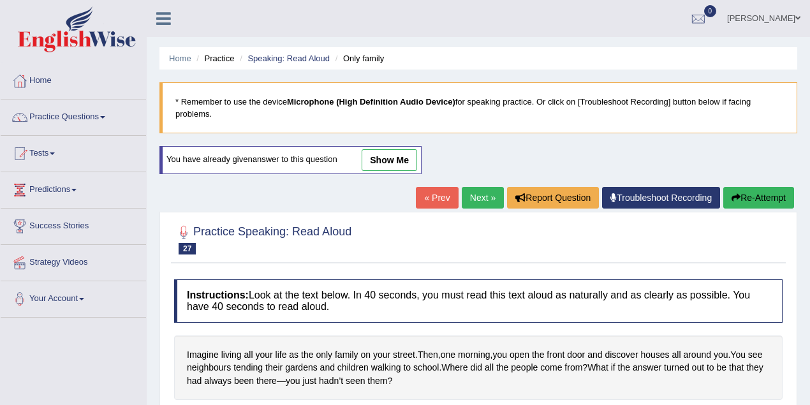
click at [388, 163] on link "show me" at bounding box center [388, 160] width 55 height 22
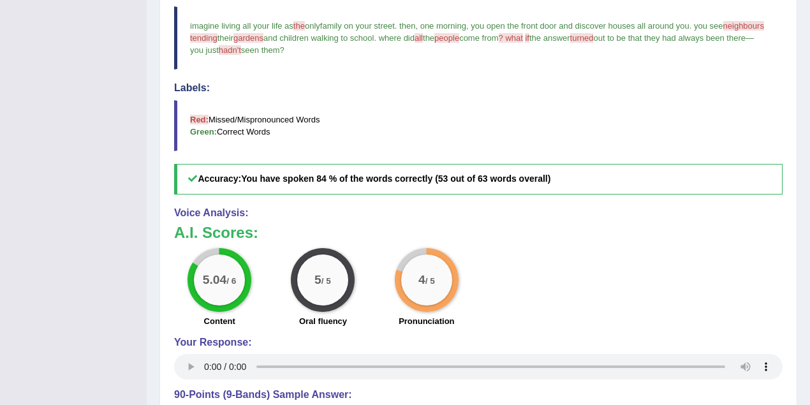
scroll to position [113, 0]
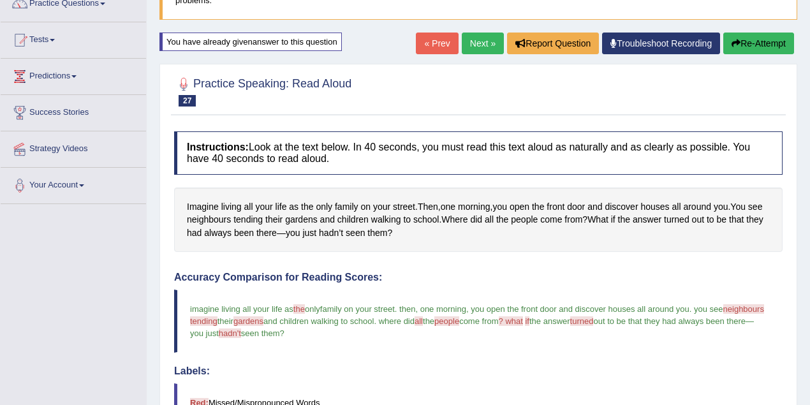
click at [437, 36] on link "« Prev" at bounding box center [437, 44] width 42 height 22
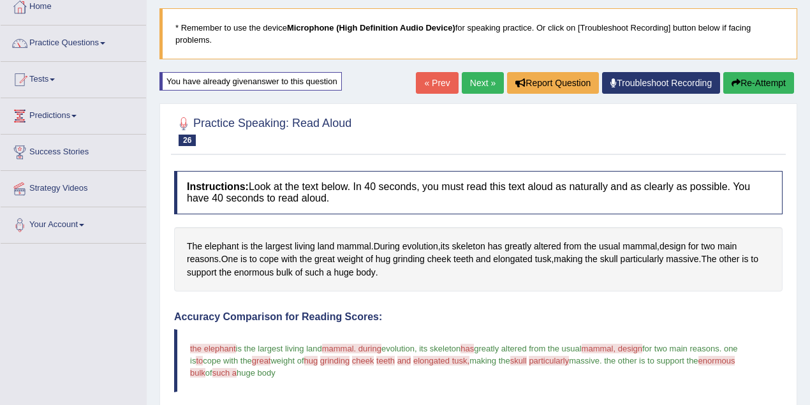
scroll to position [15, 0]
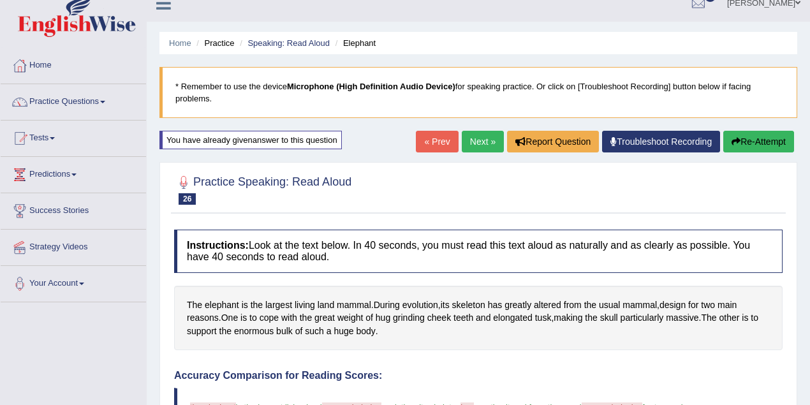
click at [430, 135] on link "« Prev" at bounding box center [437, 142] width 42 height 22
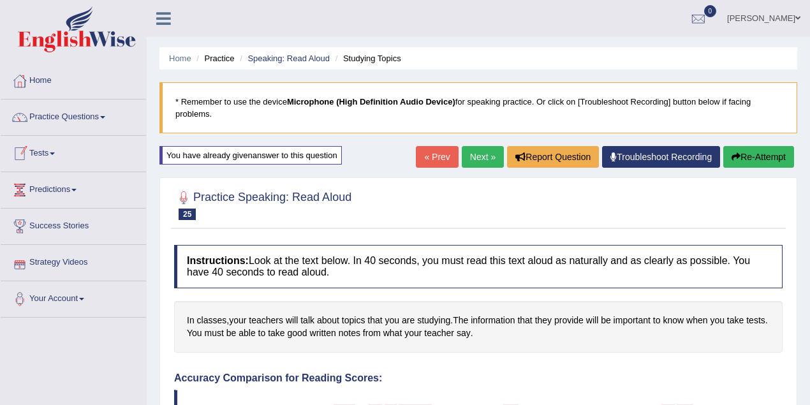
click at [762, 146] on button "Re-Attempt" at bounding box center [758, 157] width 71 height 22
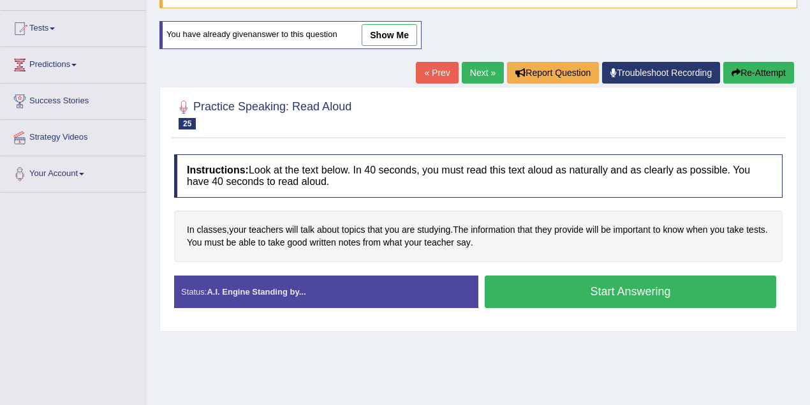
scroll to position [226, 0]
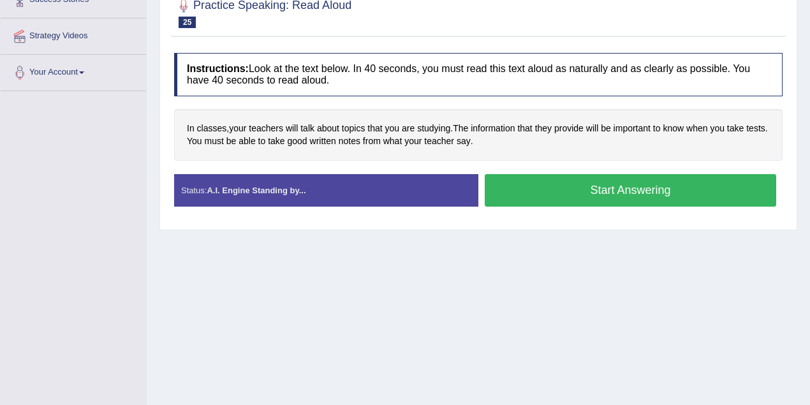
click at [588, 187] on button "Start Answering" at bounding box center [630, 190] width 291 height 33
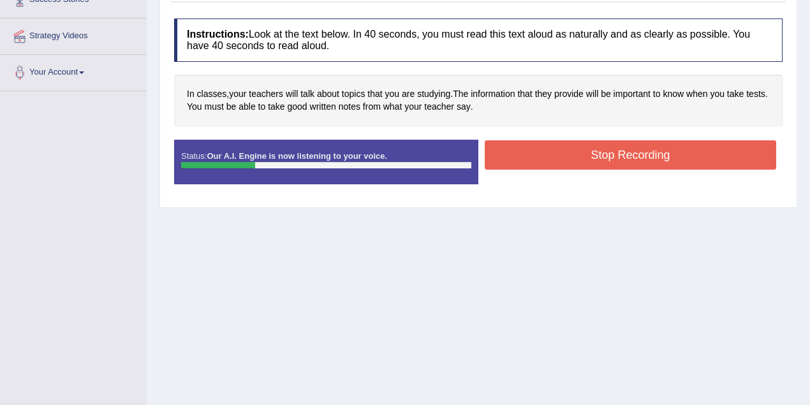
click at [602, 152] on button "Stop Recording" at bounding box center [630, 154] width 291 height 29
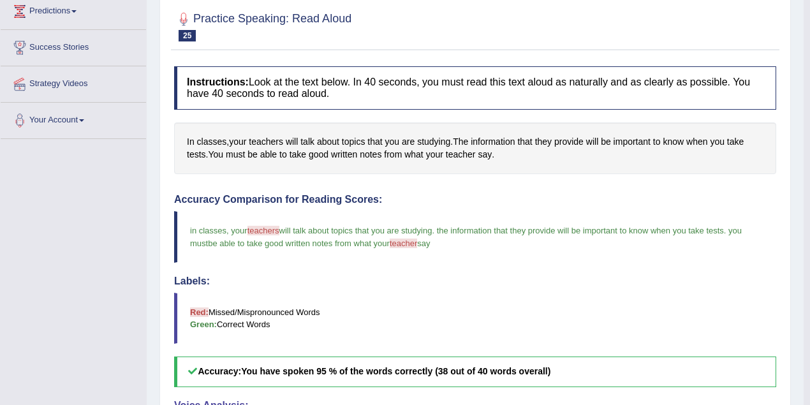
scroll to position [113, 0]
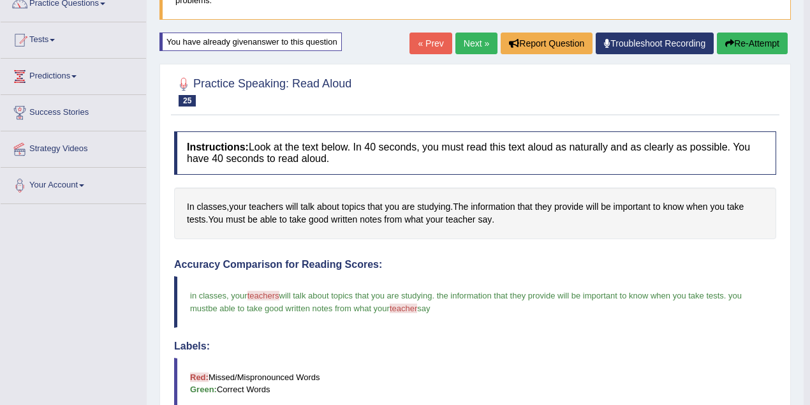
click at [756, 39] on button "Re-Attempt" at bounding box center [752, 44] width 71 height 22
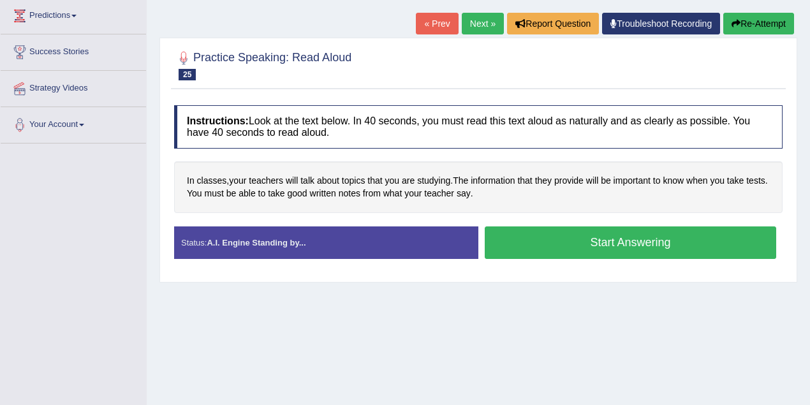
scroll to position [264, 0]
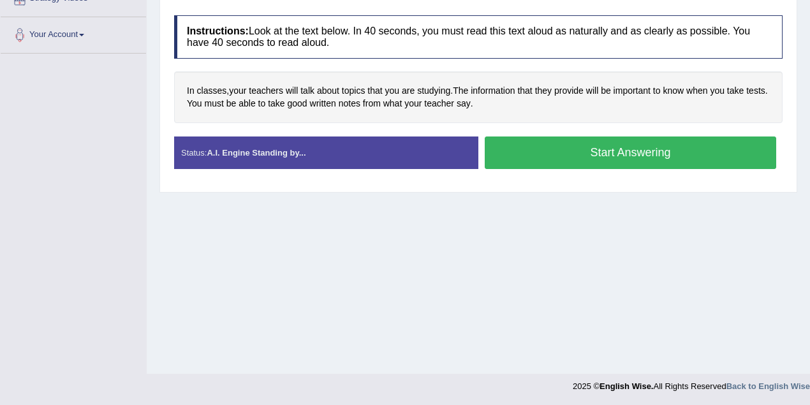
click at [579, 143] on button "Start Answering" at bounding box center [630, 152] width 291 height 33
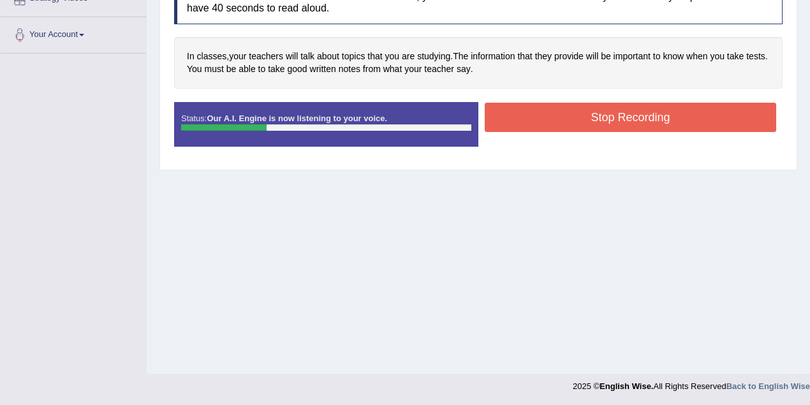
click at [563, 116] on button "Stop Recording" at bounding box center [630, 117] width 291 height 29
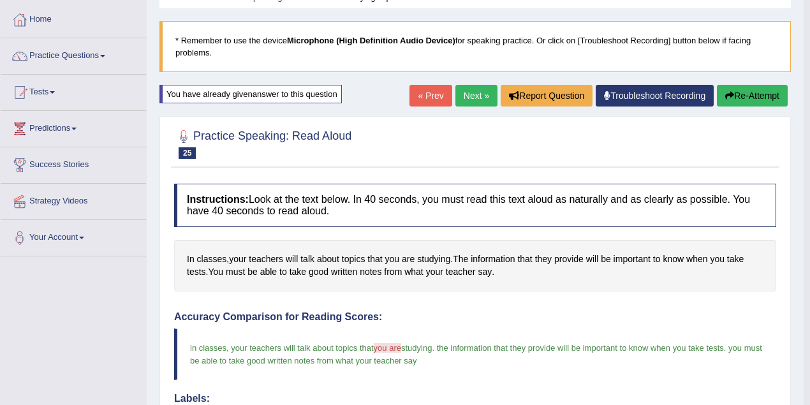
scroll to position [38, 0]
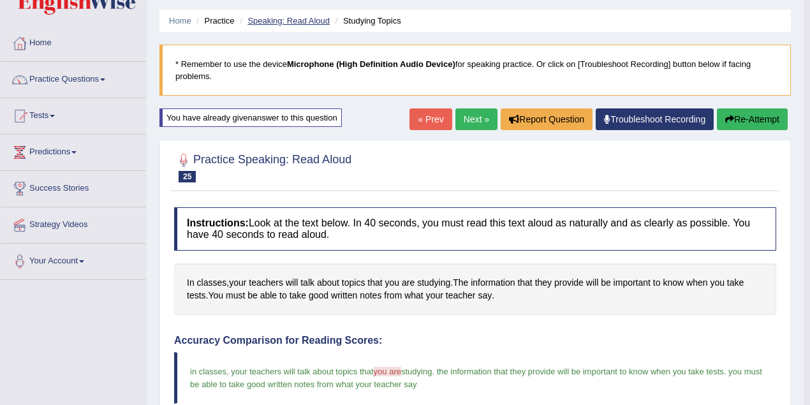
click at [310, 19] on link "Speaking: Read Aloud" at bounding box center [288, 21] width 82 height 10
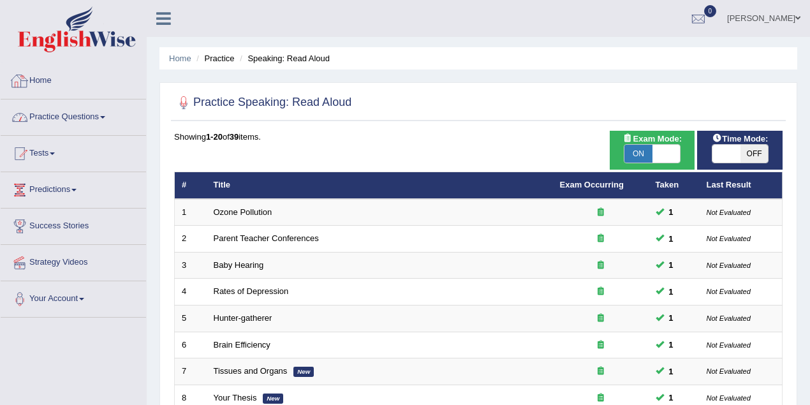
click at [69, 110] on link "Practice Questions" at bounding box center [73, 115] width 145 height 32
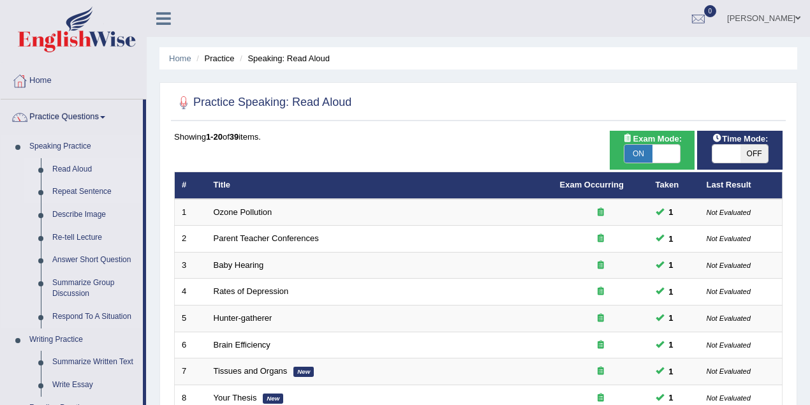
click at [111, 189] on link "Repeat Sentence" at bounding box center [95, 191] width 96 height 23
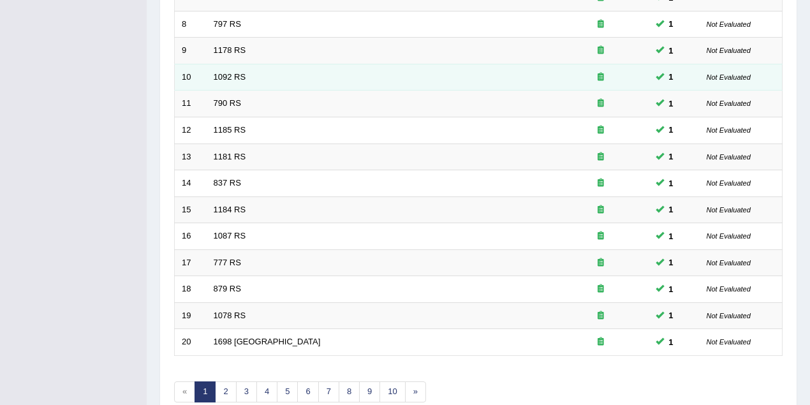
scroll to position [433, 0]
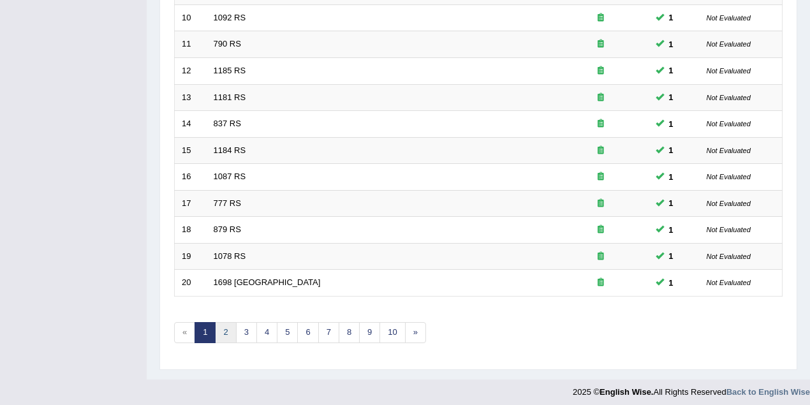
click at [228, 325] on link "2" at bounding box center [225, 332] width 21 height 21
click at [237, 328] on link "3" at bounding box center [246, 332] width 21 height 21
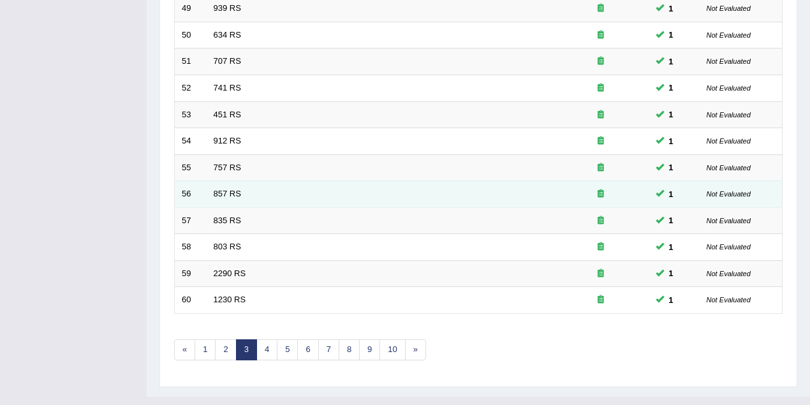
scroll to position [433, 0]
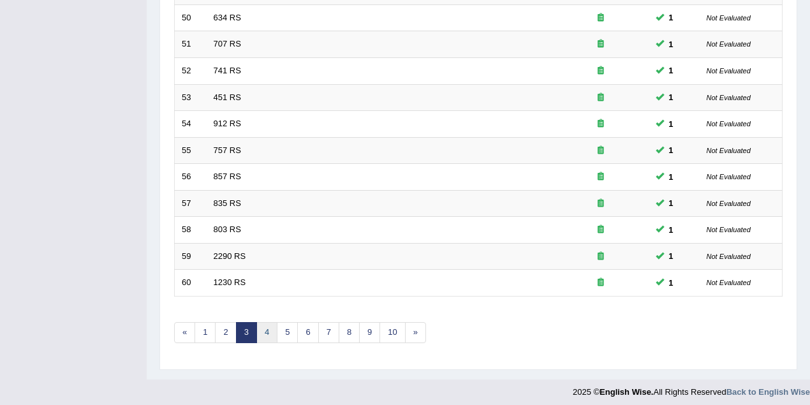
click at [260, 322] on link "4" at bounding box center [266, 332] width 21 height 21
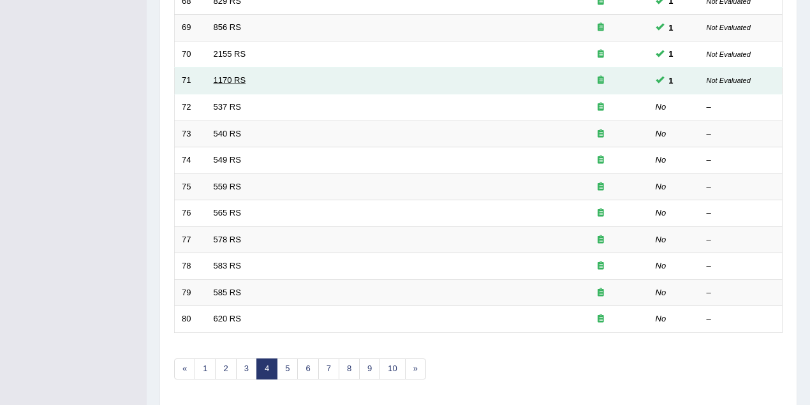
click at [235, 75] on link "1170 RS" at bounding box center [230, 80] width 33 height 10
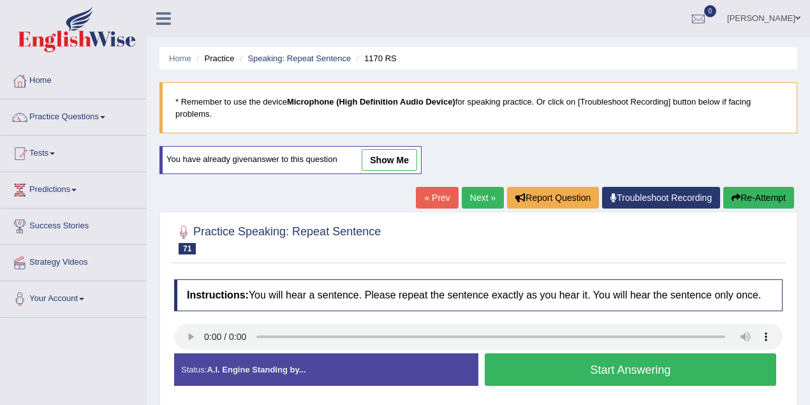
click at [395, 166] on link "show me" at bounding box center [388, 160] width 55 height 22
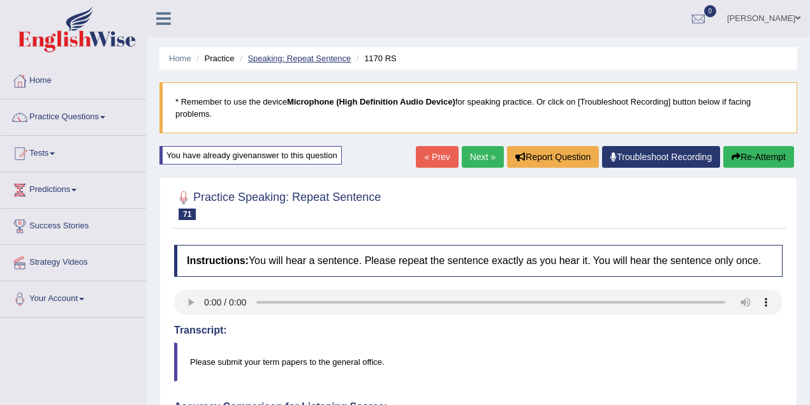
click at [307, 55] on link "Speaking: Repeat Sentence" at bounding box center [298, 59] width 103 height 10
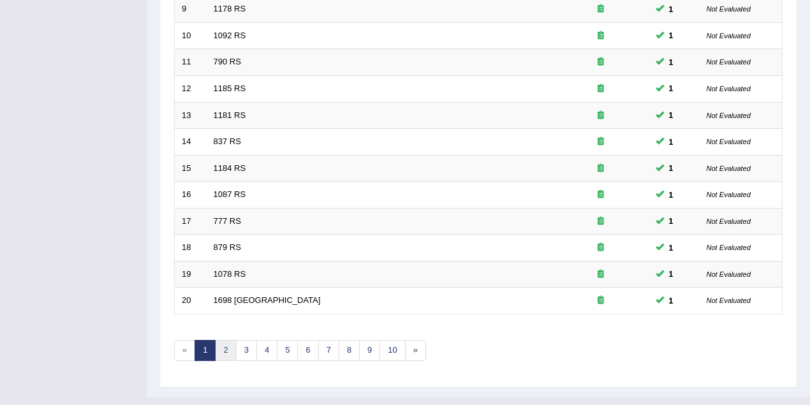
scroll to position [433, 0]
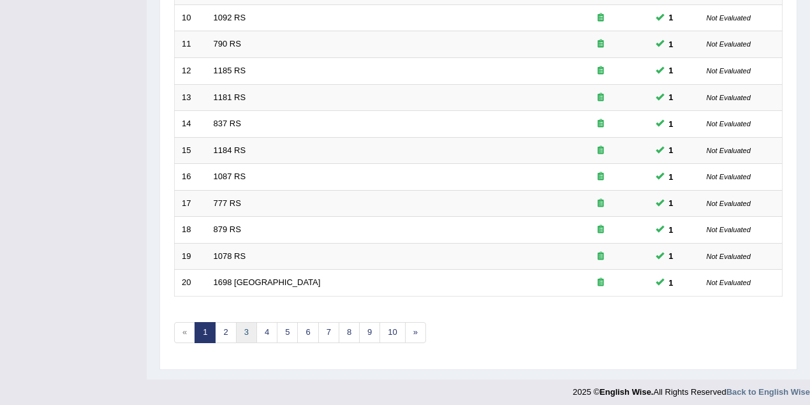
click at [248, 325] on link "3" at bounding box center [246, 332] width 21 height 21
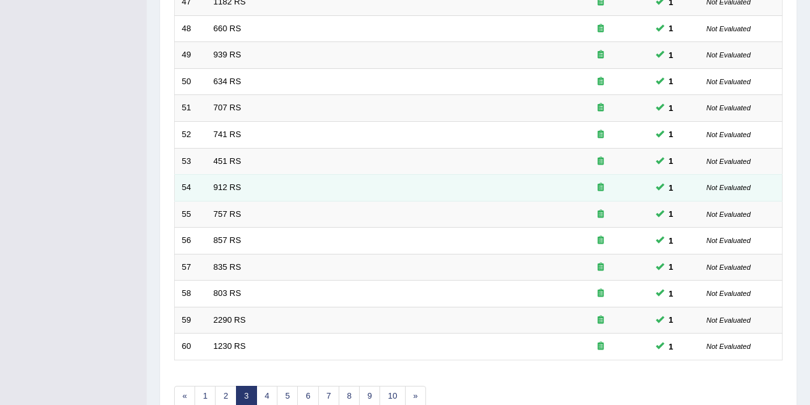
scroll to position [433, 0]
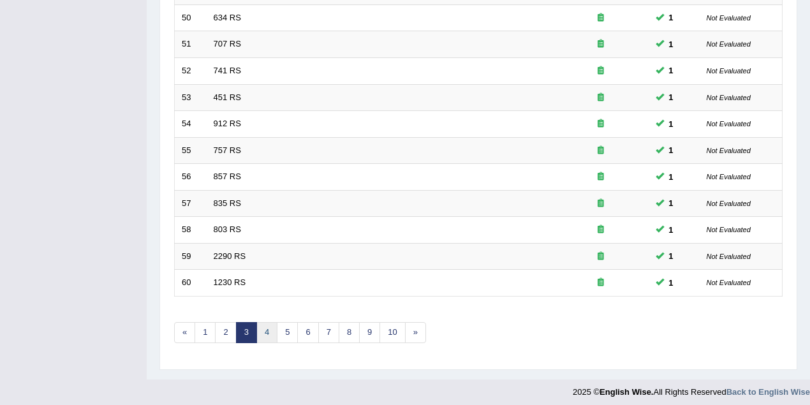
click at [265, 332] on link "4" at bounding box center [266, 332] width 21 height 21
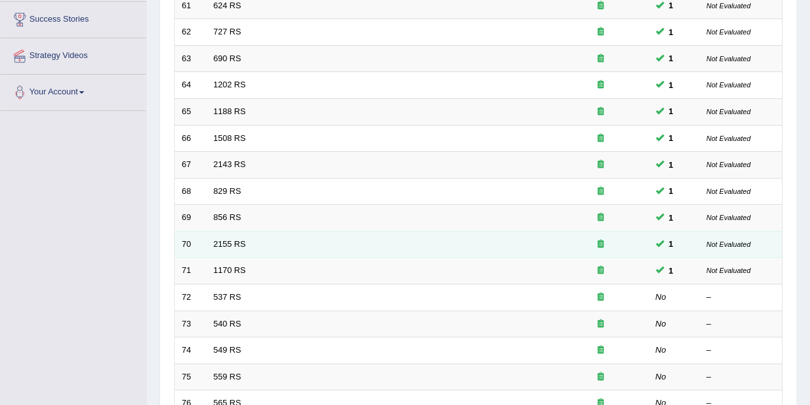
scroll to position [149, 0]
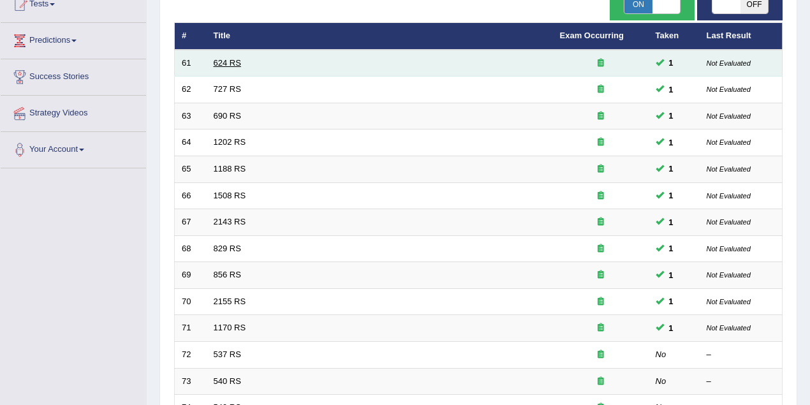
click at [222, 61] on link "624 RS" at bounding box center [227, 63] width 27 height 10
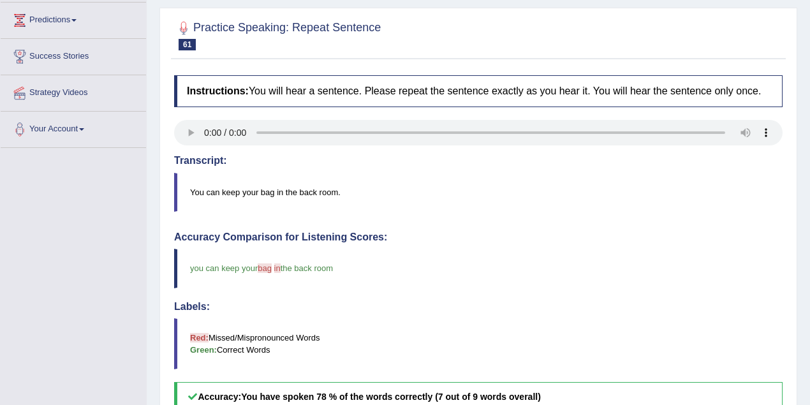
scroll to position [56, 0]
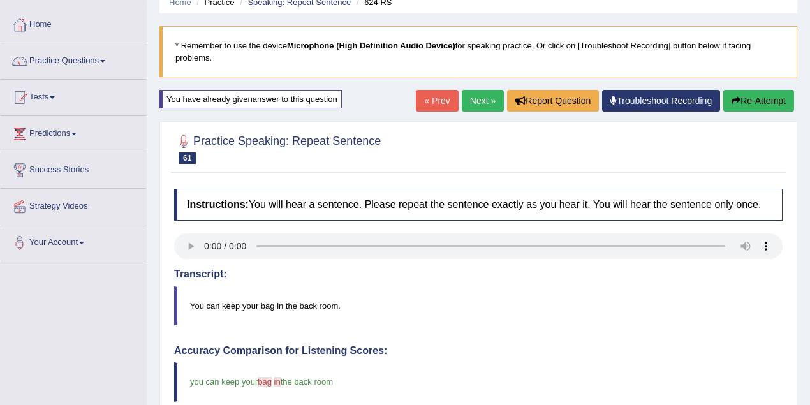
click at [479, 97] on link "Next »" at bounding box center [483, 101] width 42 height 22
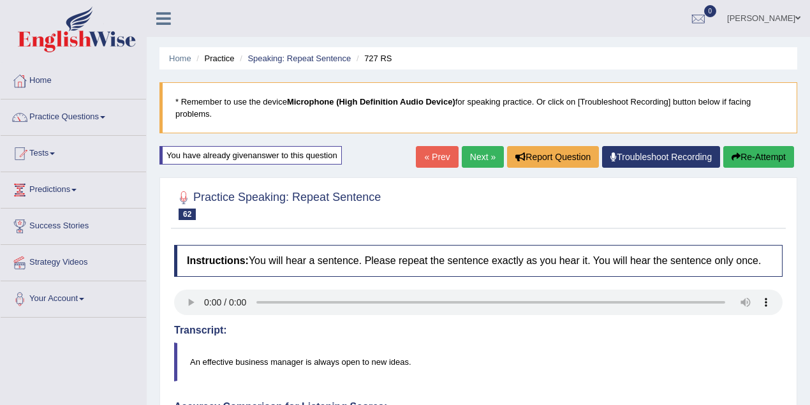
click at [760, 154] on button "Re-Attempt" at bounding box center [758, 157] width 71 height 22
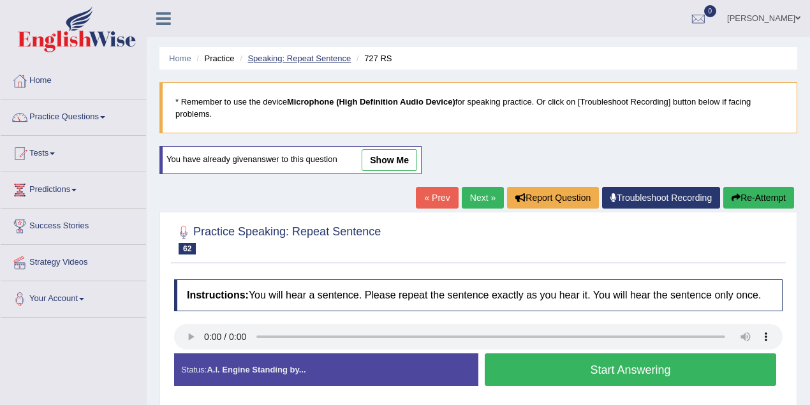
click at [286, 57] on link "Speaking: Repeat Sentence" at bounding box center [298, 59] width 103 height 10
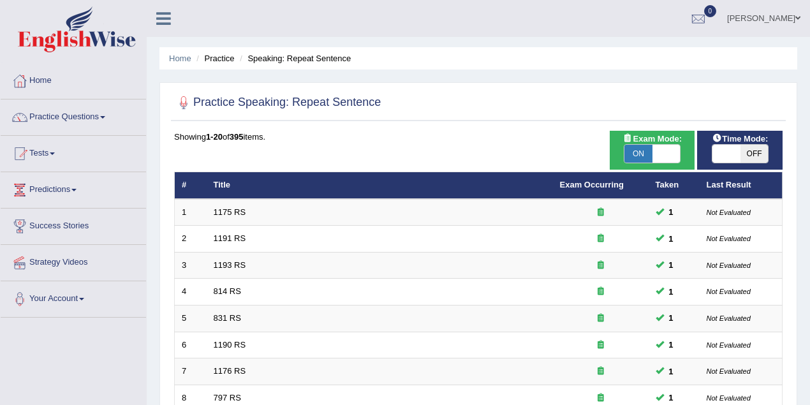
click at [642, 149] on span "ON" at bounding box center [638, 154] width 28 height 18
checkbox input "false"
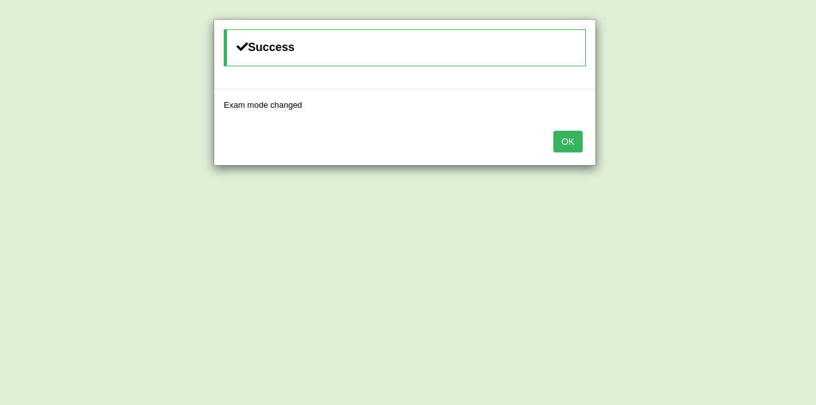
click at [557, 142] on button "OK" at bounding box center [567, 142] width 29 height 22
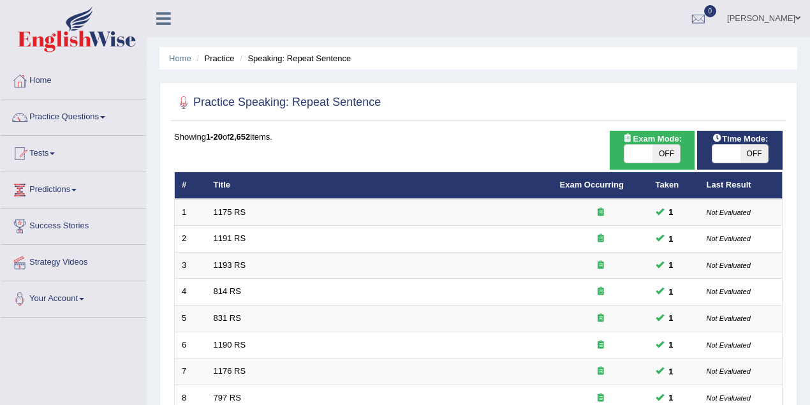
click at [752, 152] on span "OFF" at bounding box center [754, 154] width 28 height 18
checkbox input "true"
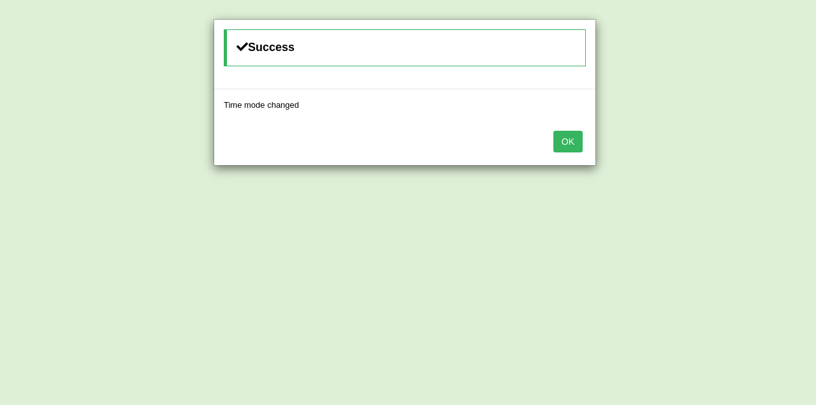
click at [557, 134] on button "OK" at bounding box center [567, 142] width 29 height 22
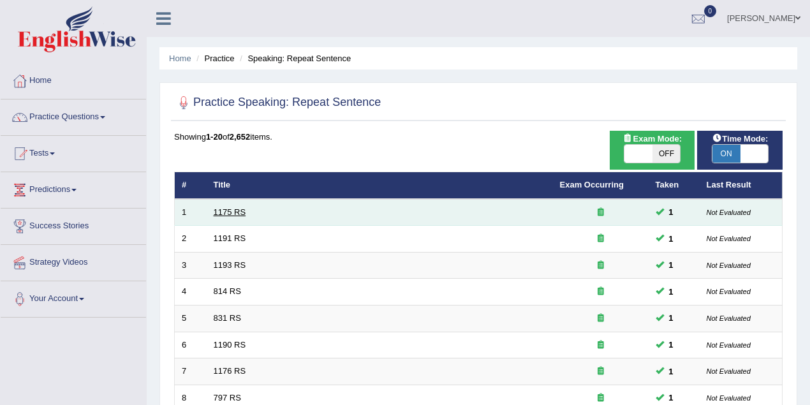
click at [233, 208] on link "1175 RS" at bounding box center [230, 212] width 33 height 10
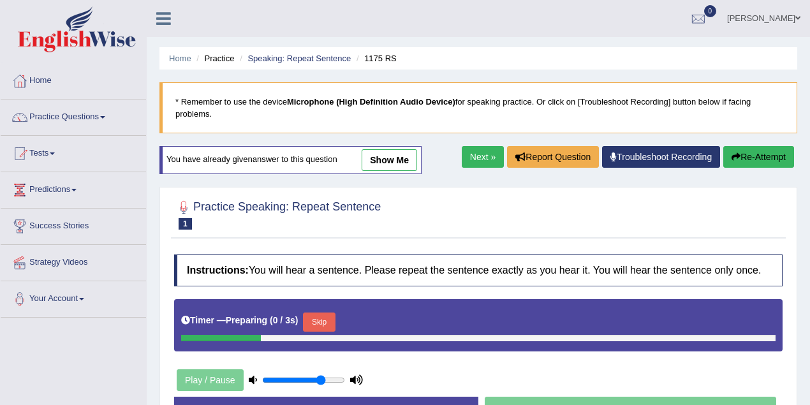
click at [737, 157] on icon "button" at bounding box center [735, 156] width 9 height 9
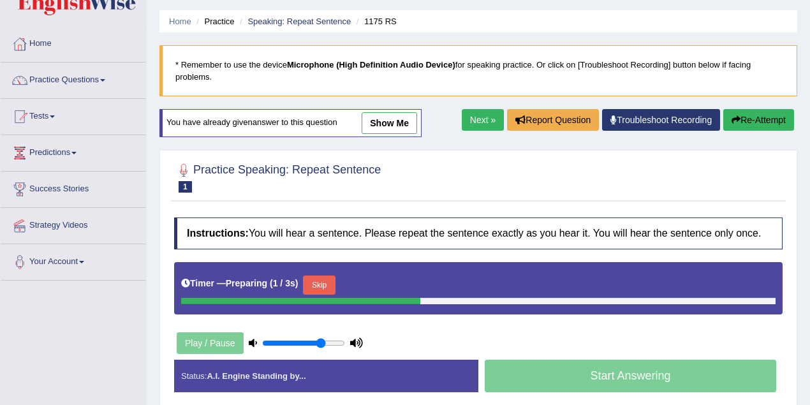
scroll to position [56, 0]
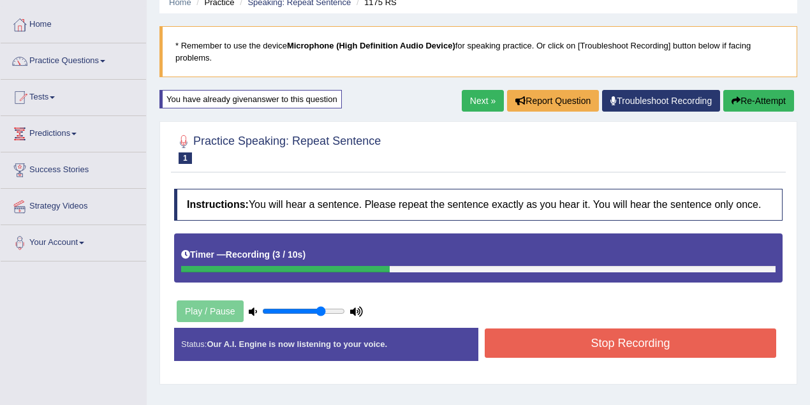
click at [556, 344] on button "Stop Recording" at bounding box center [630, 342] width 291 height 29
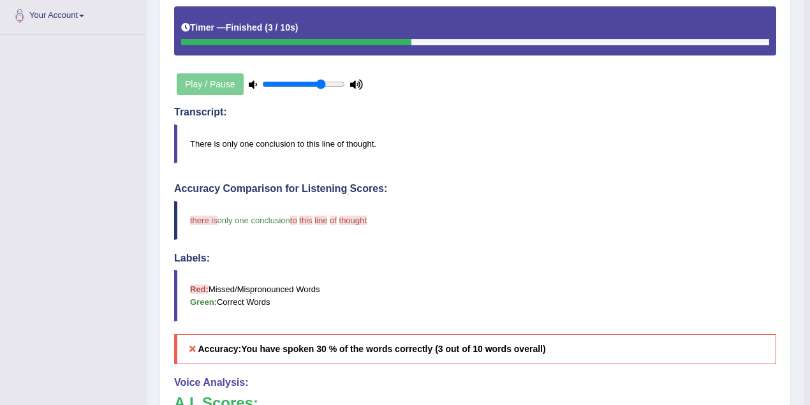
scroll to position [113, 0]
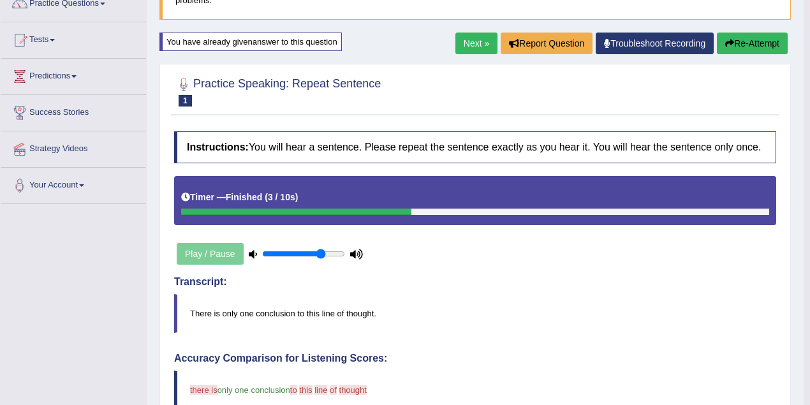
click at [740, 41] on button "Re-Attempt" at bounding box center [752, 44] width 71 height 22
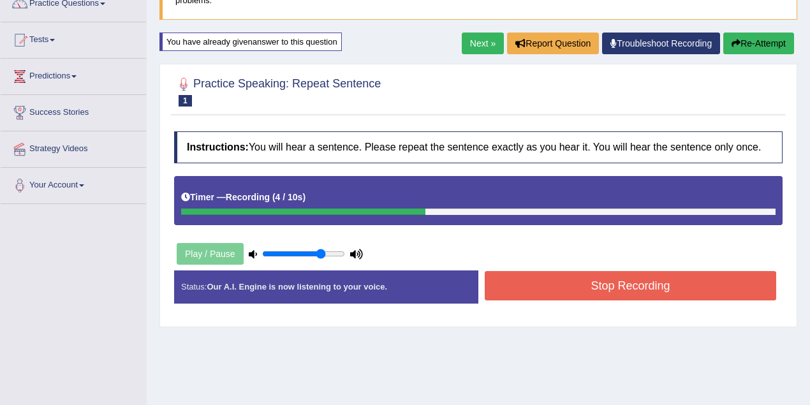
click at [566, 283] on button "Stop Recording" at bounding box center [630, 285] width 291 height 29
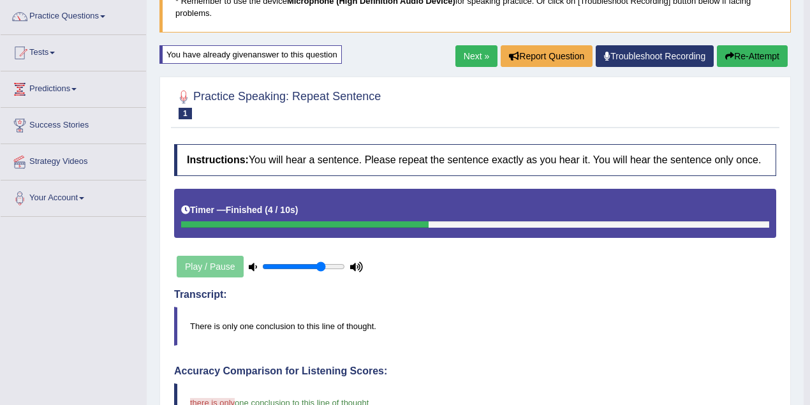
scroll to position [57, 0]
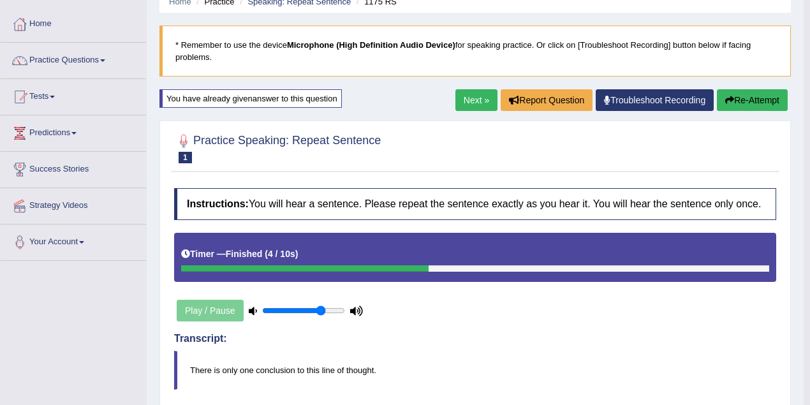
click at [456, 98] on link "Next »" at bounding box center [476, 100] width 42 height 22
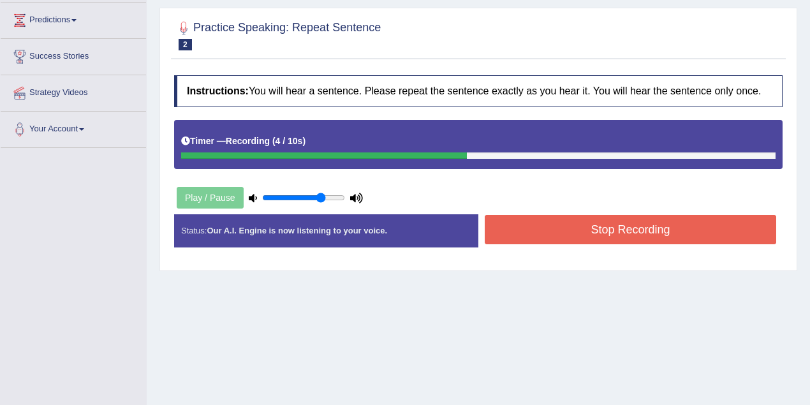
click at [589, 228] on button "Stop Recording" at bounding box center [630, 229] width 291 height 29
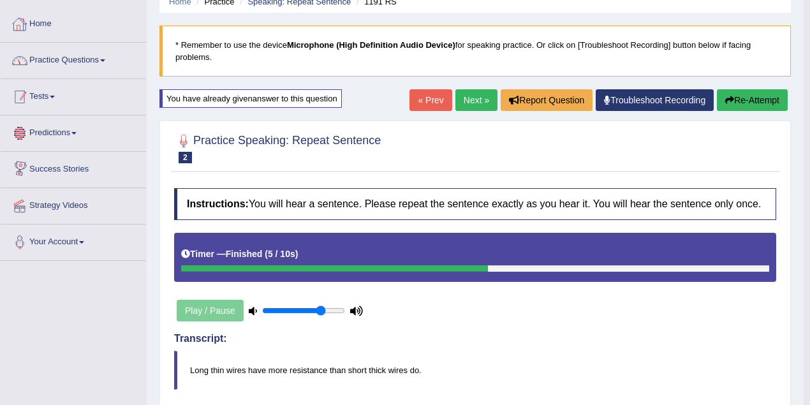
scroll to position [14, 0]
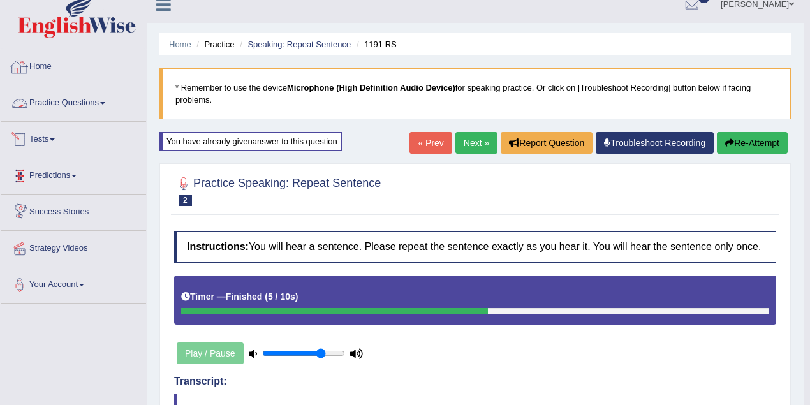
click at [64, 103] on link "Practice Questions" at bounding box center [73, 101] width 145 height 32
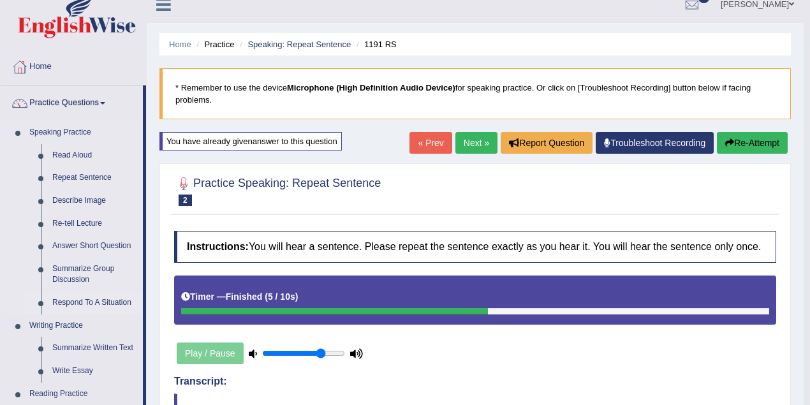
click at [96, 300] on link "Respond To A Situation" at bounding box center [95, 302] width 96 height 23
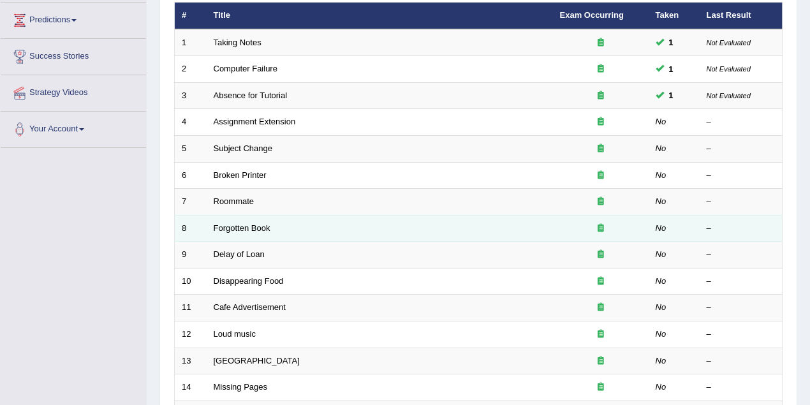
scroll to position [113, 0]
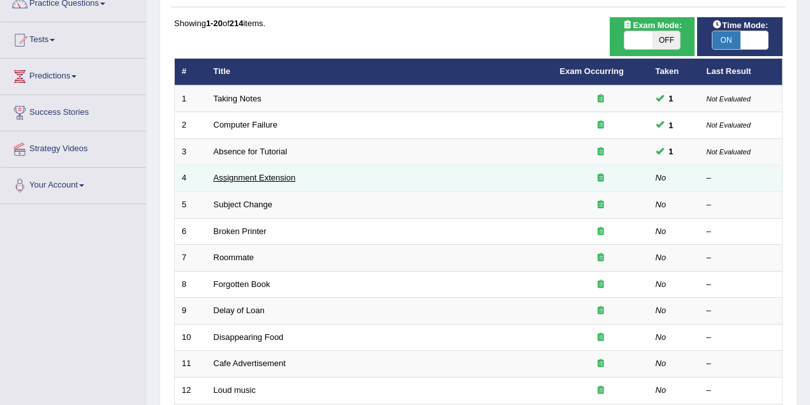
click at [249, 179] on link "Assignment Extension" at bounding box center [255, 178] width 82 height 10
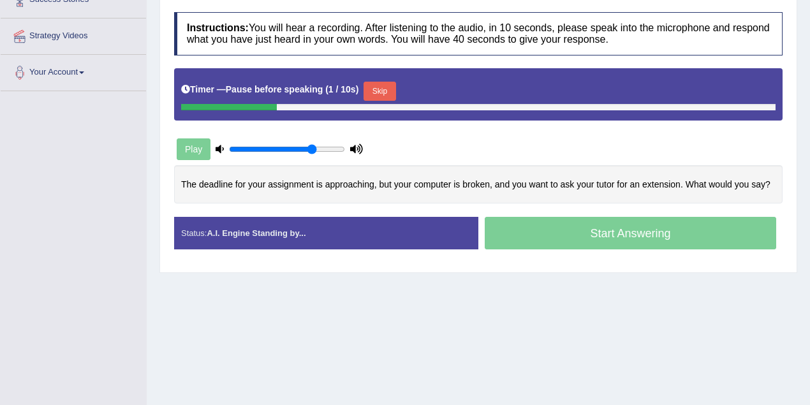
click at [384, 88] on button "Skip" at bounding box center [379, 91] width 32 height 19
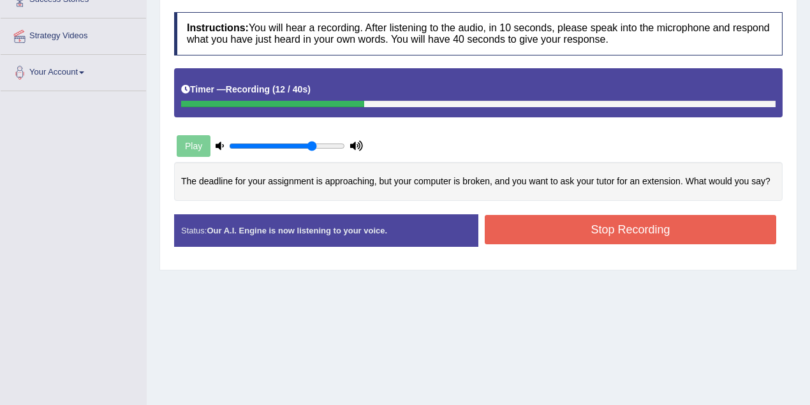
click at [646, 227] on button "Stop Recording" at bounding box center [630, 229] width 291 height 29
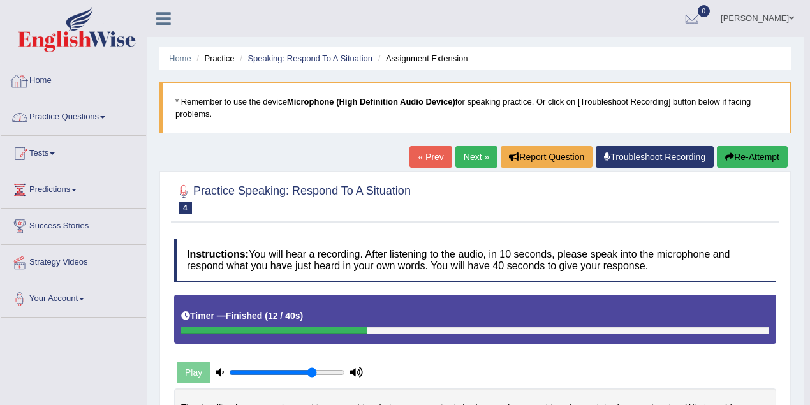
click at [87, 115] on link "Practice Questions" at bounding box center [73, 115] width 145 height 32
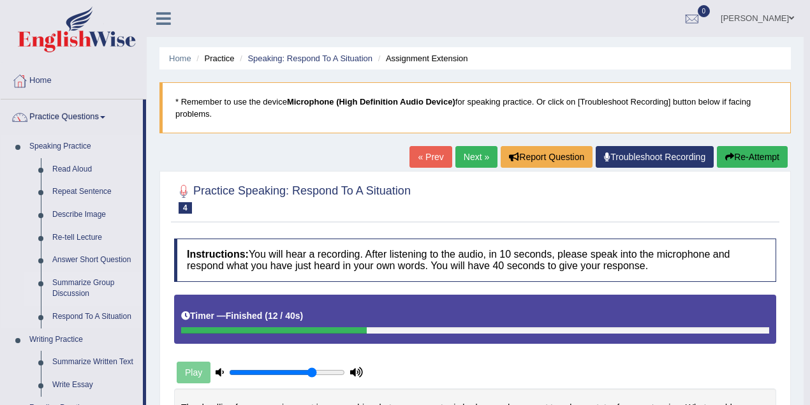
click at [92, 276] on link "Summarize Group Discussion" at bounding box center [95, 289] width 96 height 34
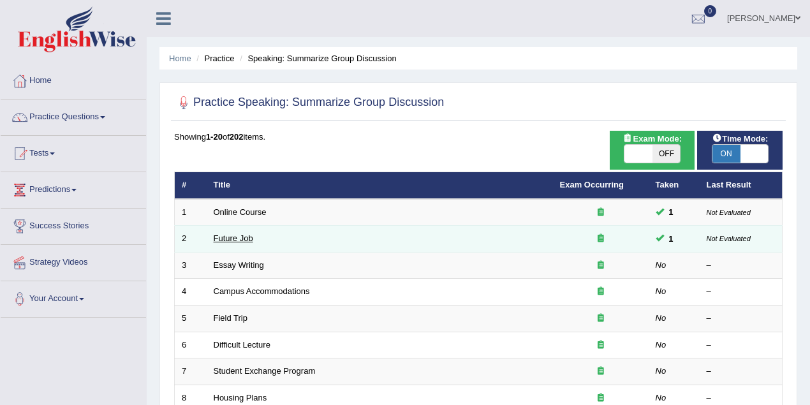
click at [249, 236] on link "Future Job" at bounding box center [234, 238] width 40 height 10
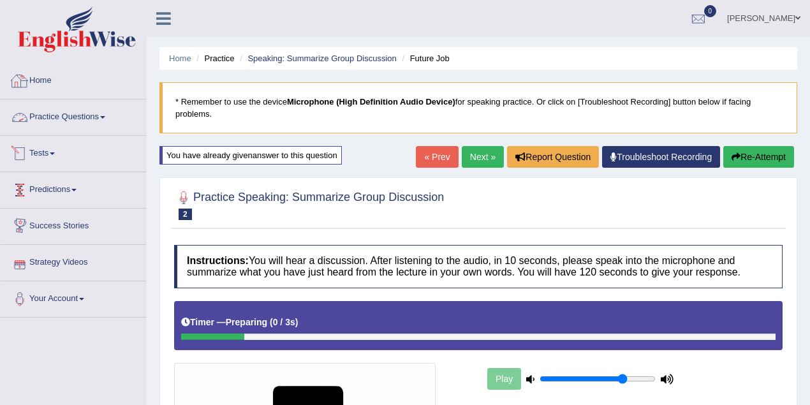
click at [80, 115] on link "Practice Questions" at bounding box center [73, 115] width 145 height 32
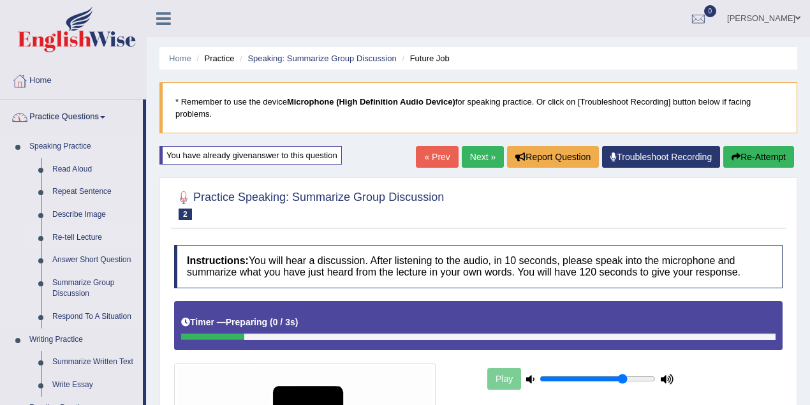
click at [88, 231] on link "Re-tell Lecture" at bounding box center [95, 237] width 96 height 23
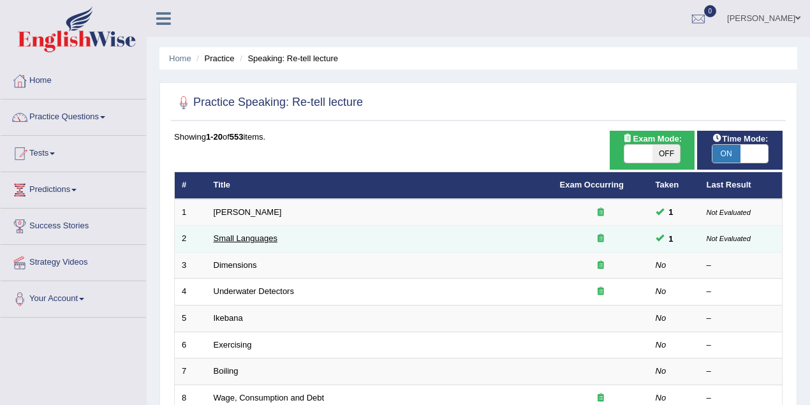
click at [250, 237] on link "Small Languages" at bounding box center [246, 238] width 64 height 10
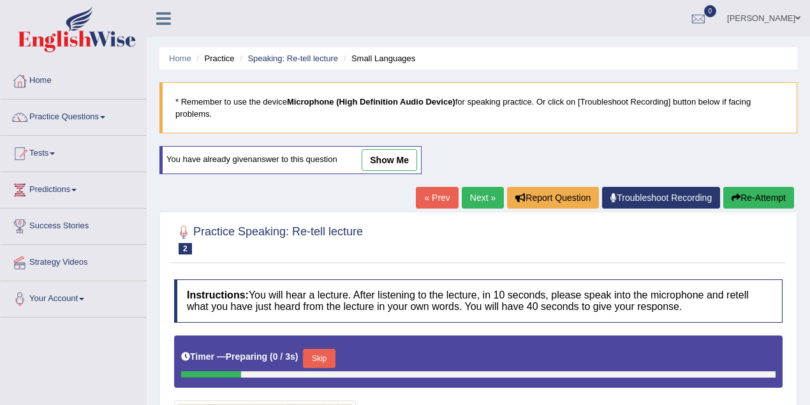
click at [381, 164] on link "show me" at bounding box center [388, 160] width 55 height 22
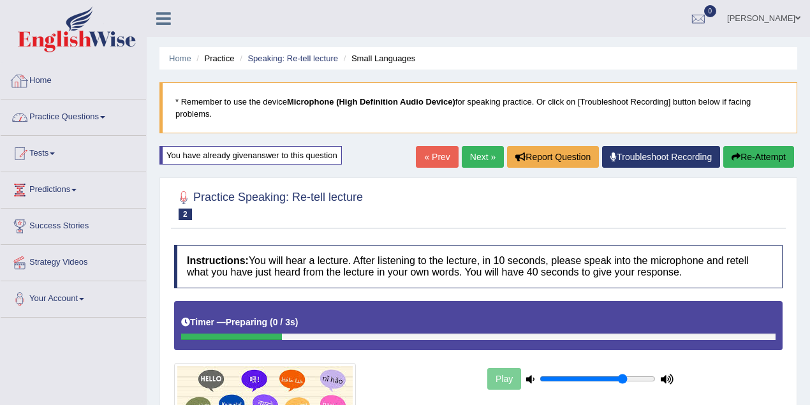
click at [96, 116] on link "Practice Questions" at bounding box center [73, 115] width 145 height 32
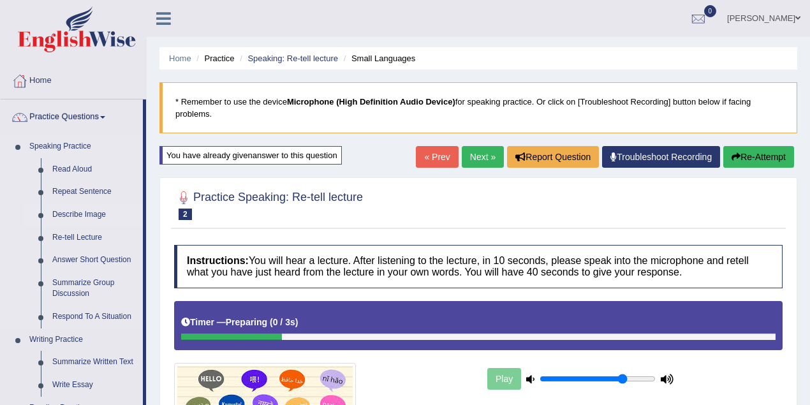
click at [87, 214] on link "Describe Image" at bounding box center [95, 214] width 96 height 23
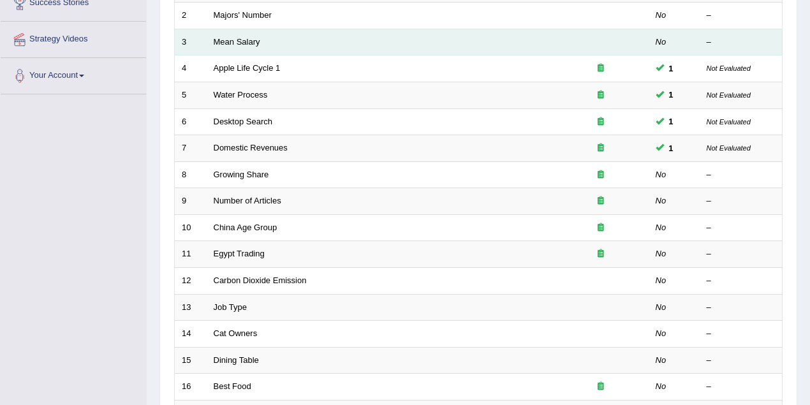
scroll to position [283, 0]
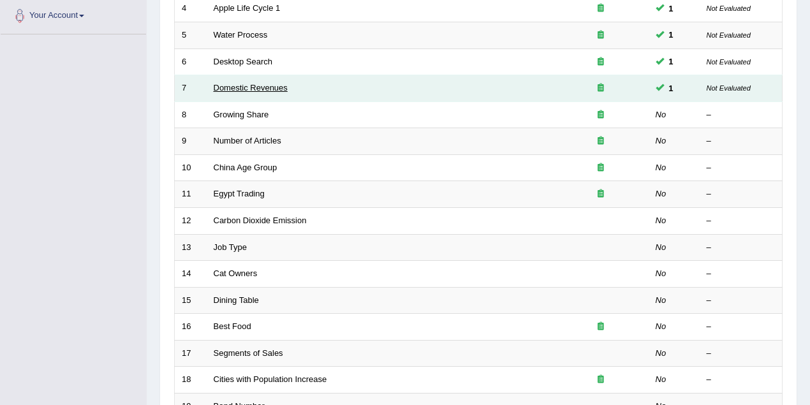
click at [242, 83] on link "Domestic Revenues" at bounding box center [251, 88] width 74 height 10
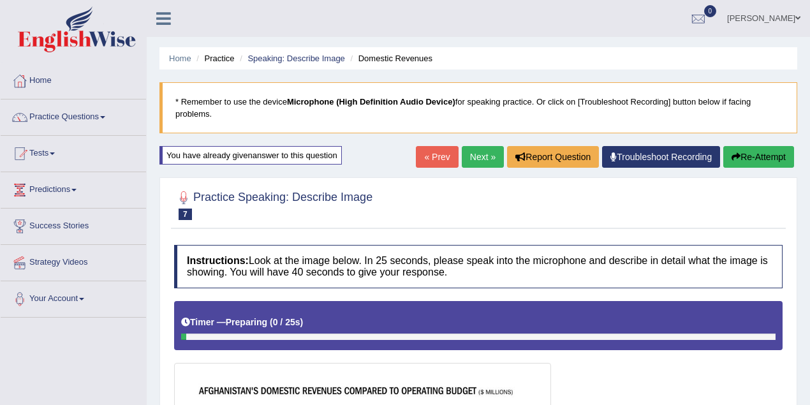
click at [795, 17] on span at bounding box center [797, 18] width 5 height 8
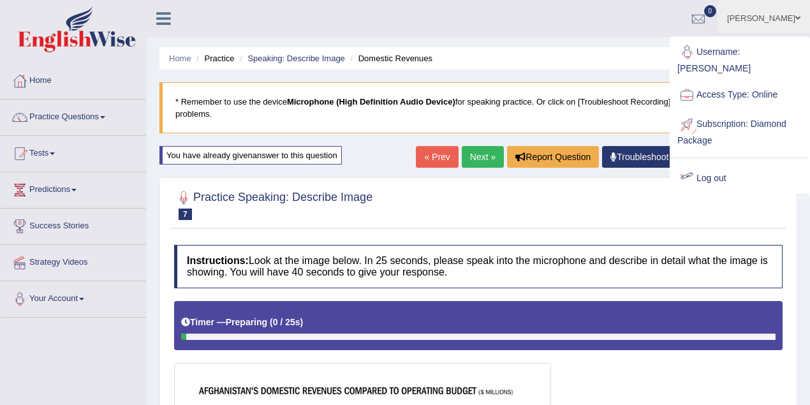
click at [718, 164] on link "Log out" at bounding box center [740, 178] width 138 height 29
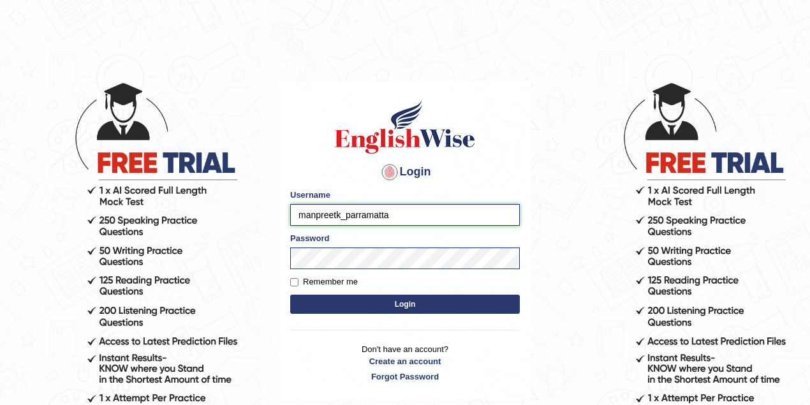
drag, startPoint x: 341, startPoint y: 213, endPoint x: 277, endPoint y: 214, distance: 63.8
click at [277, 214] on main "Login Please fix the following errors: Username manpreetk_parramatta Password R…" at bounding box center [404, 221] width 255 height 361
type input "pujan_parramatta"
click at [381, 298] on button "Login" at bounding box center [405, 304] width 230 height 19
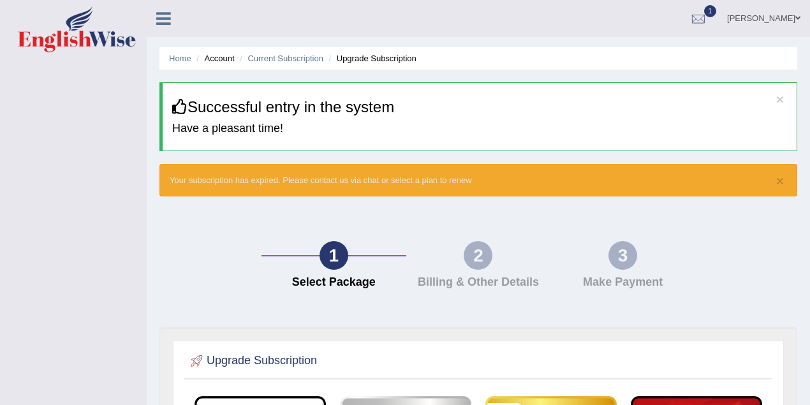
click at [793, 19] on link "[PERSON_NAME]" at bounding box center [763, 16] width 92 height 33
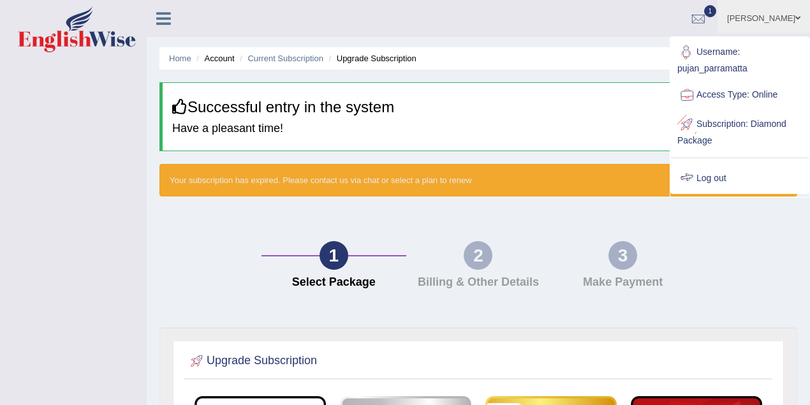
click at [719, 181] on link "Log out" at bounding box center [740, 178] width 138 height 29
